Goal: Task Accomplishment & Management: Use online tool/utility

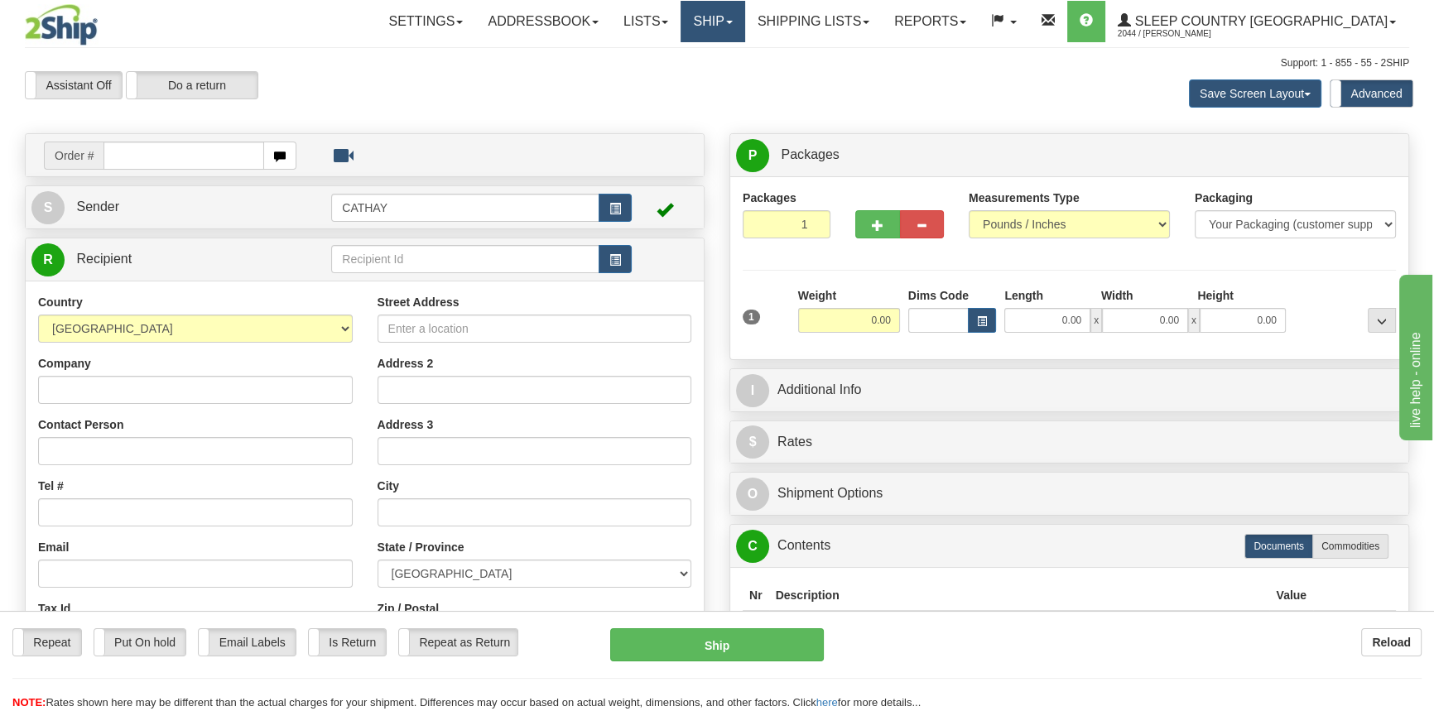
click at [732, 21] on span at bounding box center [729, 22] width 7 height 3
click at [728, 84] on span "OnHold / Order Queue" at bounding box center [669, 79] width 117 height 13
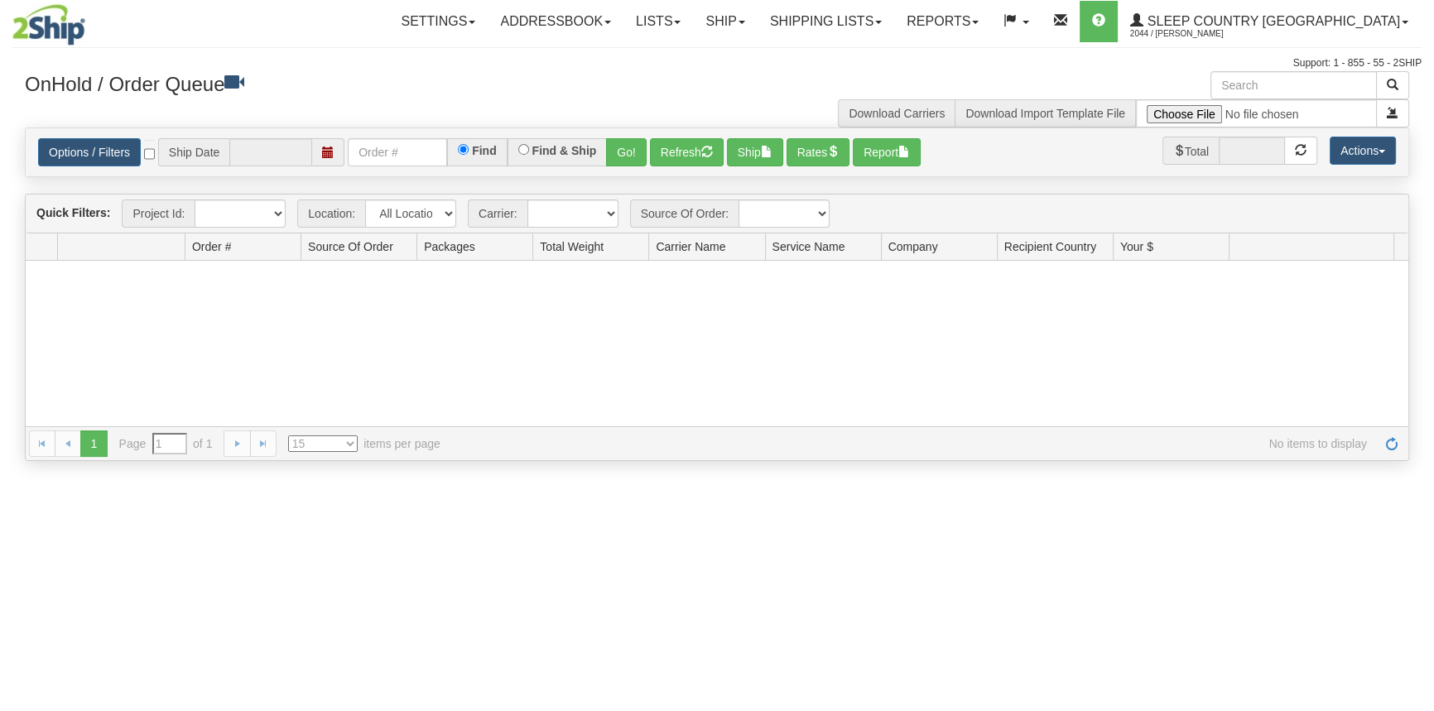
type input "[DATE]"
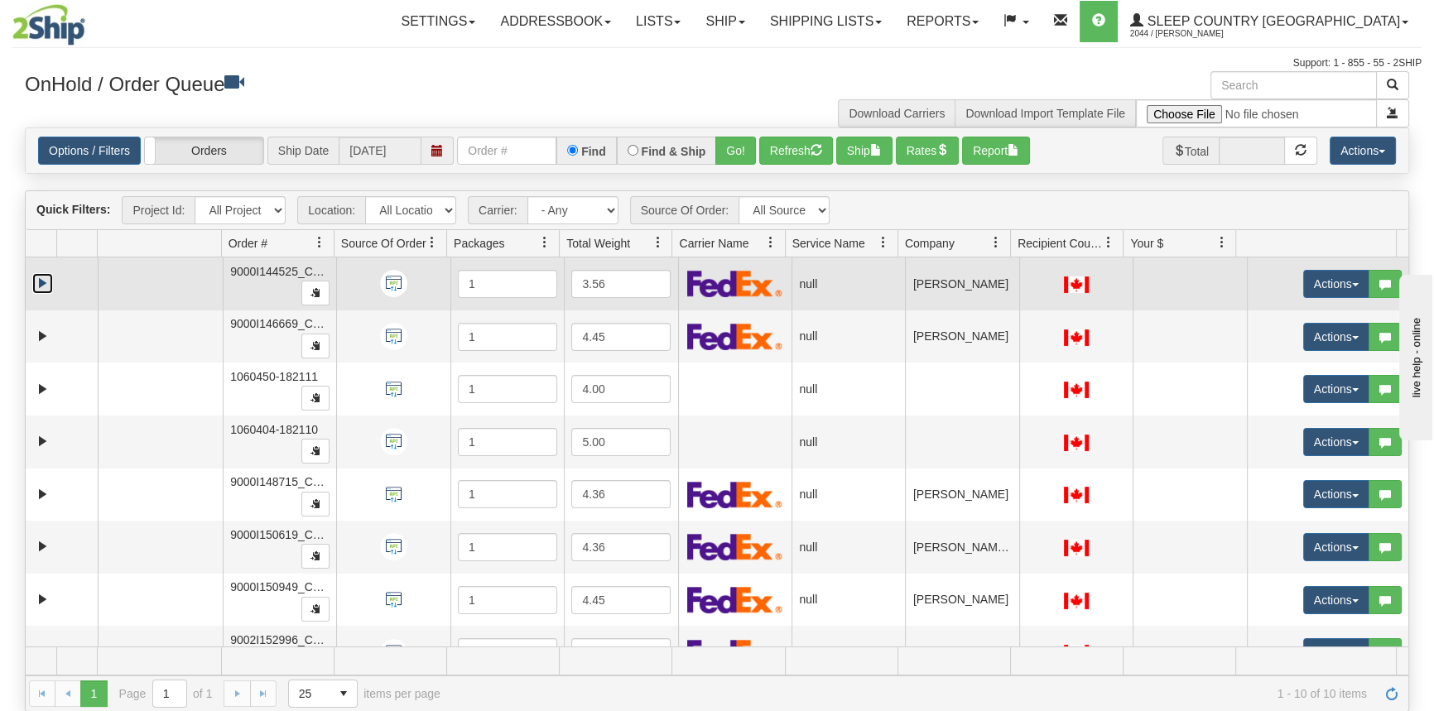
click at [45, 275] on link "Expand" at bounding box center [42, 283] width 21 height 21
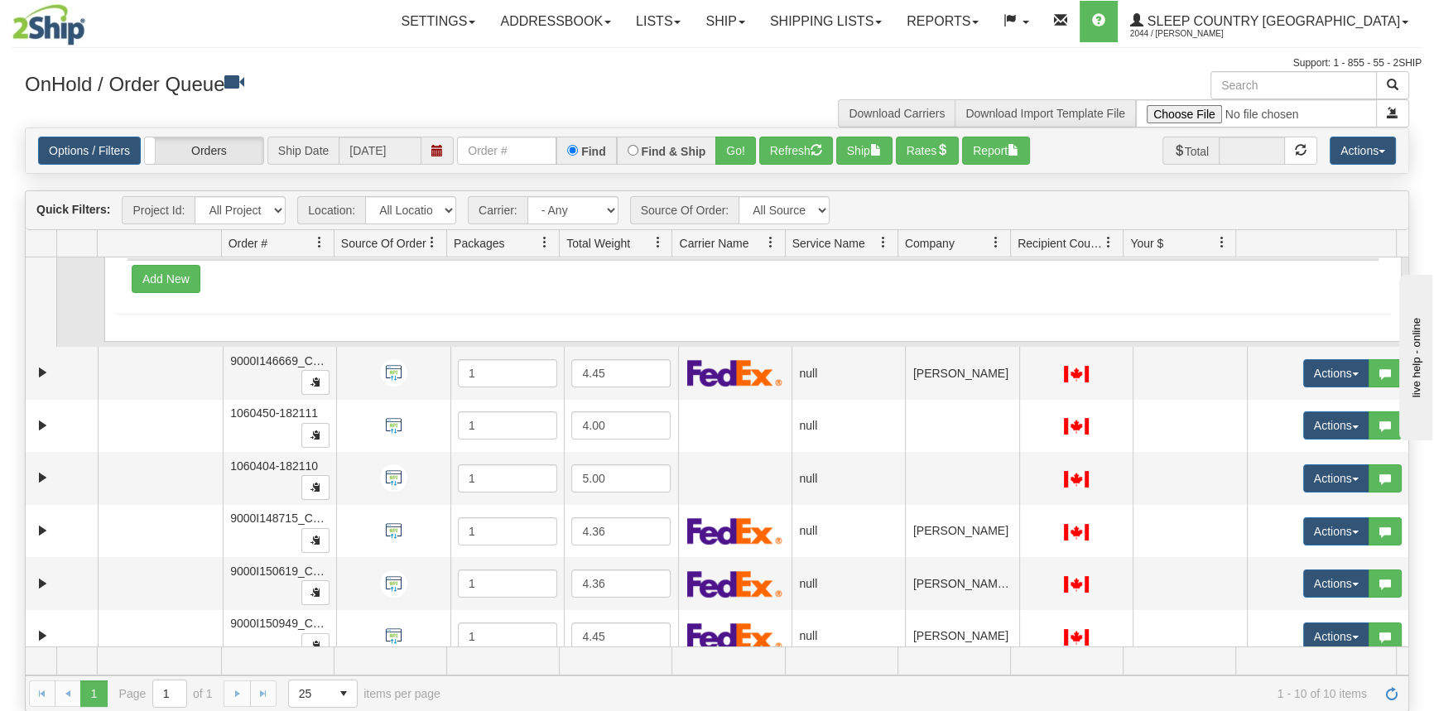
scroll to position [150, 0]
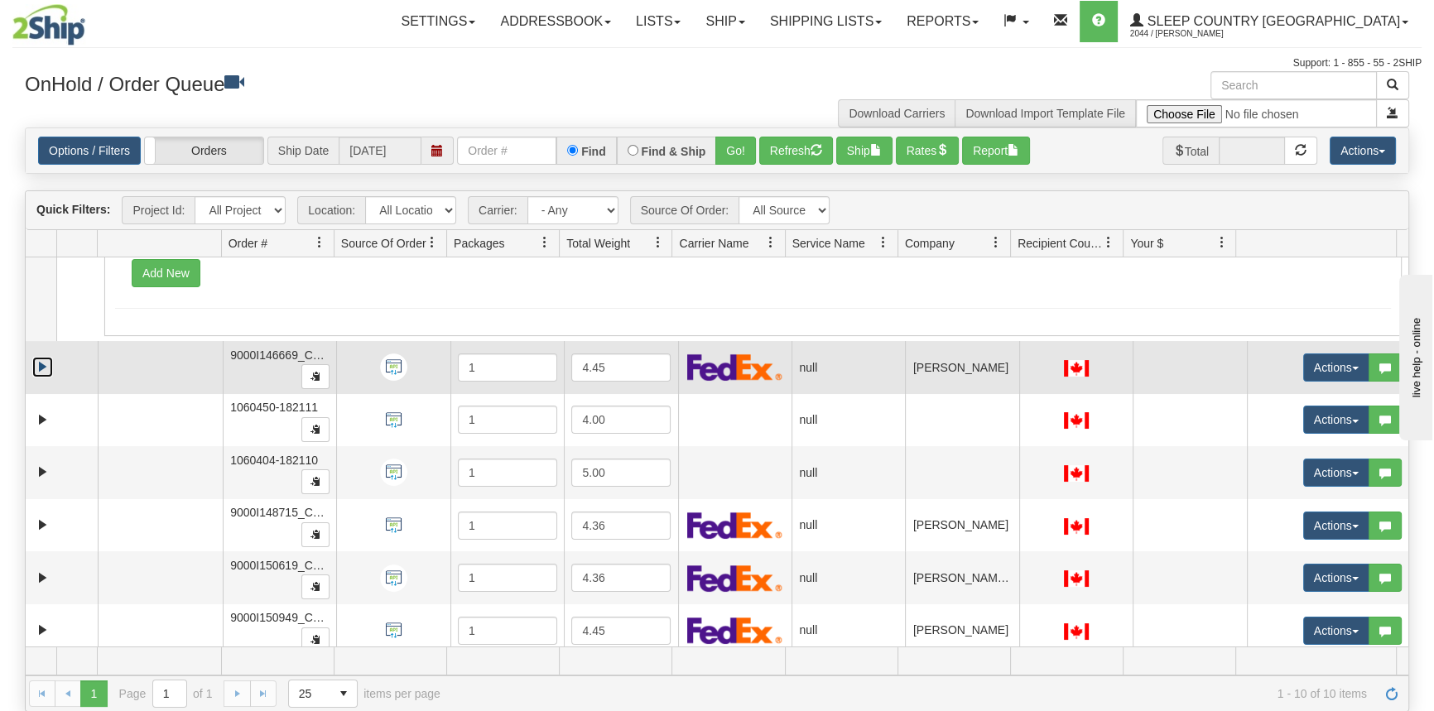
click at [43, 368] on link "Expand" at bounding box center [42, 367] width 21 height 21
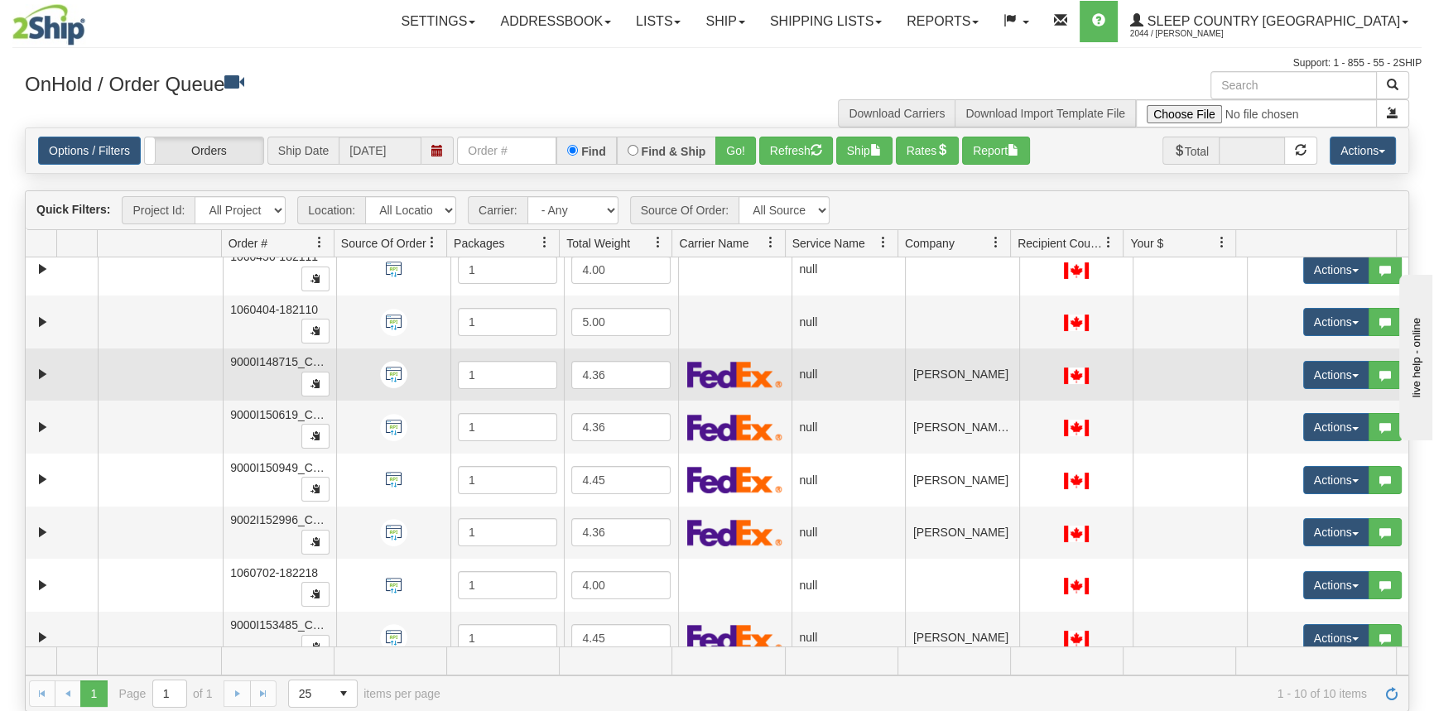
scroll to position [496, 0]
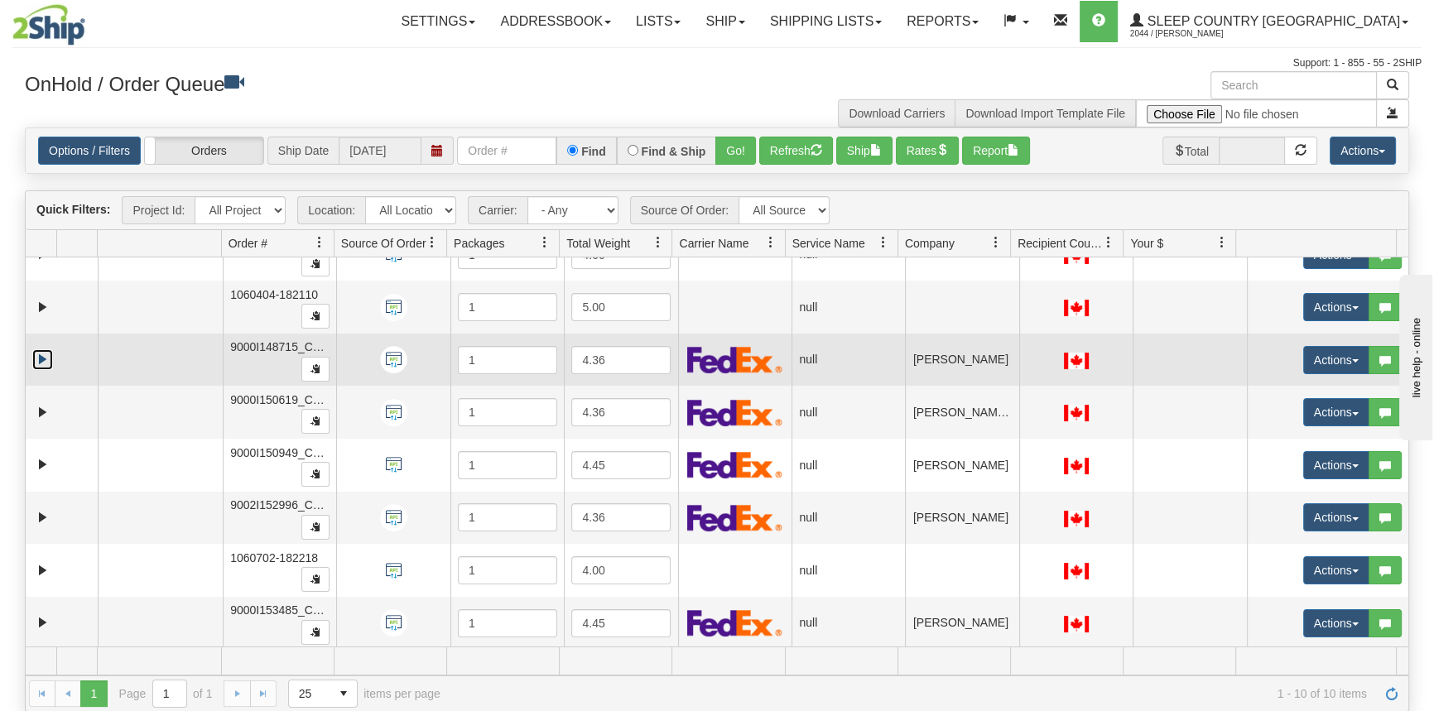
click at [37, 353] on link "Expand" at bounding box center [42, 359] width 21 height 21
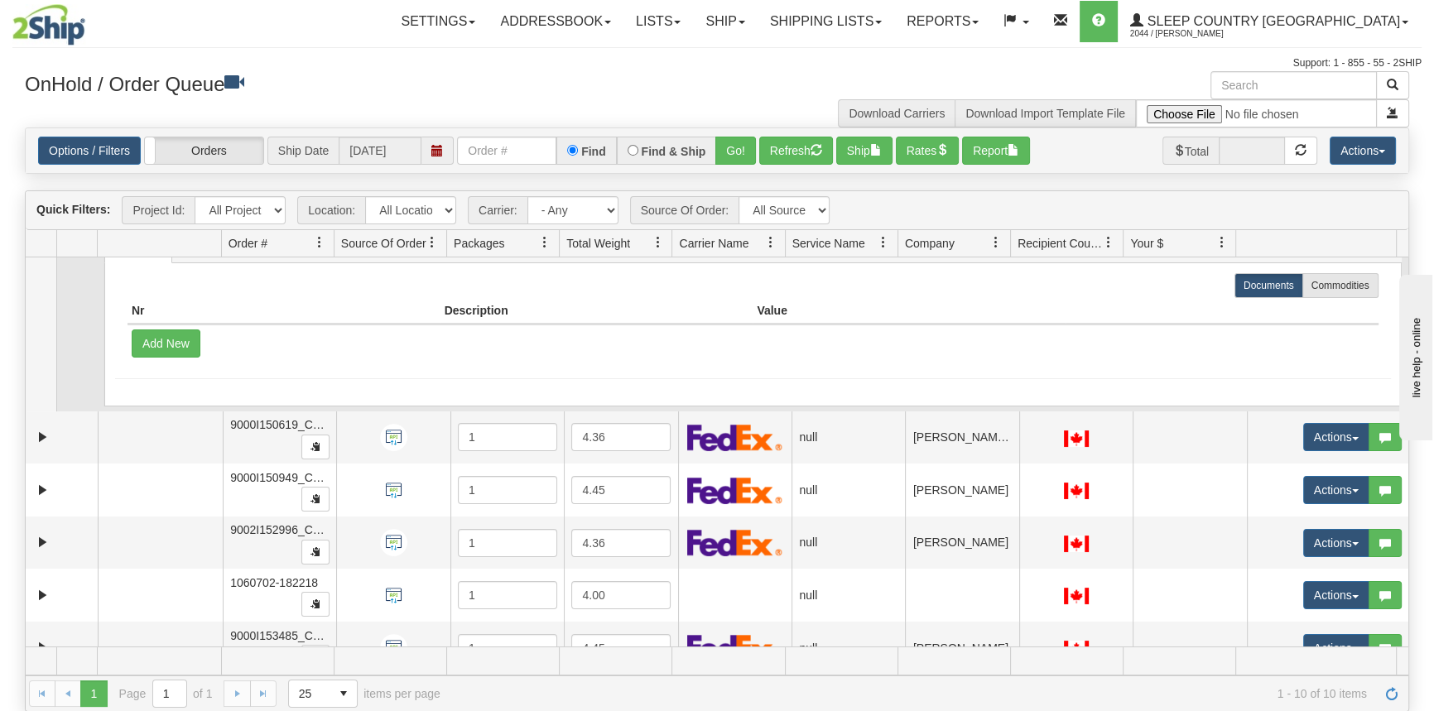
scroll to position [675, 0]
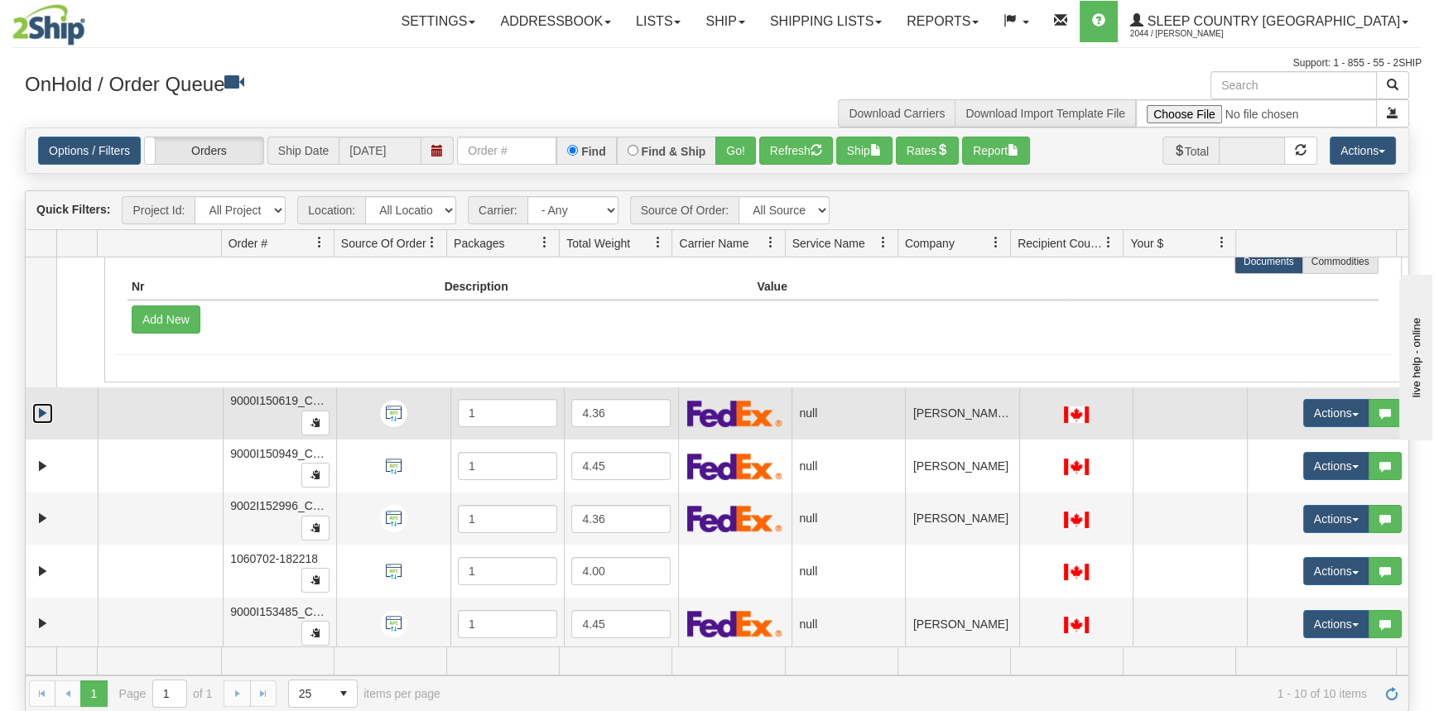
click at [40, 406] on link "Expand" at bounding box center [42, 413] width 21 height 21
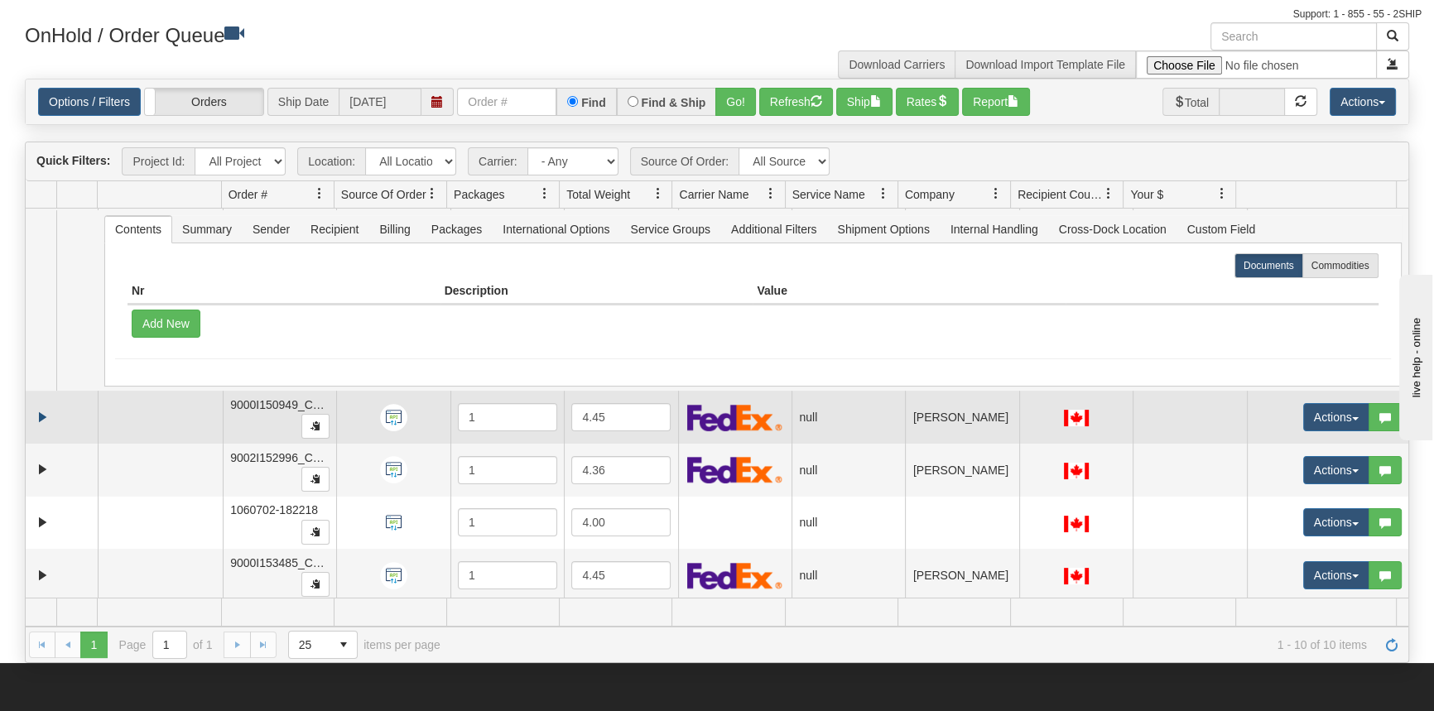
scroll to position [74, 0]
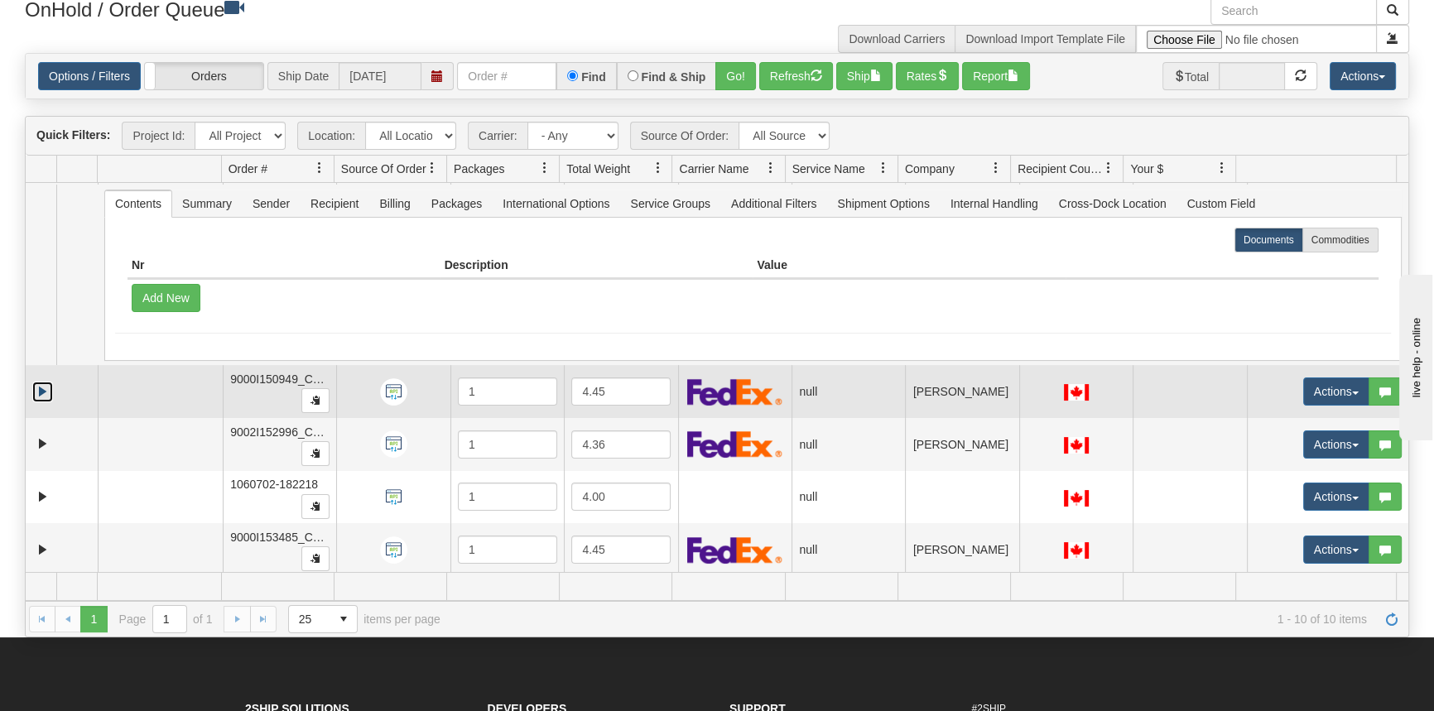
click at [44, 384] on link "Expand" at bounding box center [42, 392] width 21 height 21
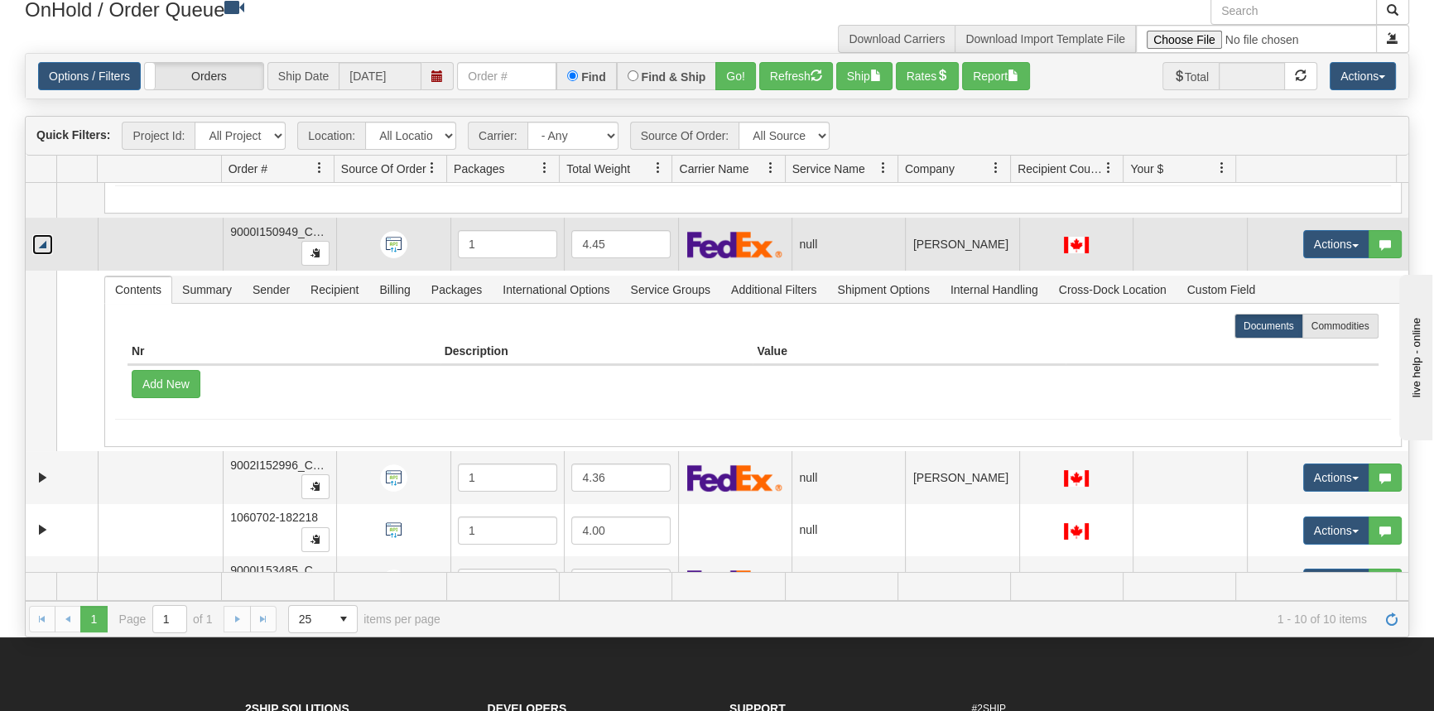
scroll to position [1035, 0]
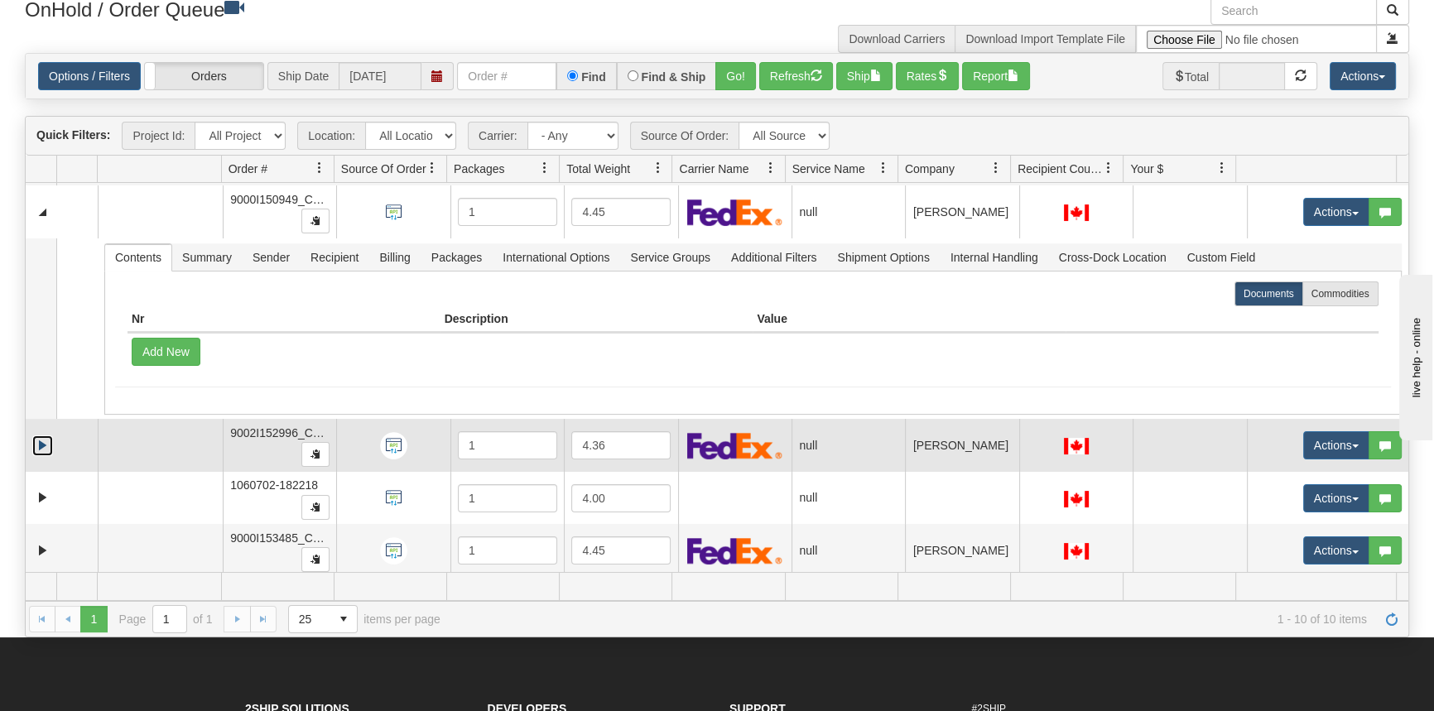
click at [49, 439] on link "Expand" at bounding box center [42, 445] width 21 height 21
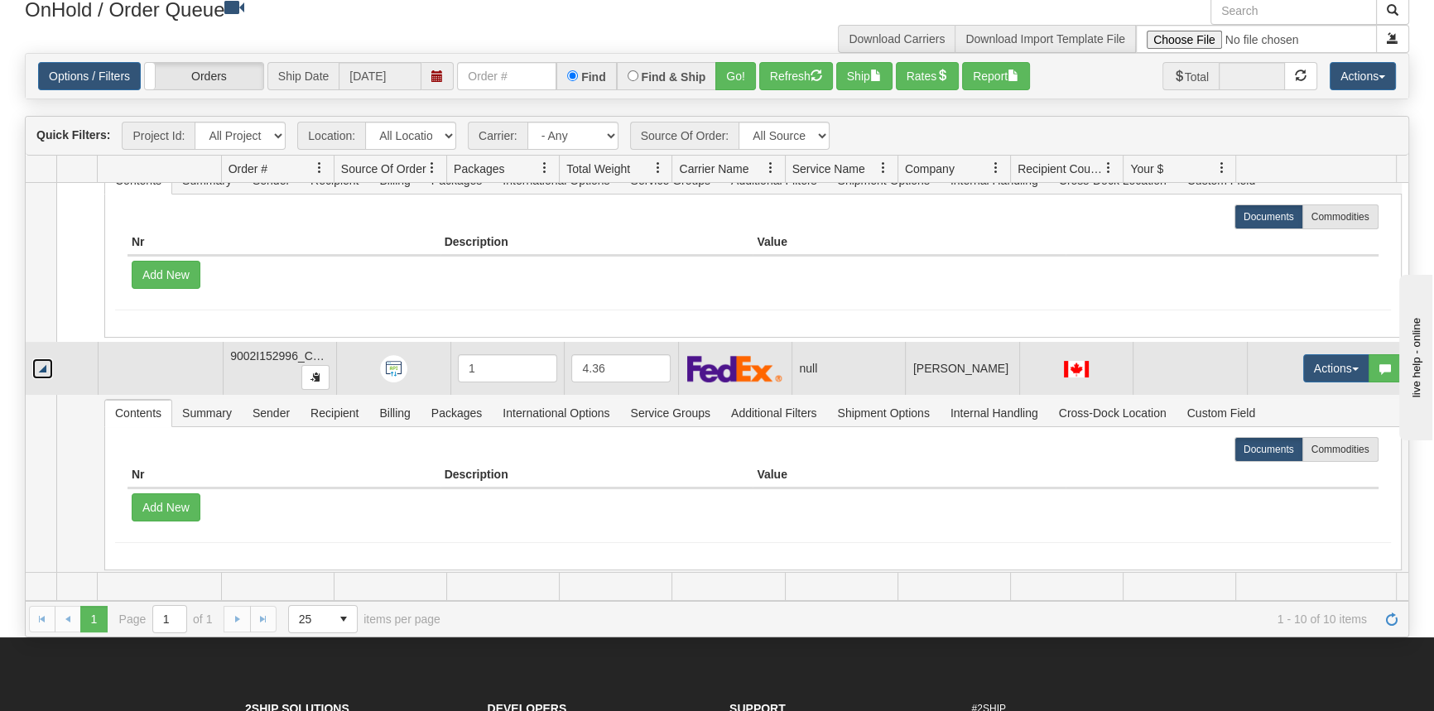
scroll to position [1216, 0]
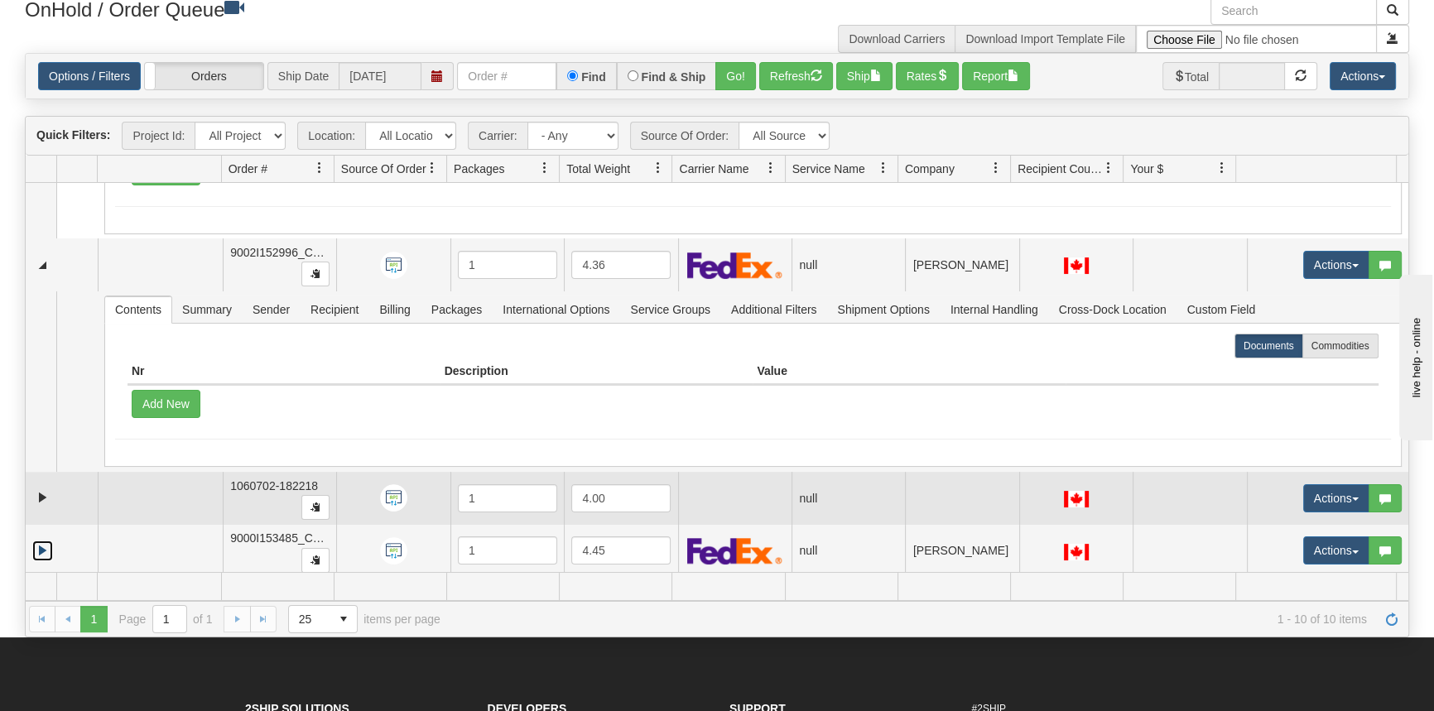
drag, startPoint x: 40, startPoint y: 540, endPoint x: 121, endPoint y: 480, distance: 100.6
click at [41, 540] on link "Expand" at bounding box center [42, 550] width 21 height 21
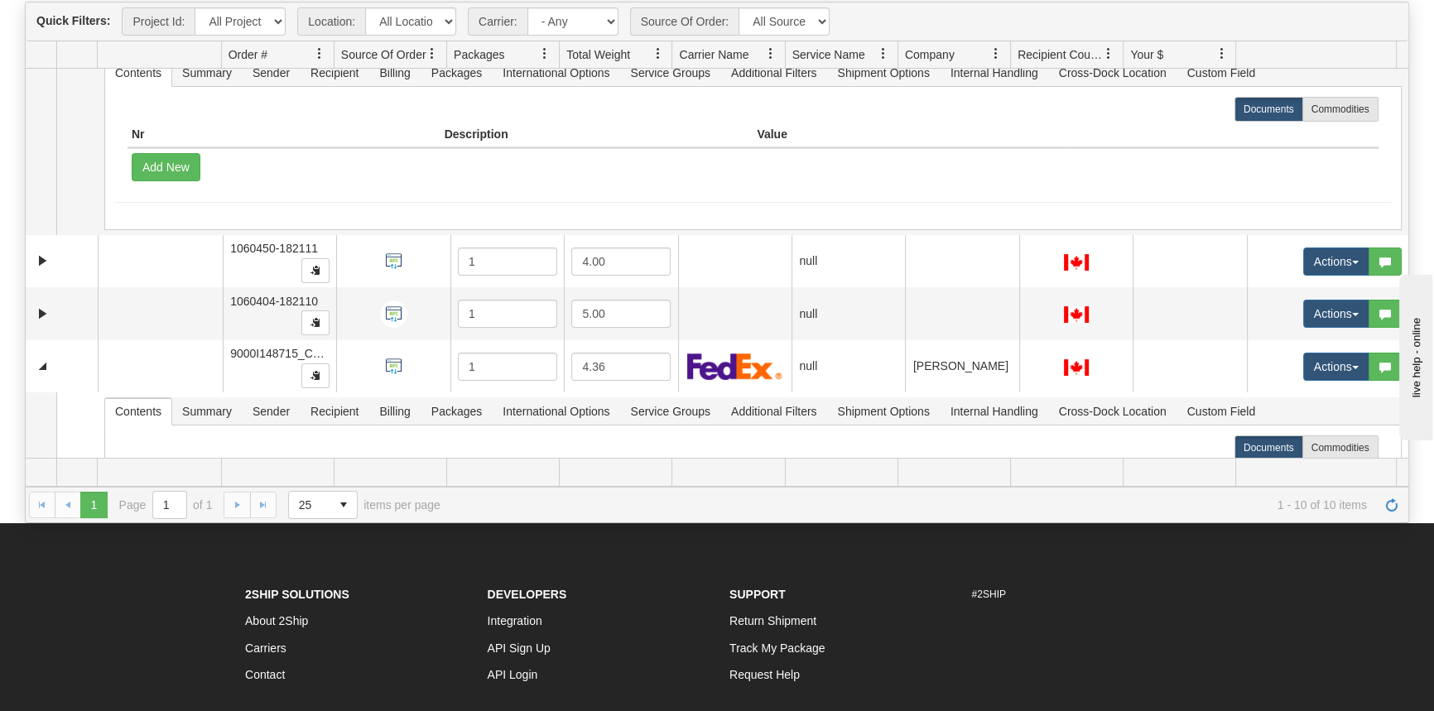
scroll to position [150, 0]
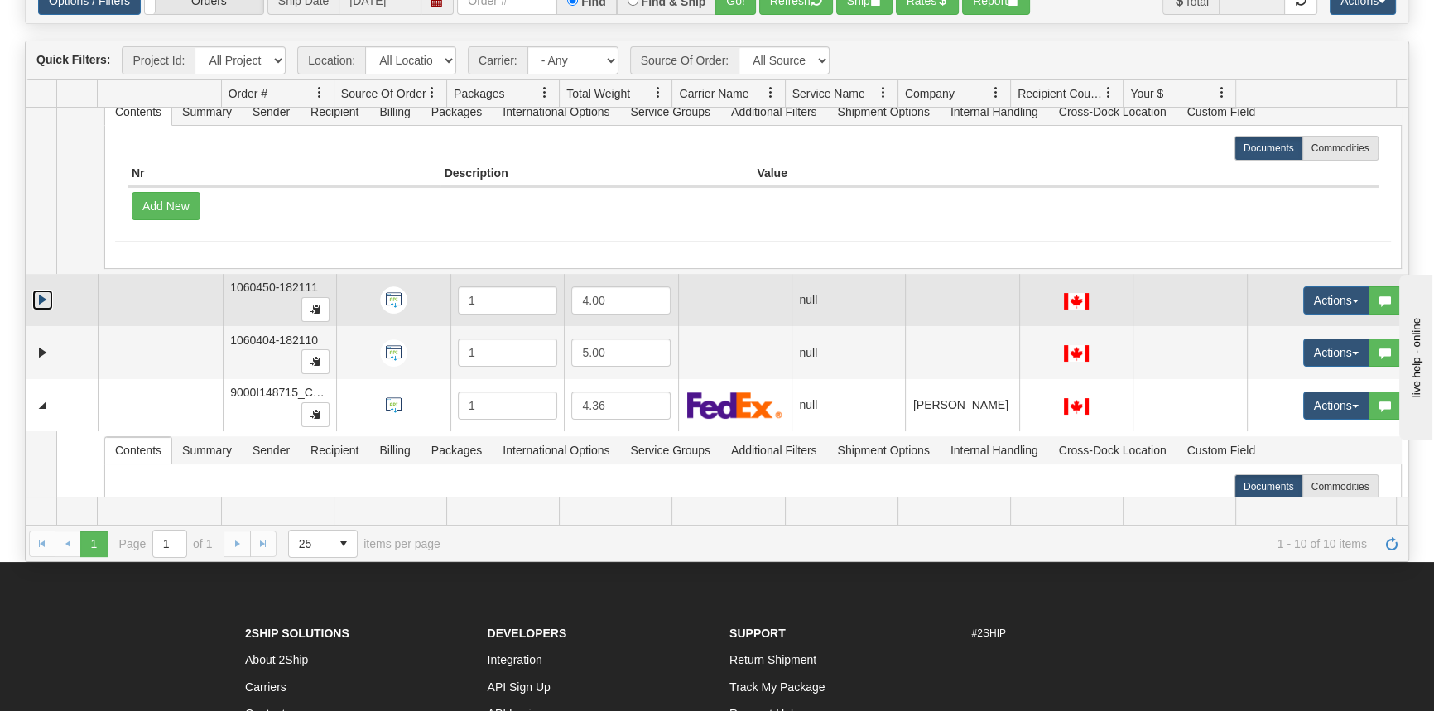
click at [48, 295] on link "Expand" at bounding box center [42, 300] width 21 height 21
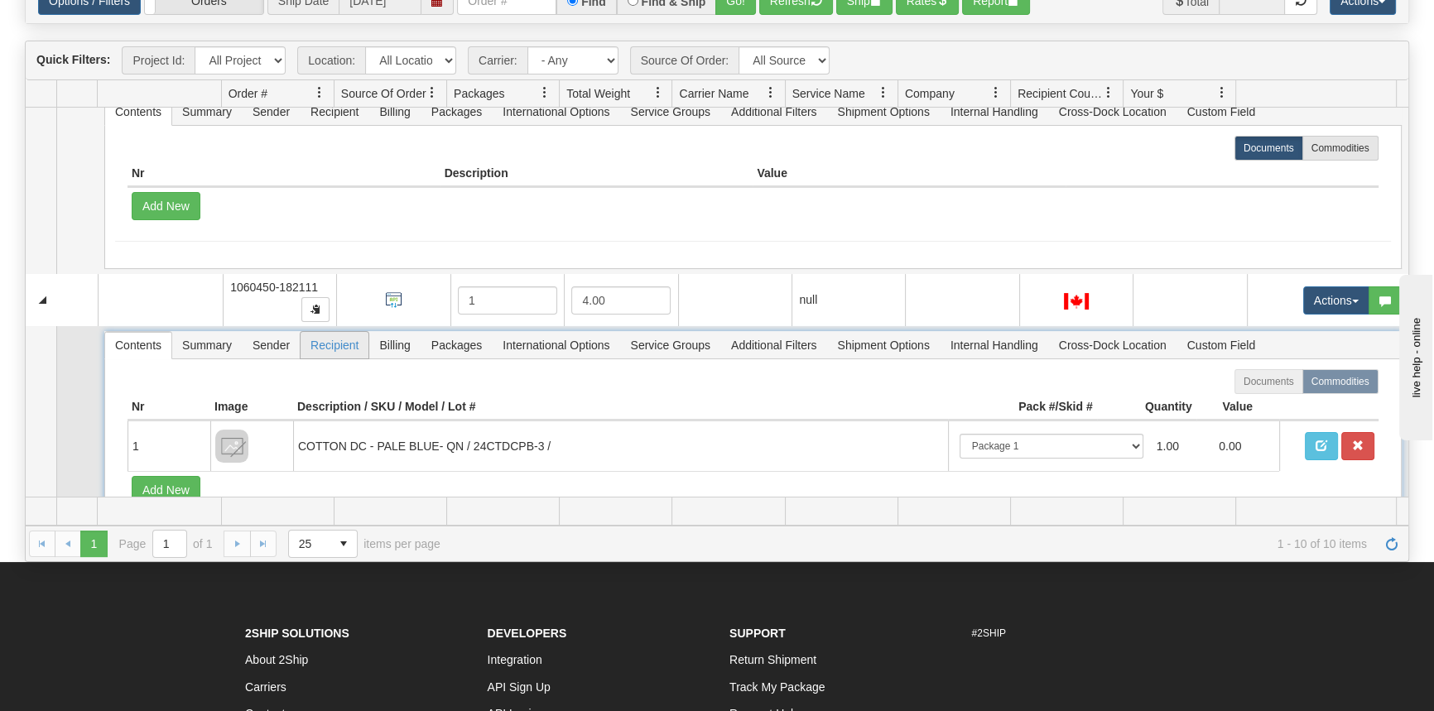
click at [329, 345] on span "Recipient" at bounding box center [334, 345] width 68 height 26
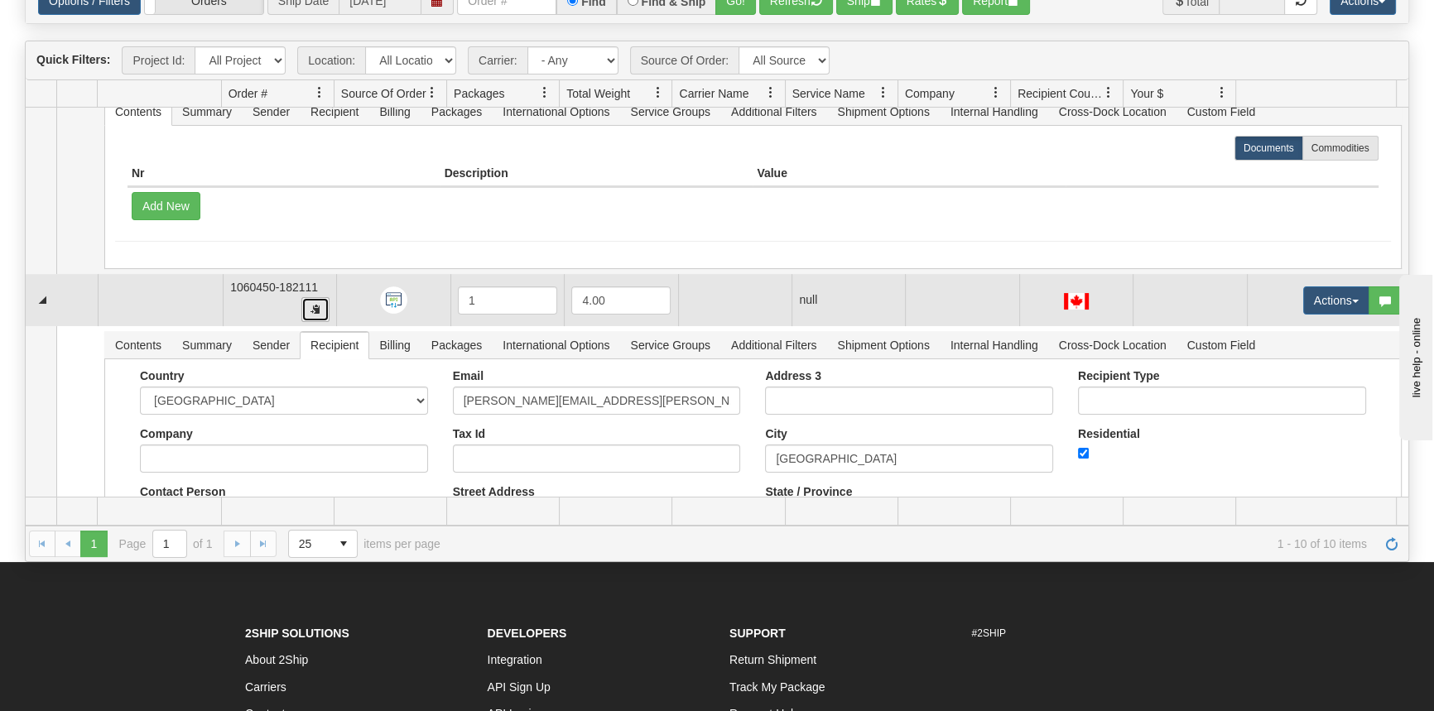
click at [311, 311] on button "button" at bounding box center [315, 309] width 28 height 25
click at [137, 312] on td at bounding box center [160, 300] width 125 height 53
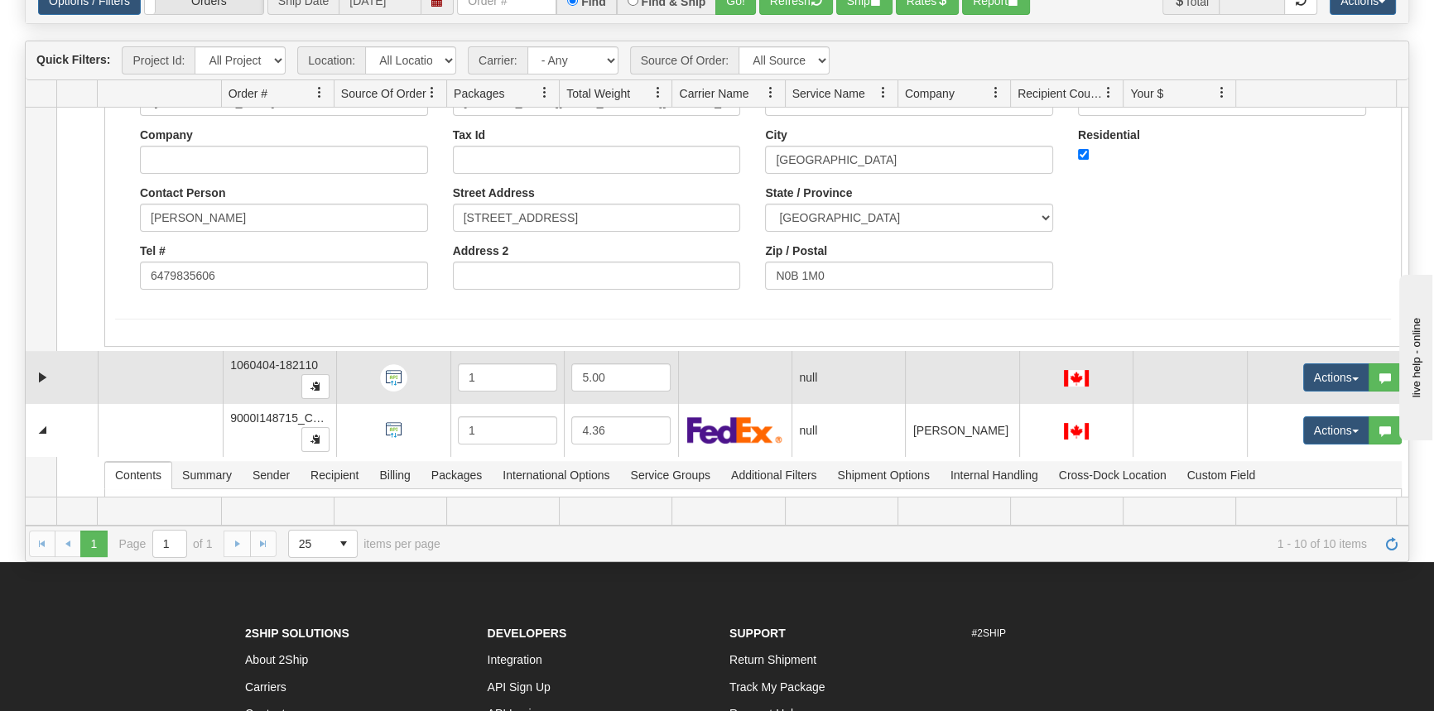
scroll to position [677, 0]
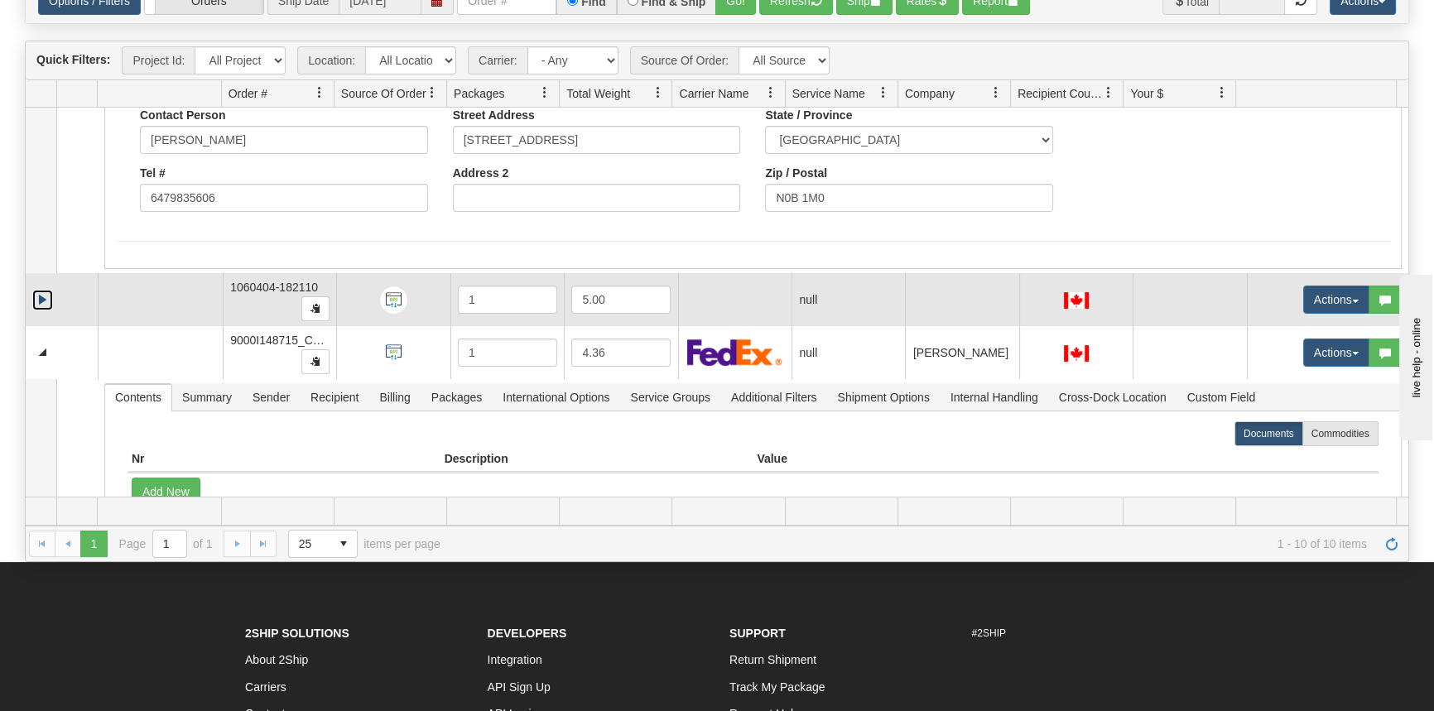
click at [40, 299] on link "Expand" at bounding box center [42, 300] width 21 height 21
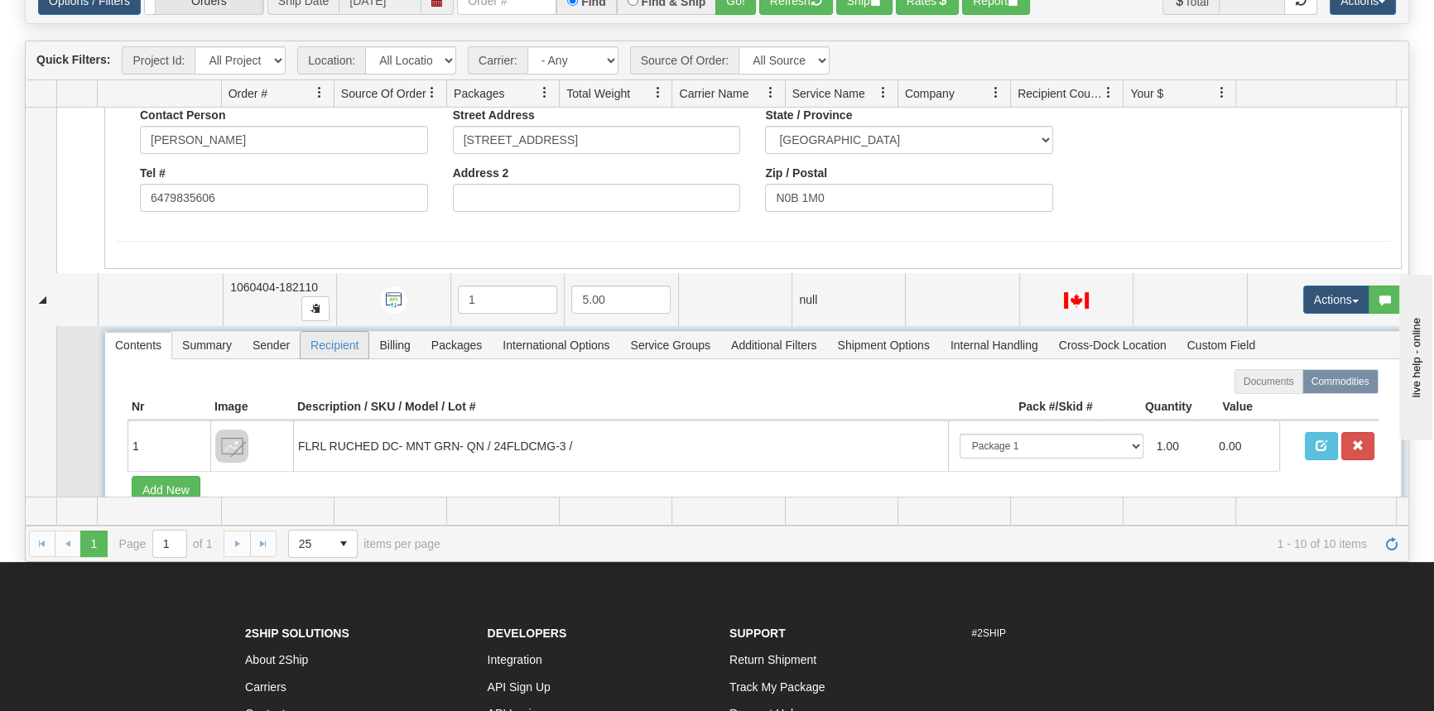
click at [319, 334] on span "Recipient" at bounding box center [334, 345] width 68 height 26
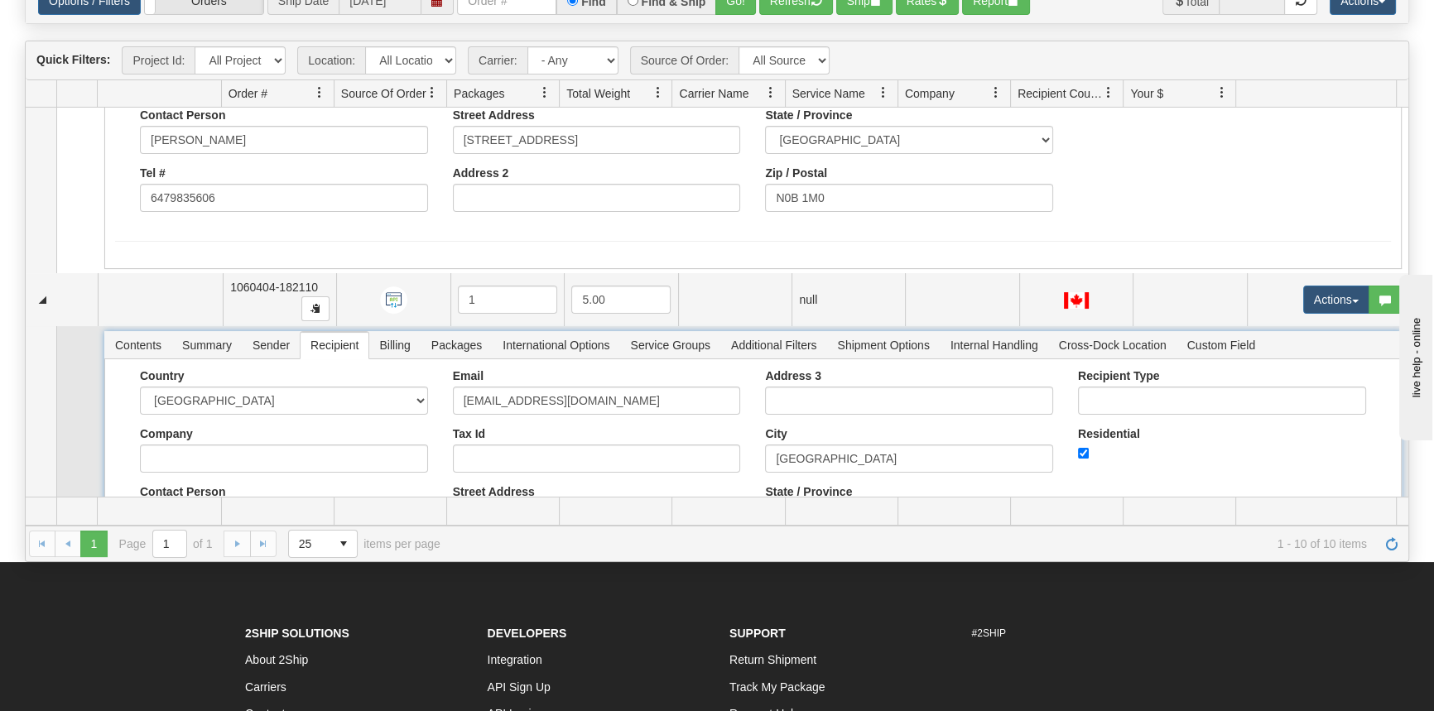
scroll to position [752, 0]
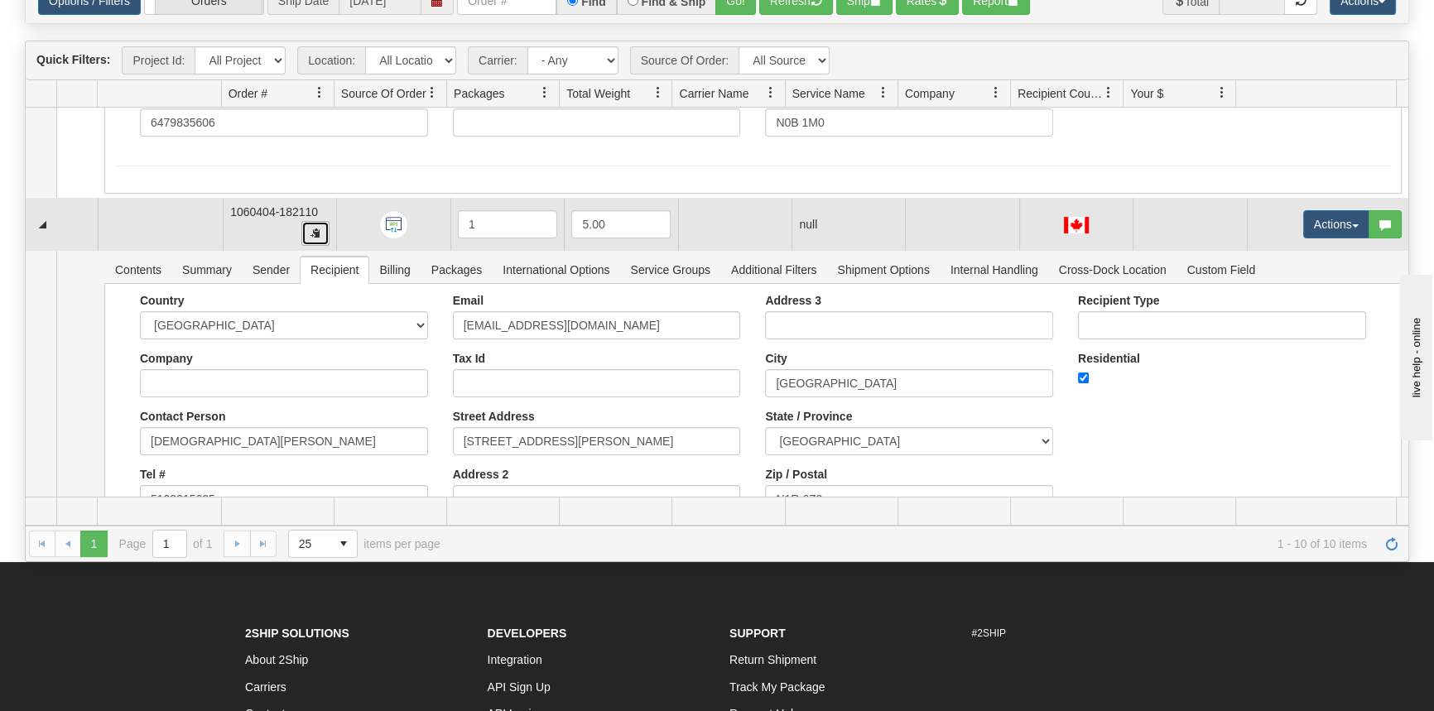
click at [319, 225] on button "button" at bounding box center [315, 233] width 28 height 25
click at [172, 225] on td at bounding box center [160, 224] width 125 height 53
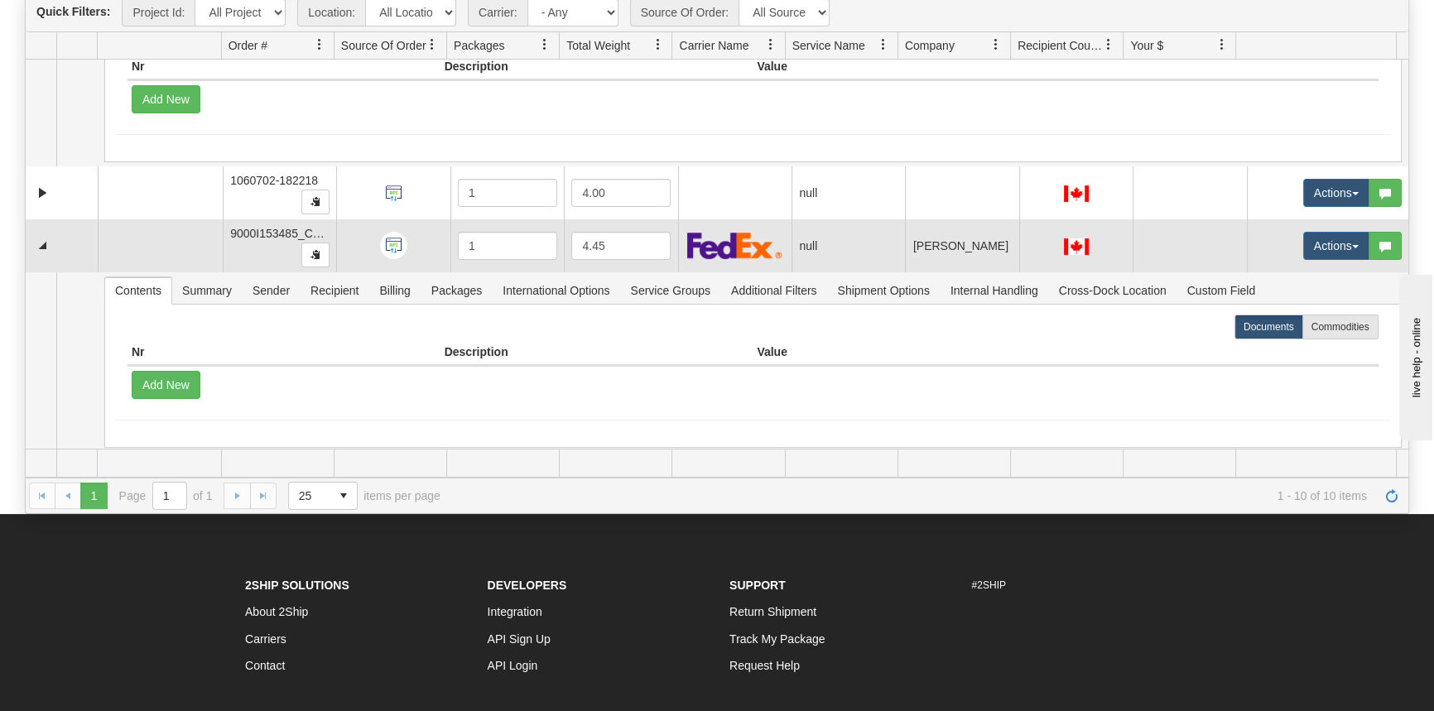
scroll to position [41, 0]
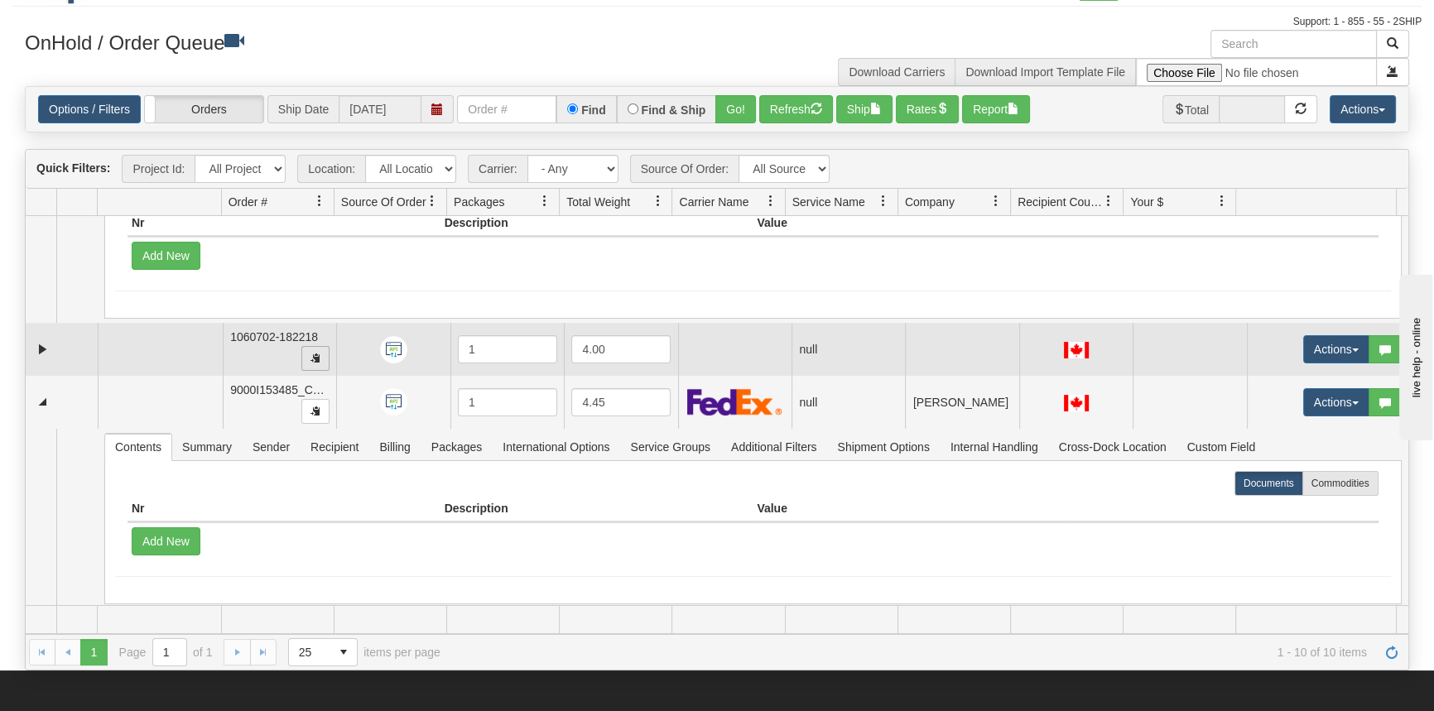
click at [315, 353] on span "button" at bounding box center [315, 358] width 10 height 10
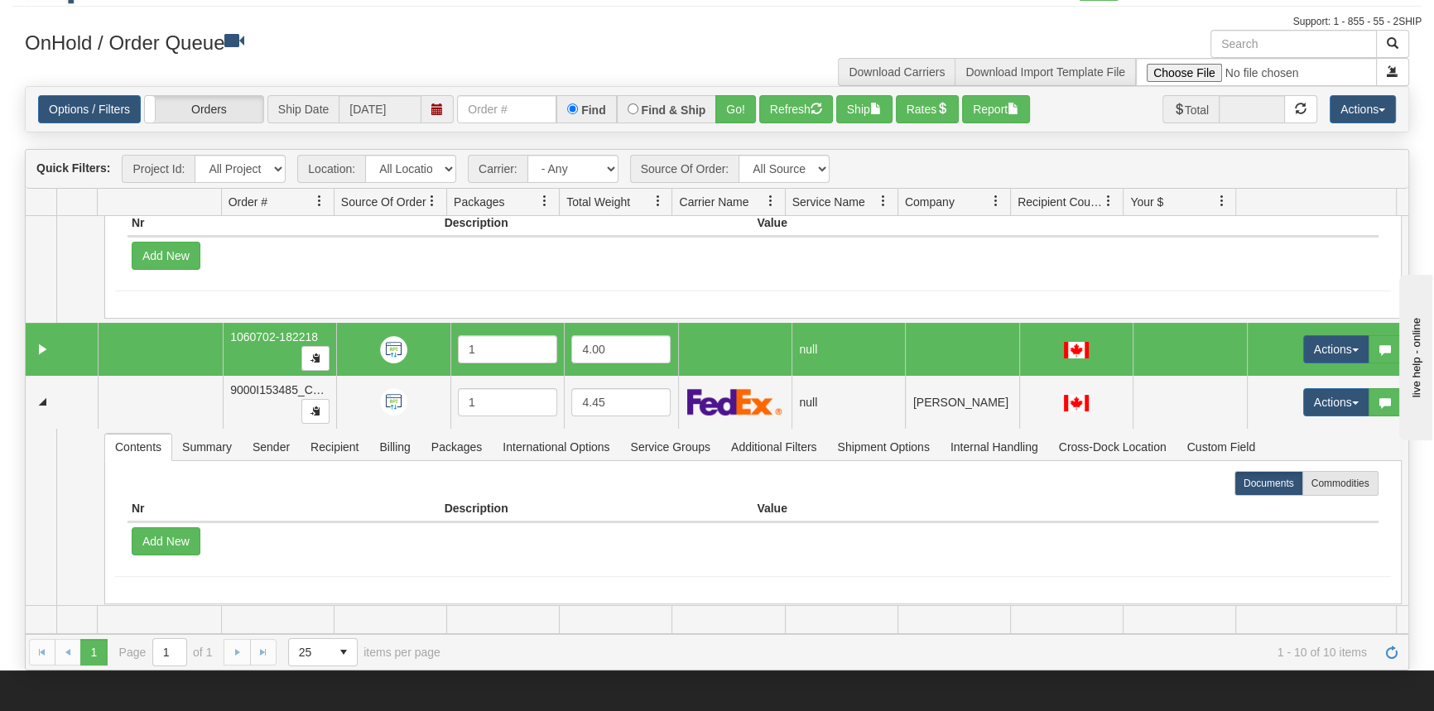
click at [58, 346] on td at bounding box center [62, 349] width 72 height 53
click at [57, 352] on td at bounding box center [62, 349] width 72 height 53
click at [47, 343] on link "Expand" at bounding box center [42, 349] width 21 height 21
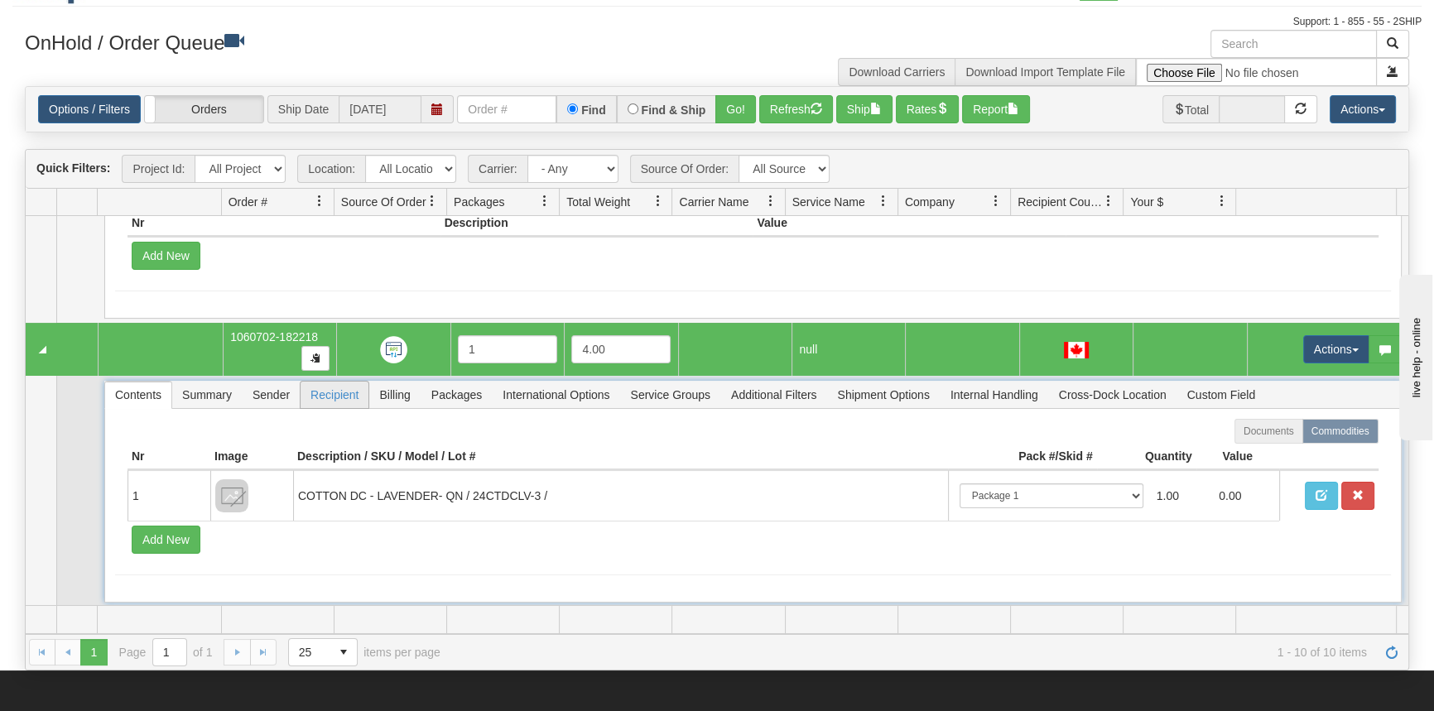
click at [323, 385] on span "Recipient" at bounding box center [334, 395] width 68 height 26
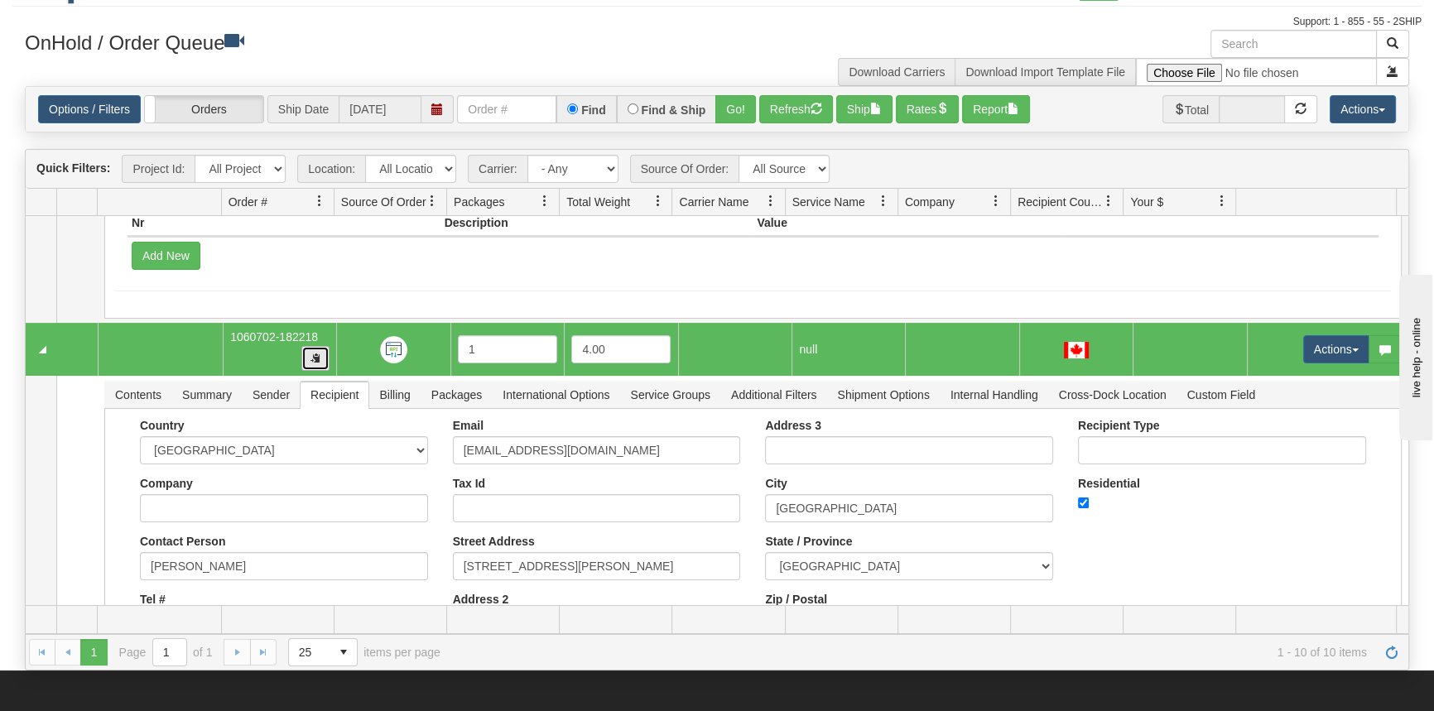
click at [305, 352] on button "button" at bounding box center [315, 358] width 28 height 25
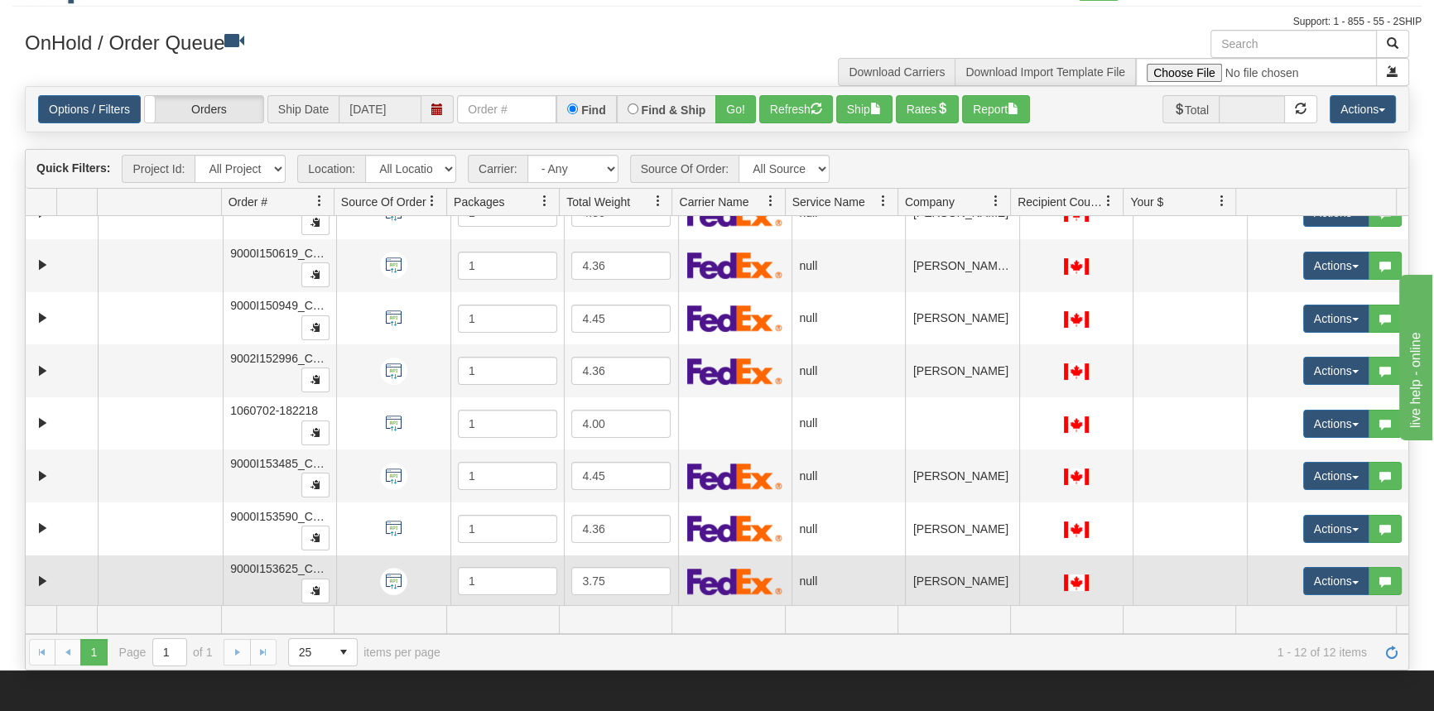
scroll to position [191, 0]
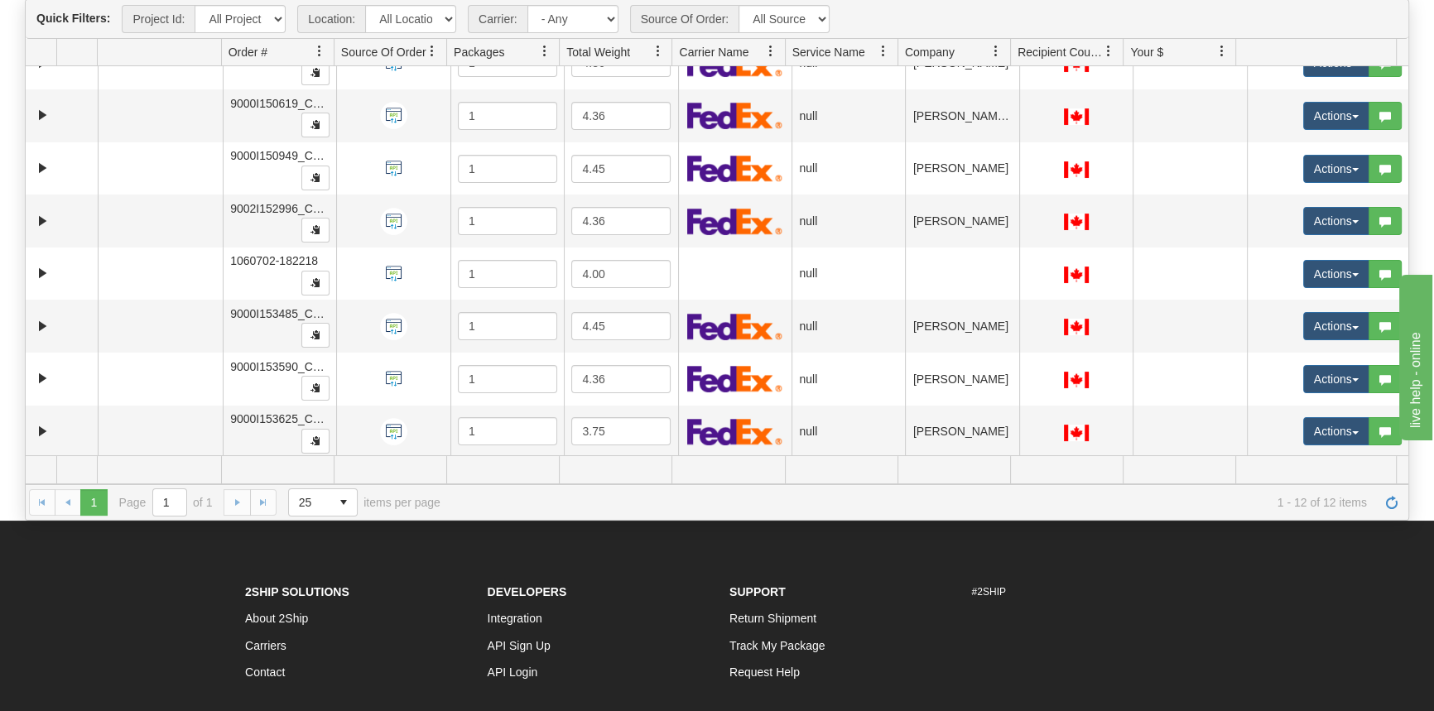
drag, startPoint x: 579, startPoint y: 571, endPoint x: 579, endPoint y: 557, distance: 14.1
click at [579, 567] on footer "2Ship Solutions About 2Ship Carriers Contact Developers Integration API Sign Up…" at bounding box center [717, 692] width 1434 height 343
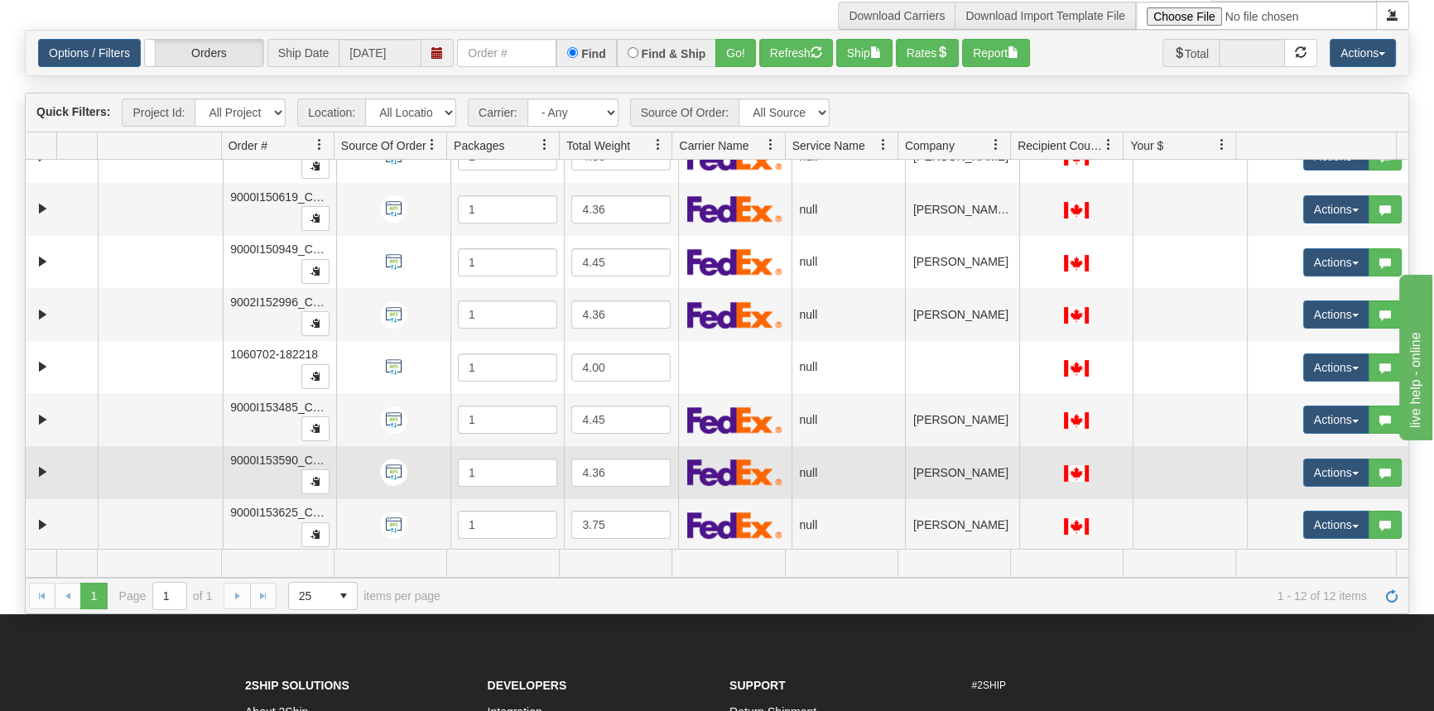
scroll to position [0, 0]
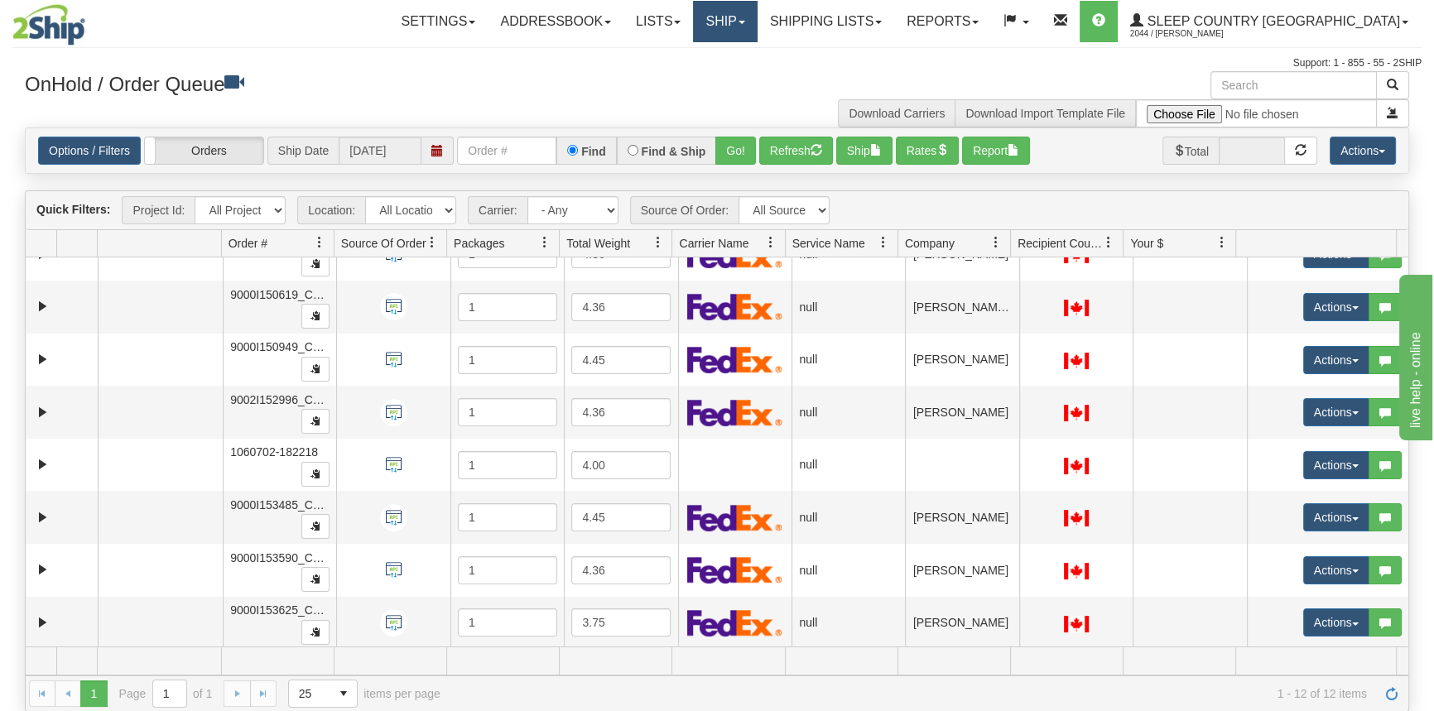
drag, startPoint x: 829, startPoint y: 26, endPoint x: 829, endPoint y: 45, distance: 18.2
click at [756, 26] on link "Ship" at bounding box center [725, 21] width 64 height 41
click at [740, 84] on span "OnHold / Order Queue" at bounding box center [681, 79] width 117 height 13
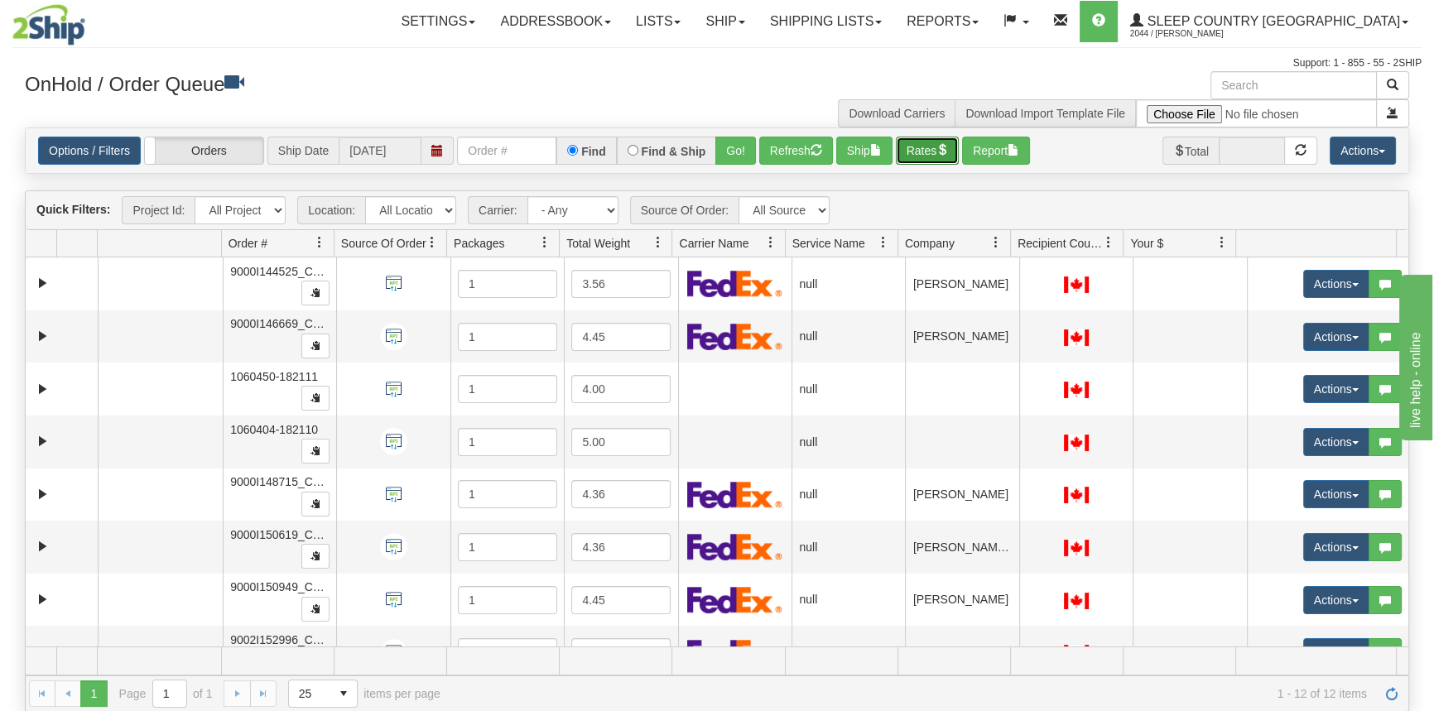
click at [933, 149] on button "Rates" at bounding box center [928, 151] width 64 height 28
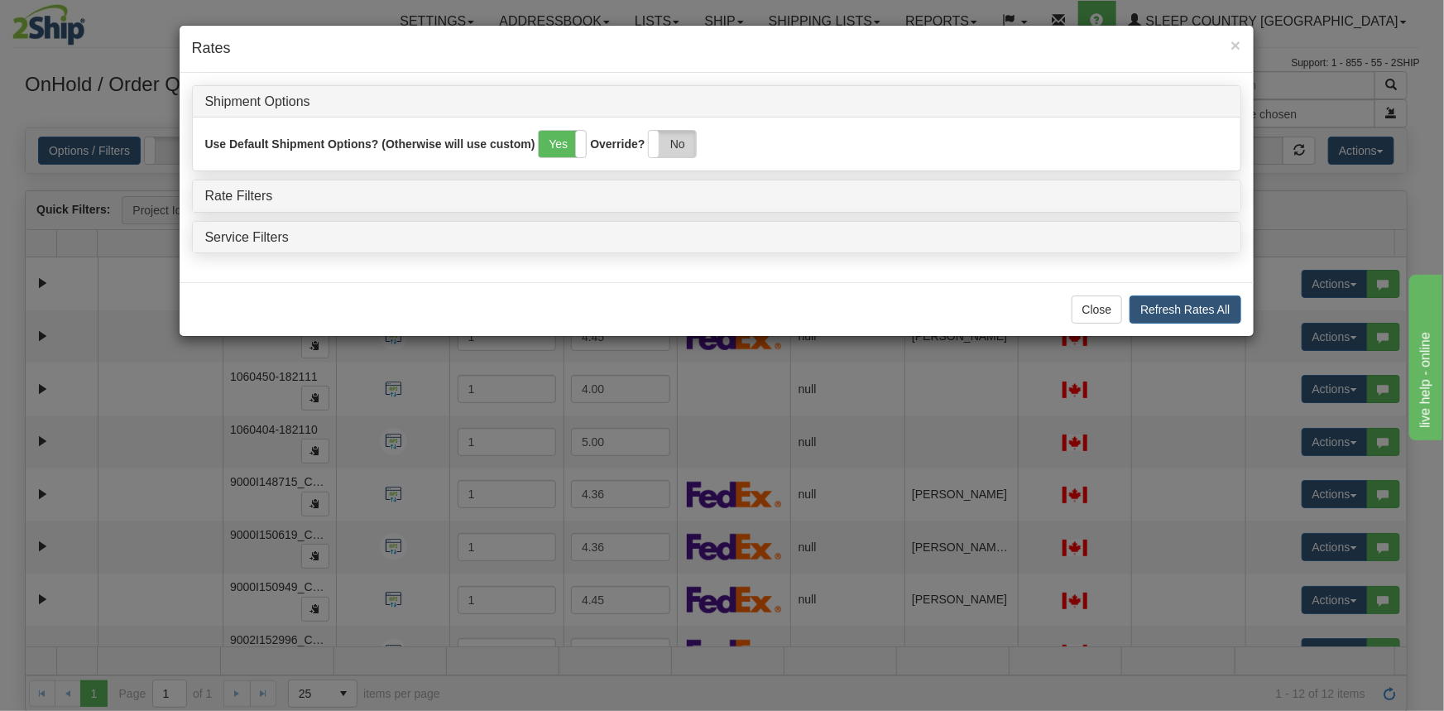
click at [687, 149] on label "No" at bounding box center [672, 144] width 47 height 26
click at [252, 191] on link "Rate Filters" at bounding box center [239, 196] width 68 height 14
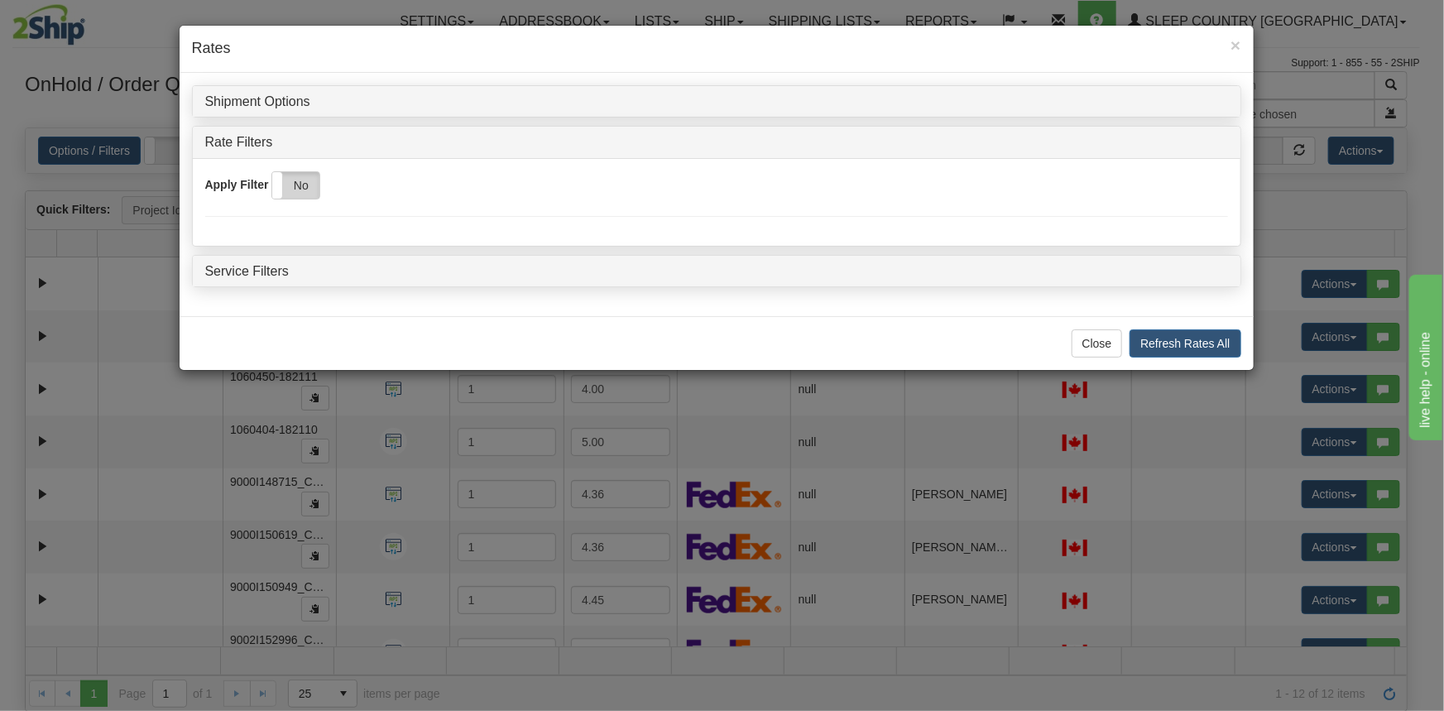
click at [293, 187] on label "No" at bounding box center [295, 185] width 47 height 26
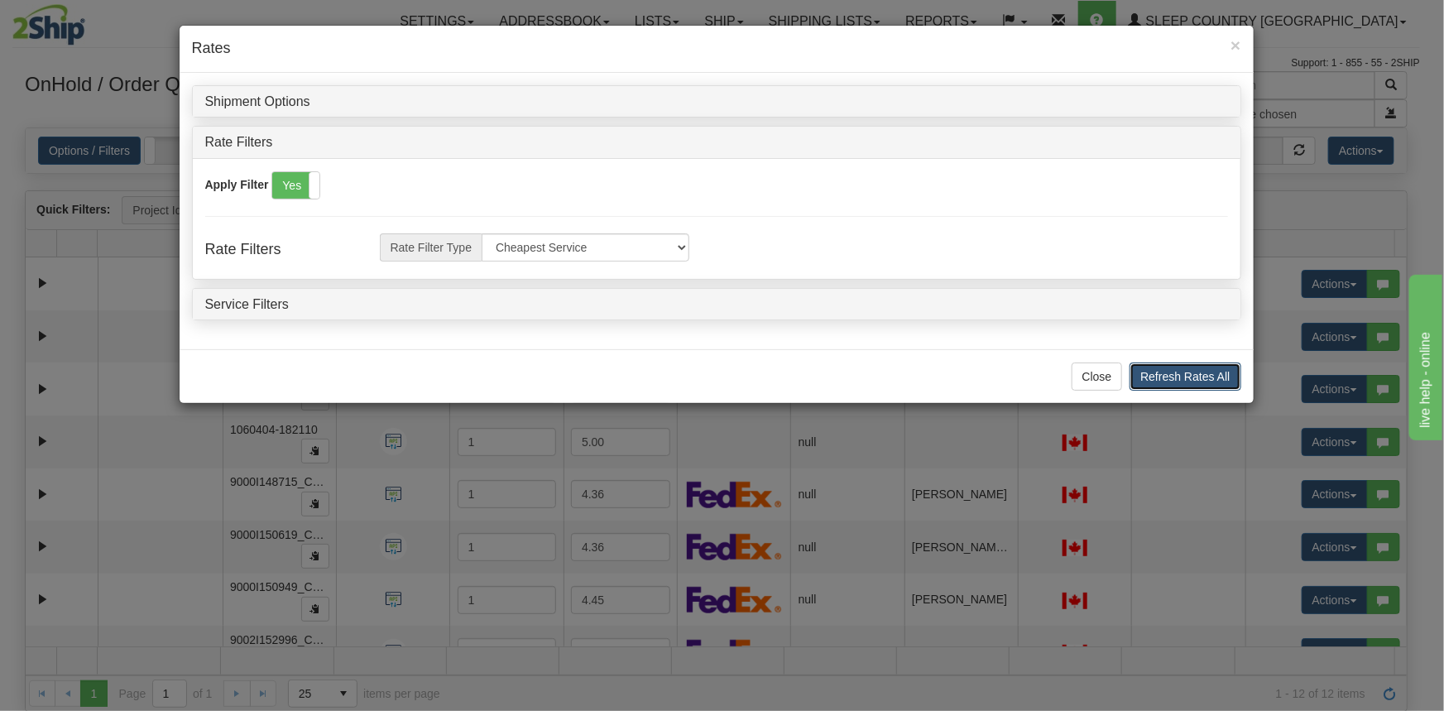
click at [1199, 376] on button "Refresh Rates All" at bounding box center [1185, 377] width 111 height 28
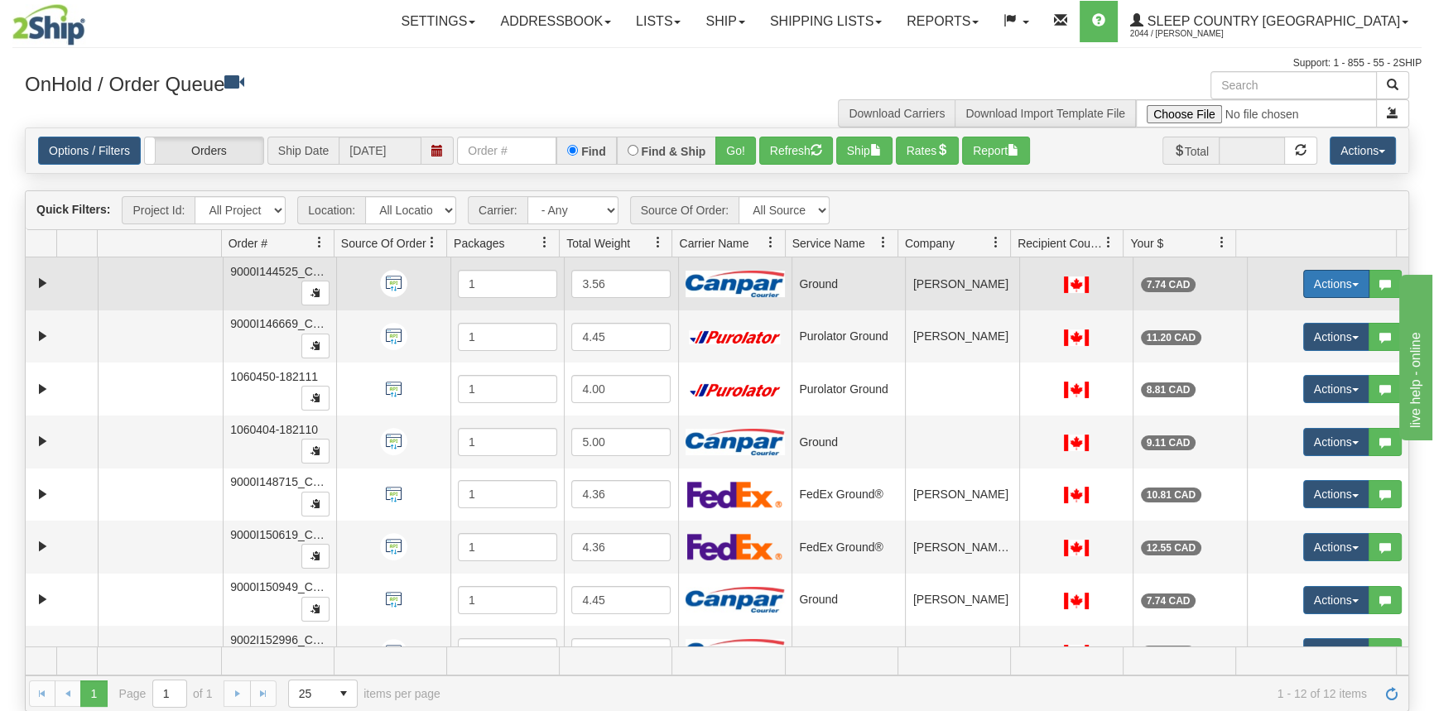
click at [1313, 290] on button "Actions" at bounding box center [1336, 284] width 66 height 28
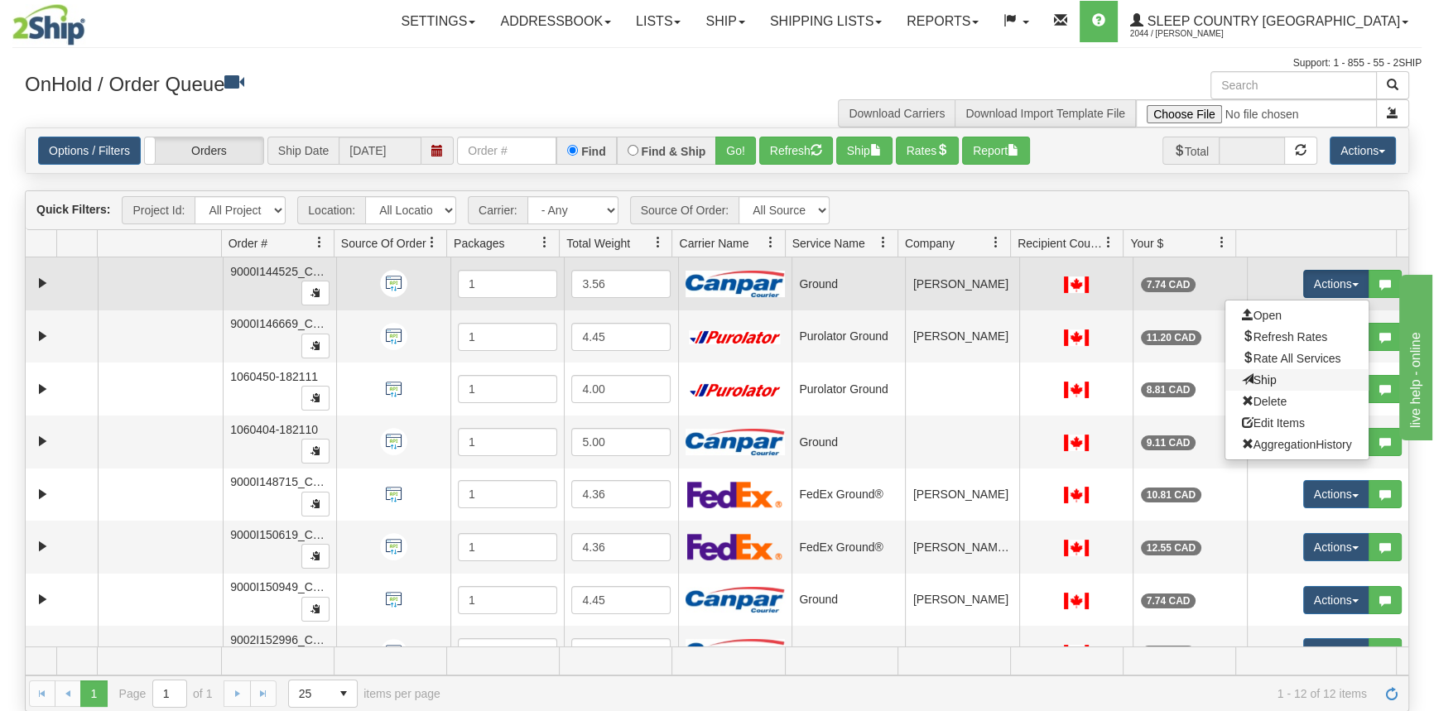
click at [1275, 373] on link "Ship" at bounding box center [1296, 380] width 143 height 22
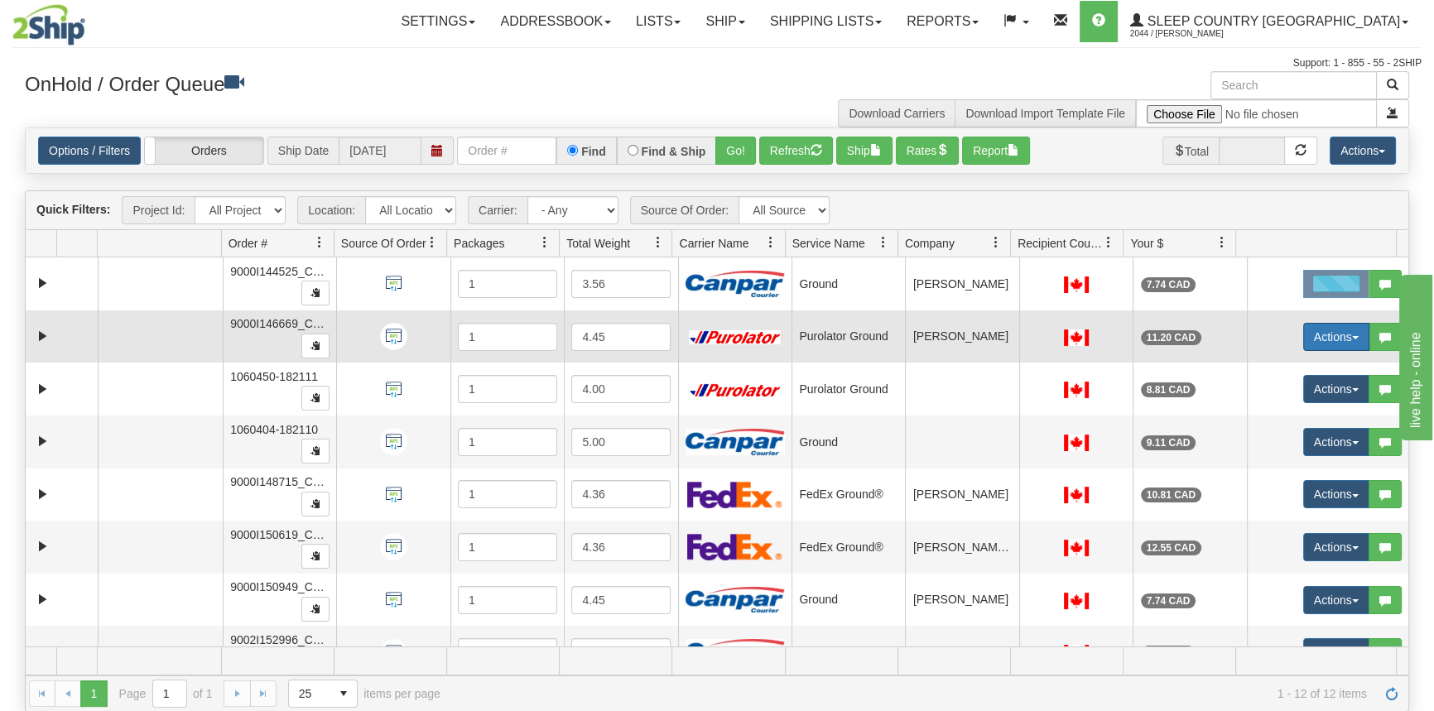
click at [1313, 347] on button "Actions" at bounding box center [1336, 337] width 66 height 28
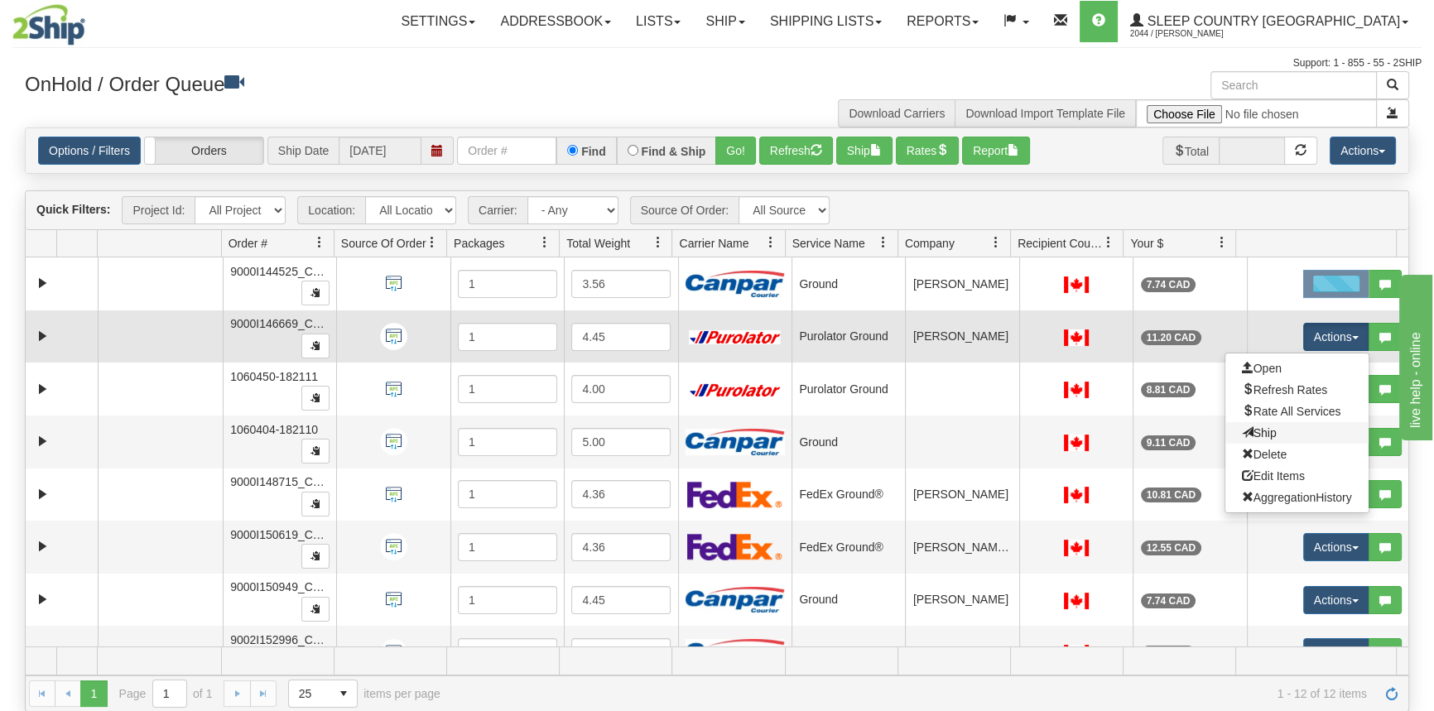
click at [1266, 422] on link "Ship" at bounding box center [1296, 433] width 143 height 22
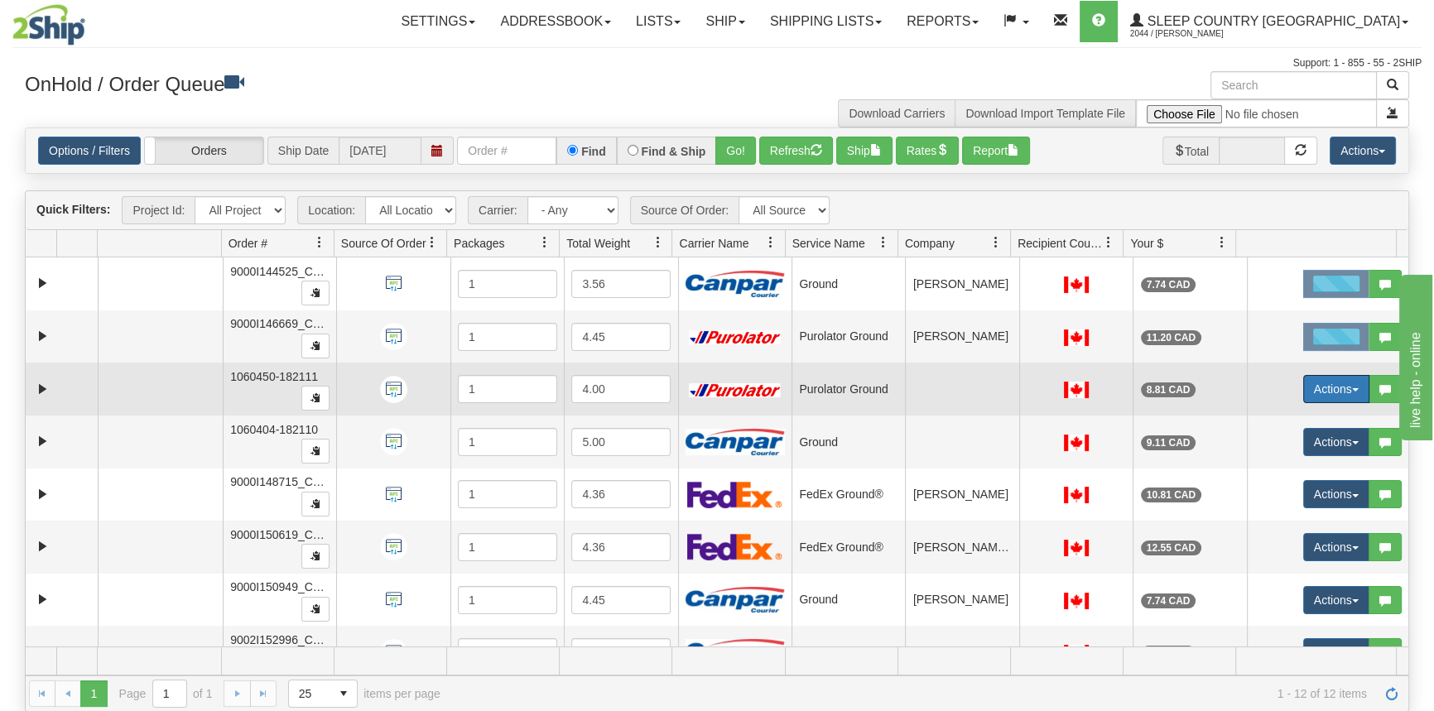
drag, startPoint x: 1310, startPoint y: 400, endPoint x: 1302, endPoint y: 436, distance: 37.3
click at [1312, 398] on button "Actions" at bounding box center [1336, 389] width 66 height 28
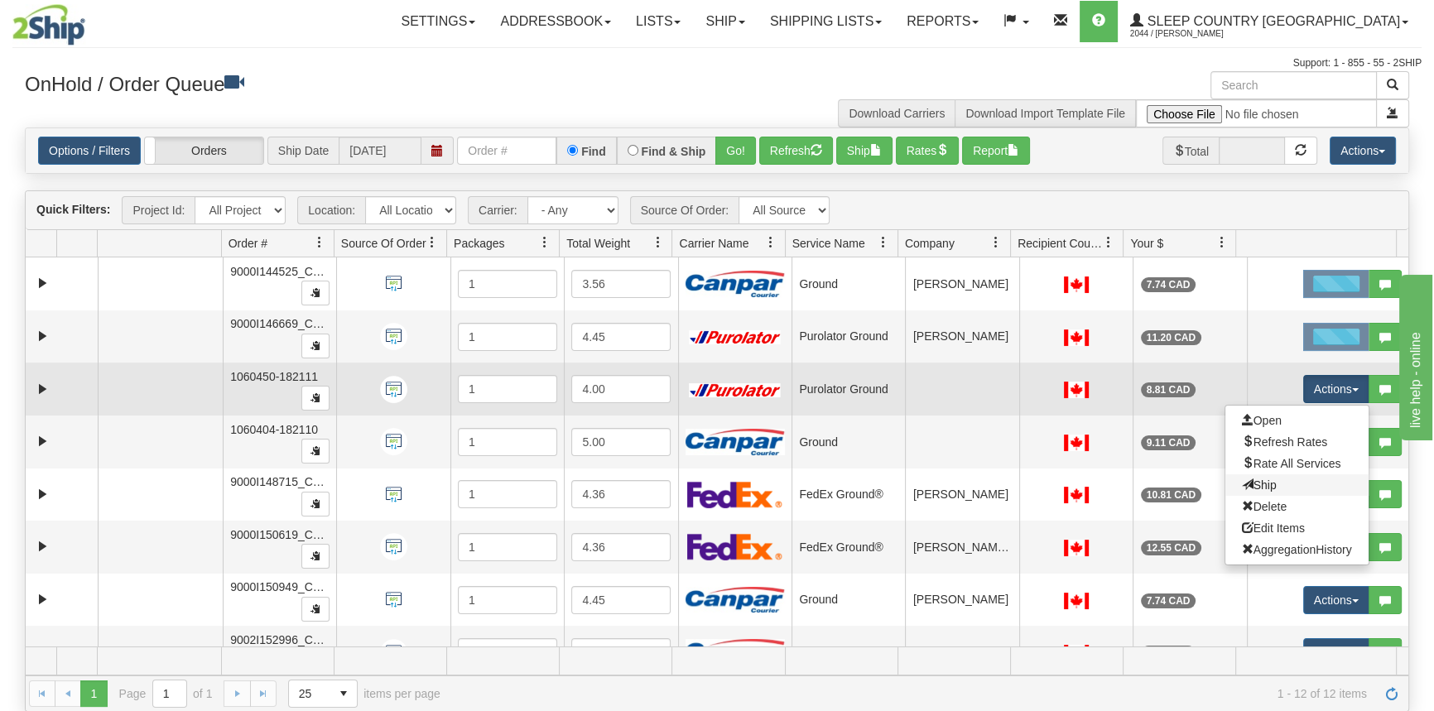
drag, startPoint x: 1272, startPoint y: 481, endPoint x: 1281, endPoint y: 460, distance: 22.6
click at [1271, 481] on link "Ship" at bounding box center [1296, 485] width 143 height 22
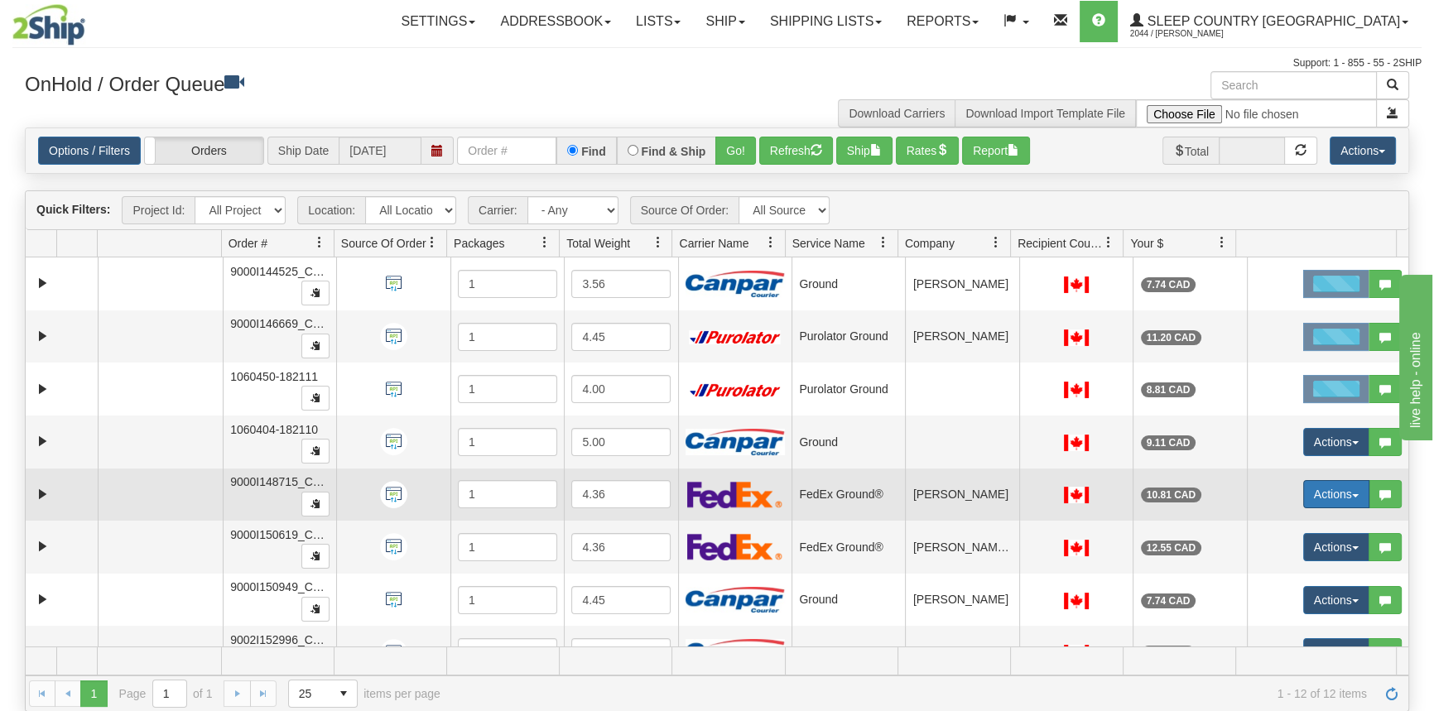
scroll to position [74, 0]
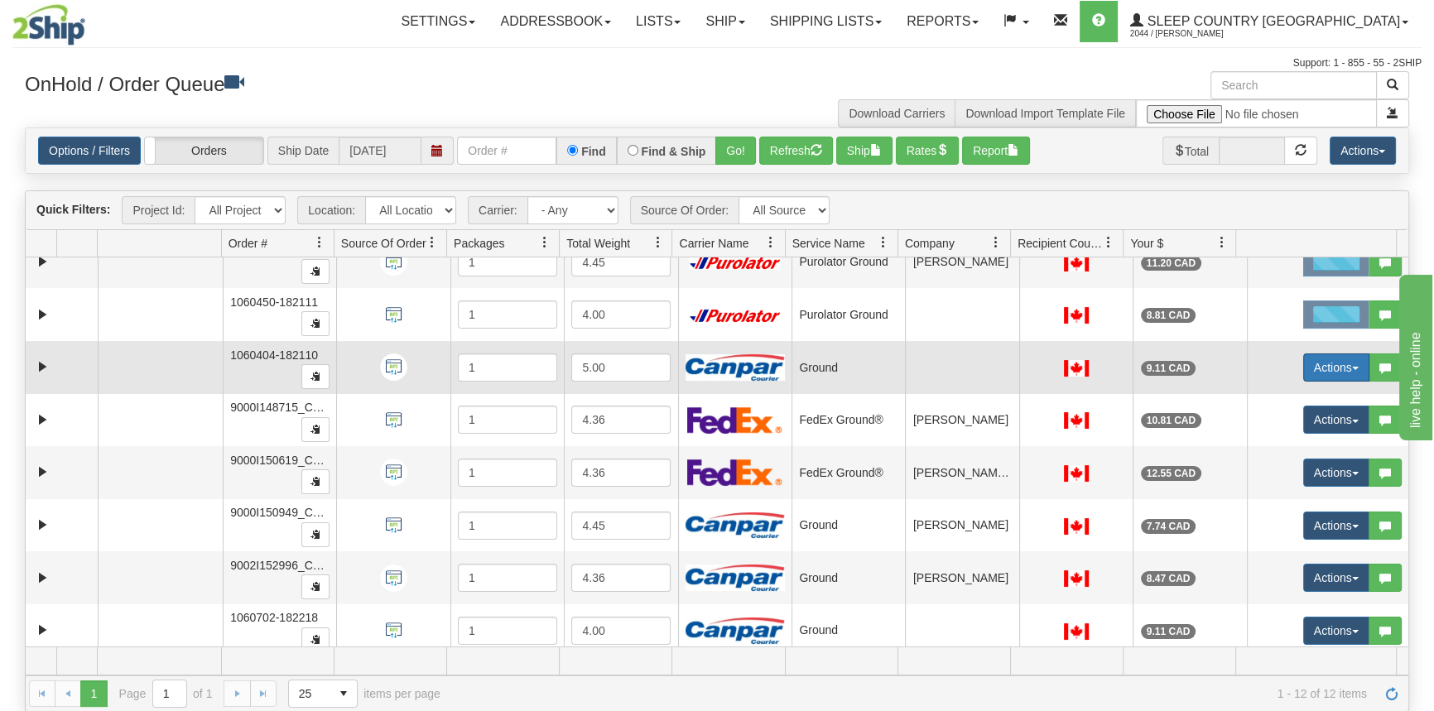
click at [1321, 364] on button "Actions" at bounding box center [1336, 367] width 66 height 28
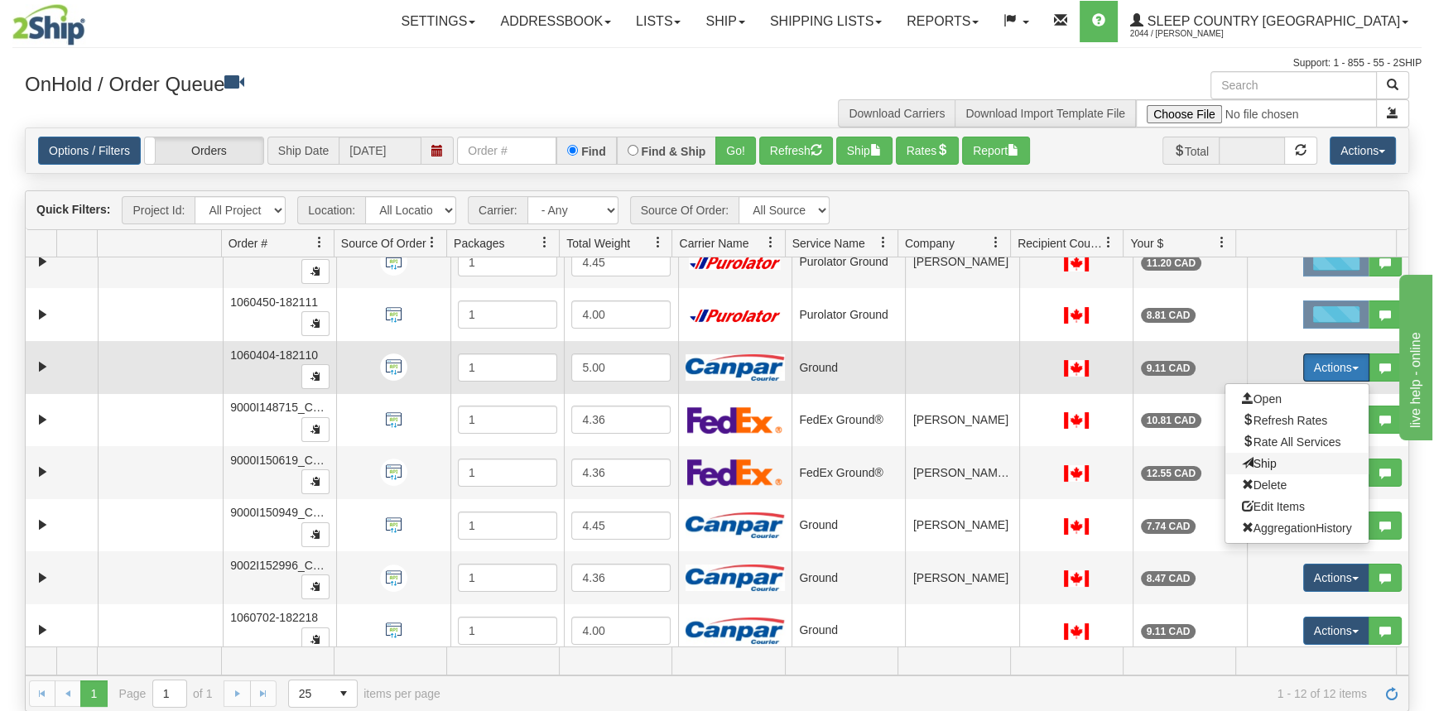
click at [1252, 463] on span "Ship" at bounding box center [1258, 463] width 35 height 13
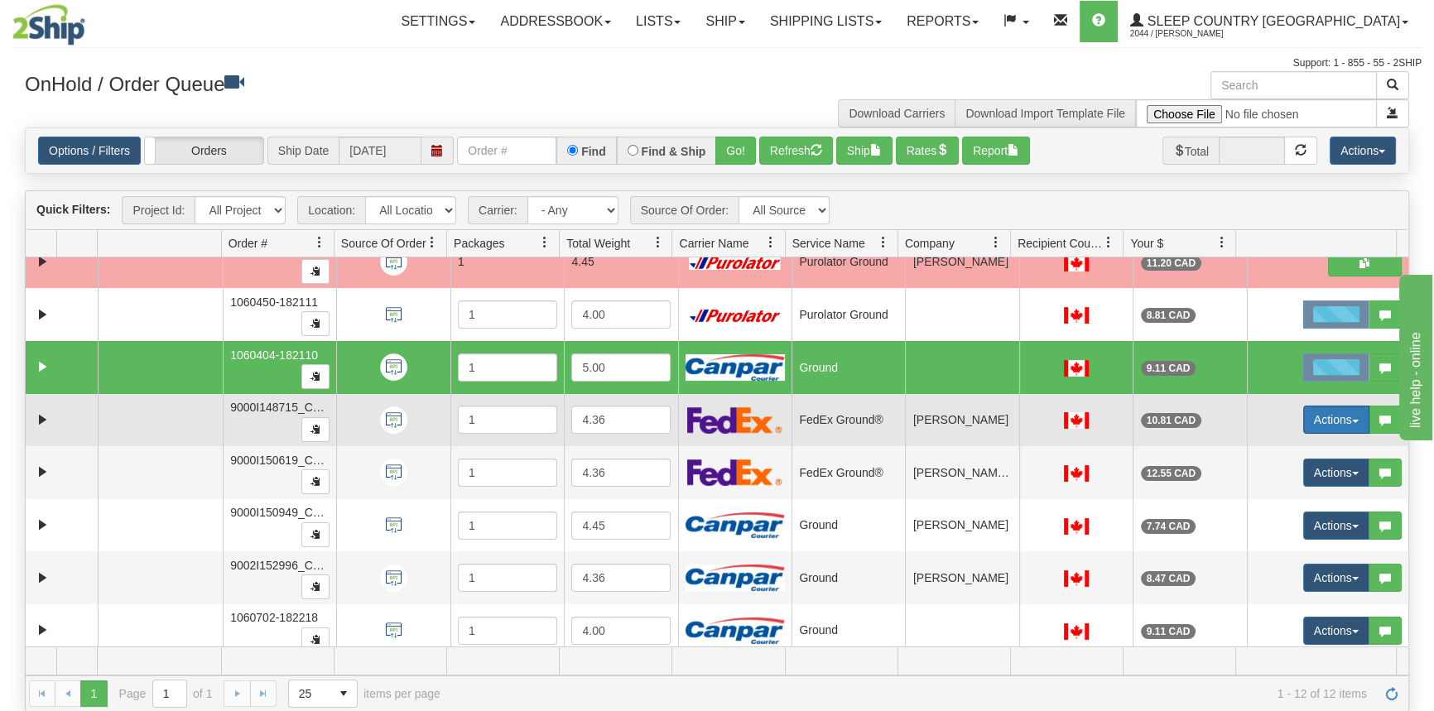
click at [1314, 419] on button "Actions" at bounding box center [1336, 420] width 66 height 28
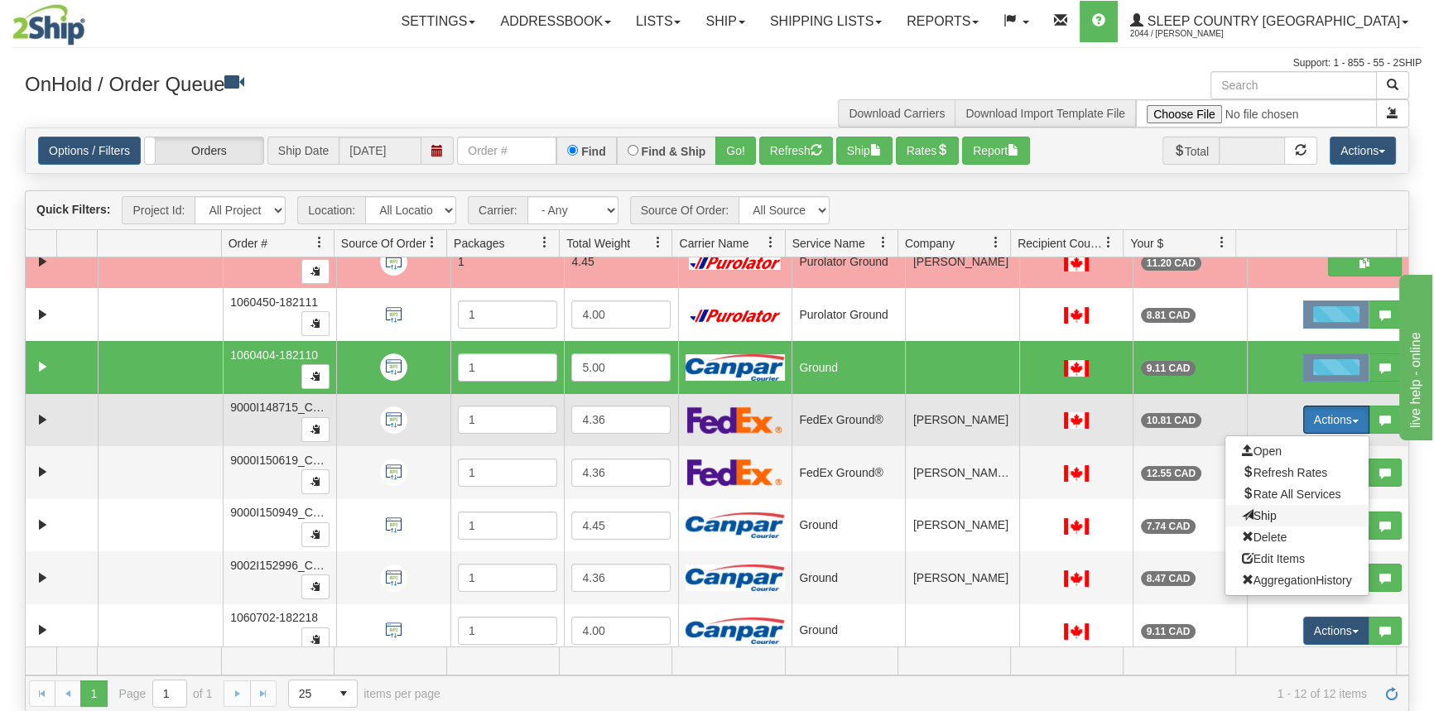
click at [1261, 513] on span "Ship" at bounding box center [1258, 515] width 35 height 13
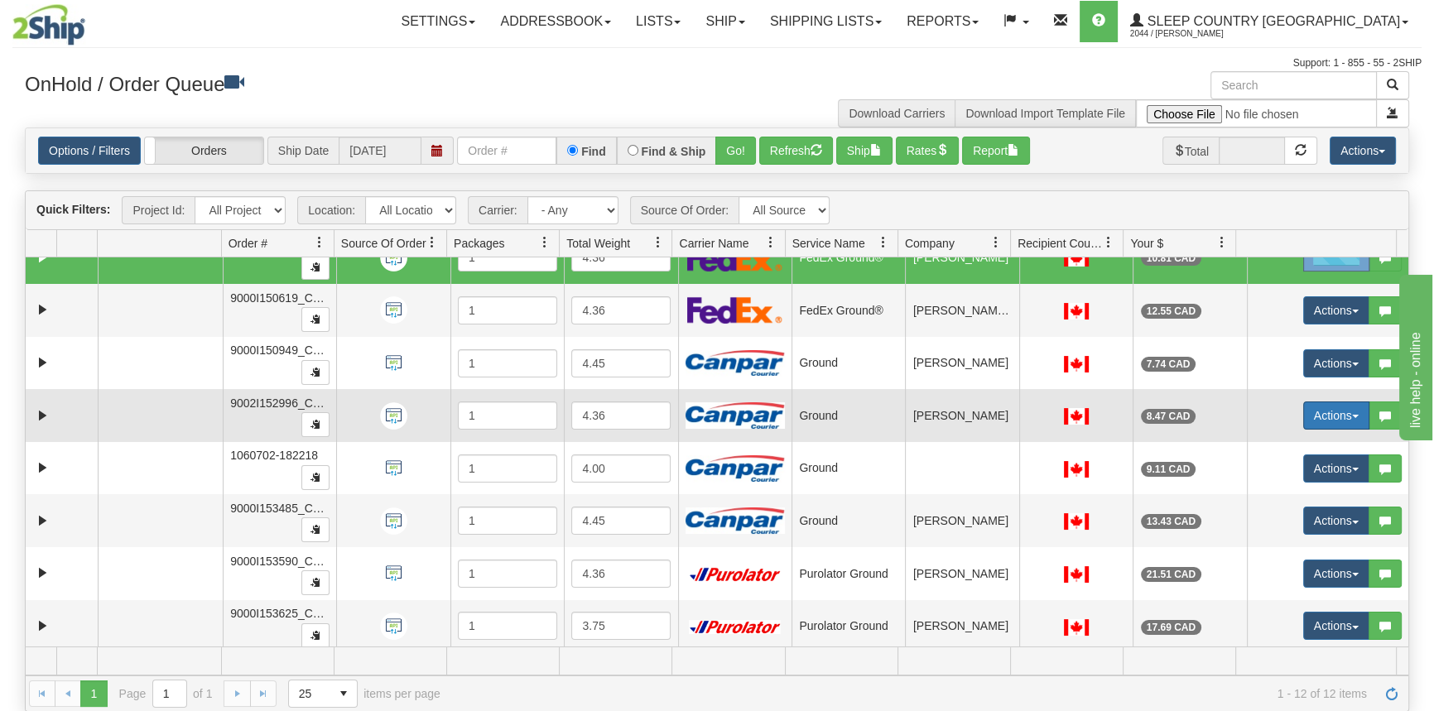
scroll to position [240, 0]
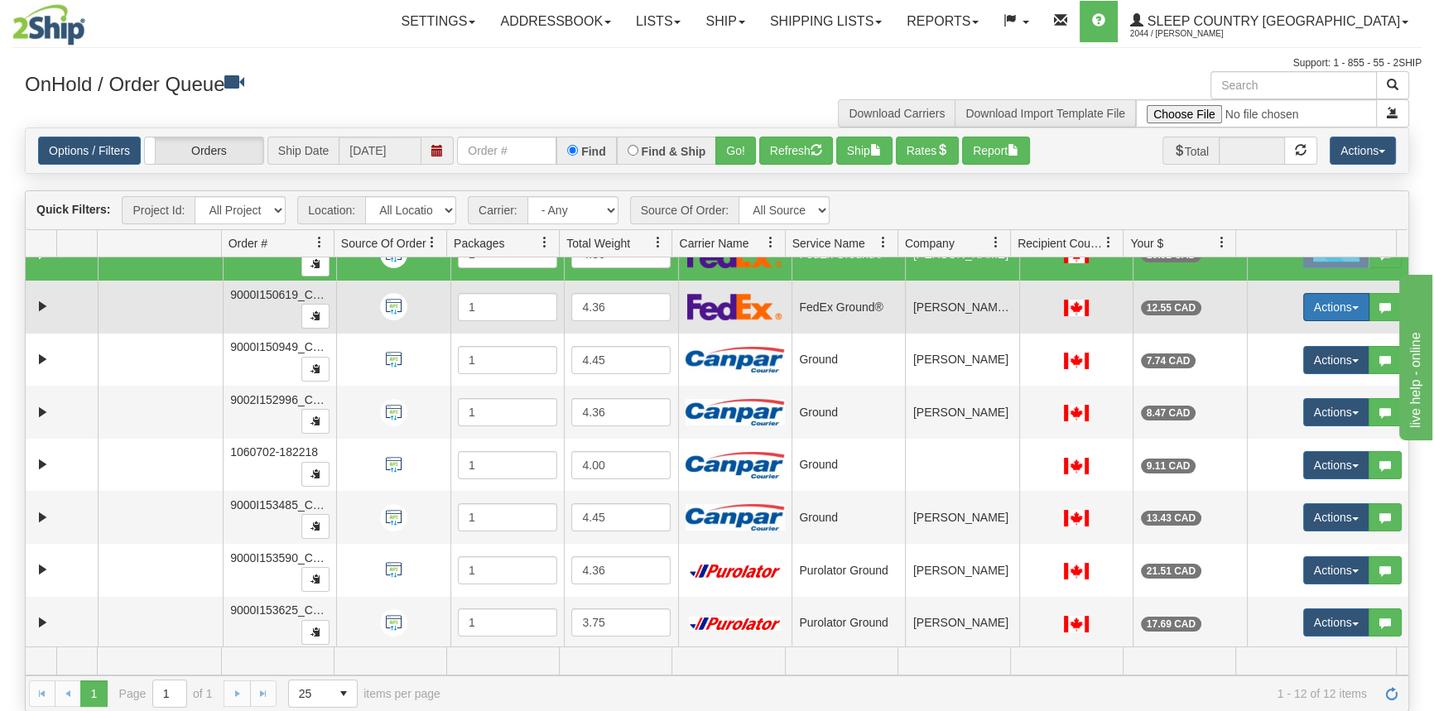
click at [1321, 312] on button "Actions" at bounding box center [1336, 307] width 66 height 28
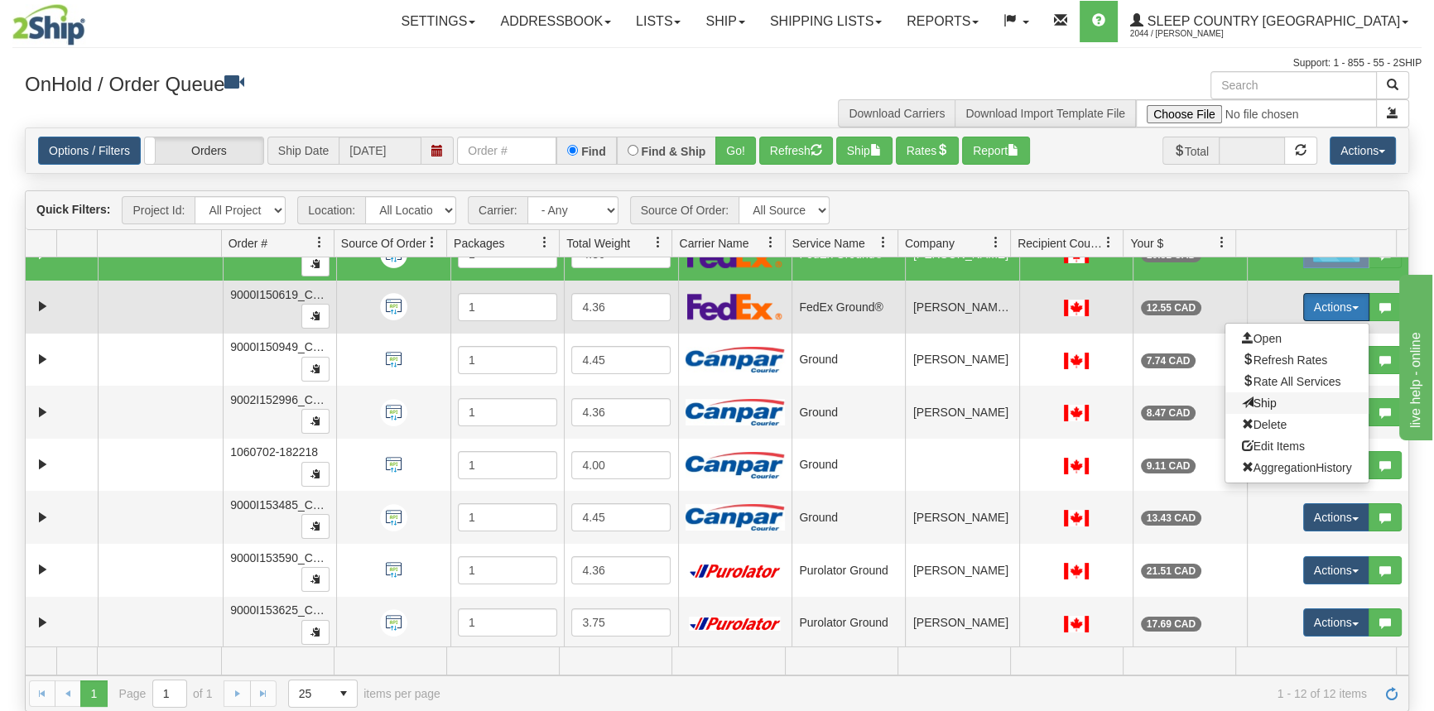
drag, startPoint x: 1251, startPoint y: 404, endPoint x: 1296, endPoint y: 379, distance: 51.1
click at [1251, 403] on span "Ship" at bounding box center [1258, 402] width 35 height 13
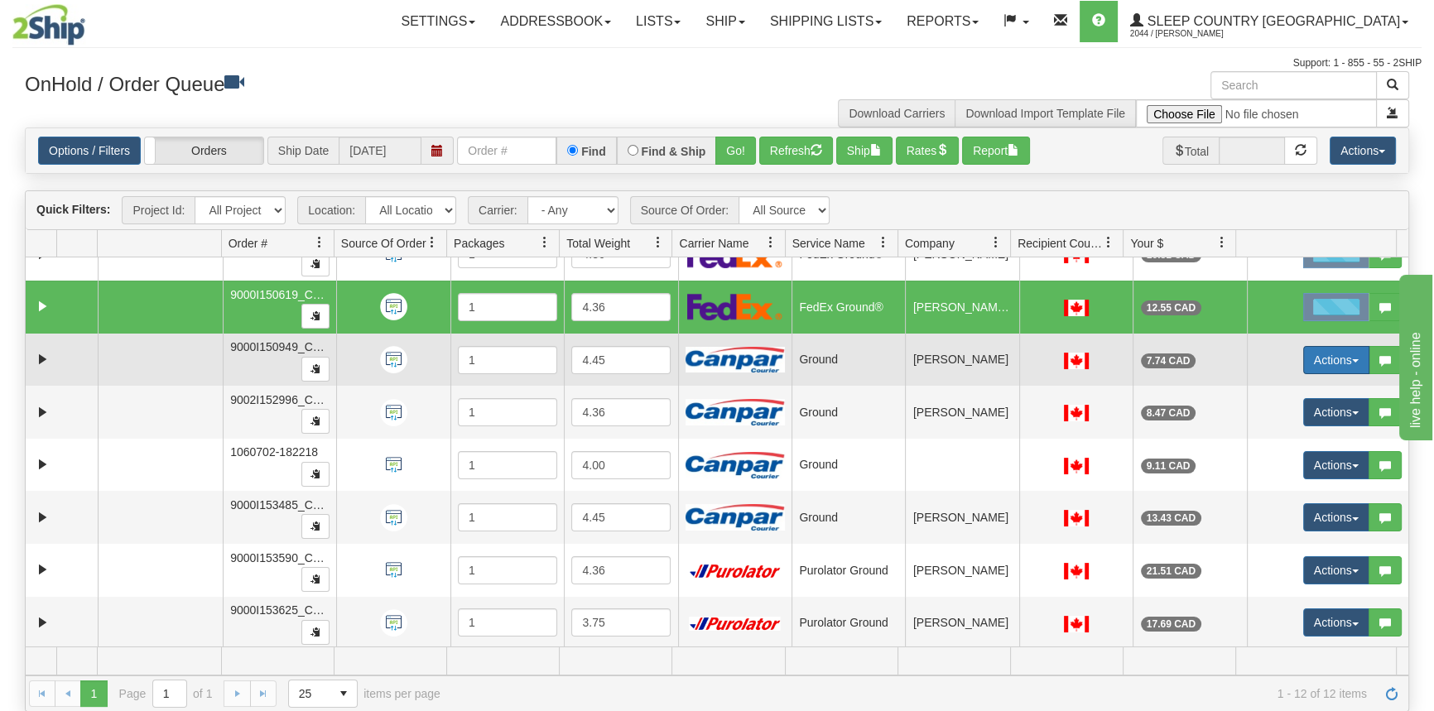
click at [1328, 357] on button "Actions" at bounding box center [1336, 360] width 66 height 28
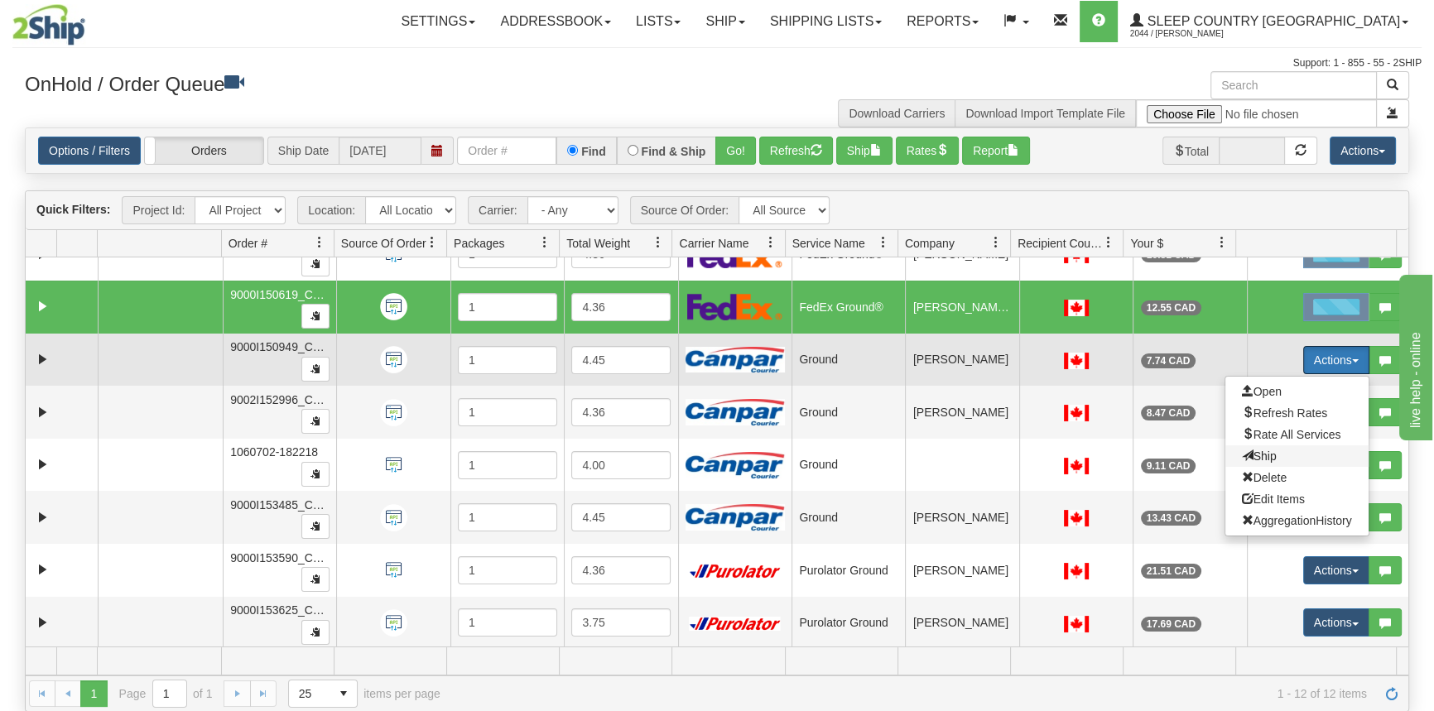
click at [1256, 449] on span "Ship" at bounding box center [1258, 455] width 35 height 13
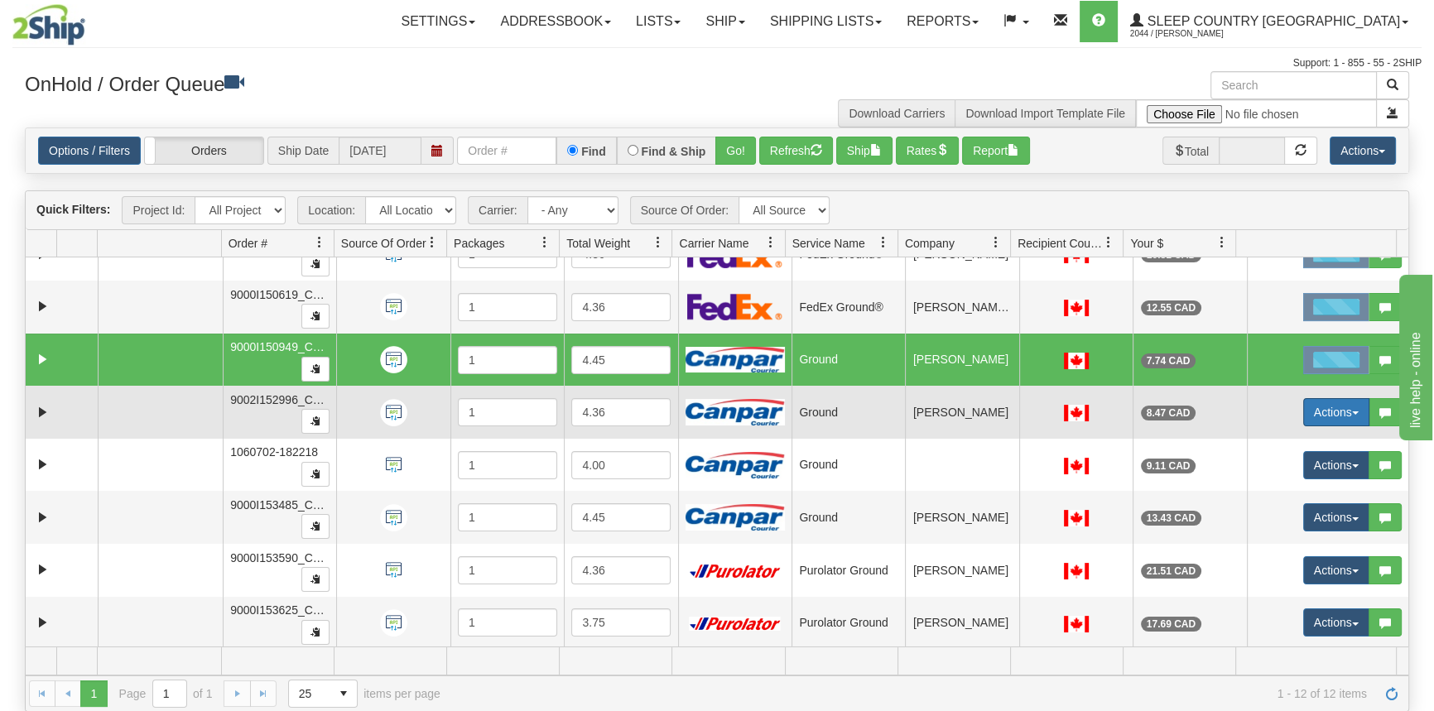
click at [1309, 411] on button "Actions" at bounding box center [1336, 412] width 66 height 28
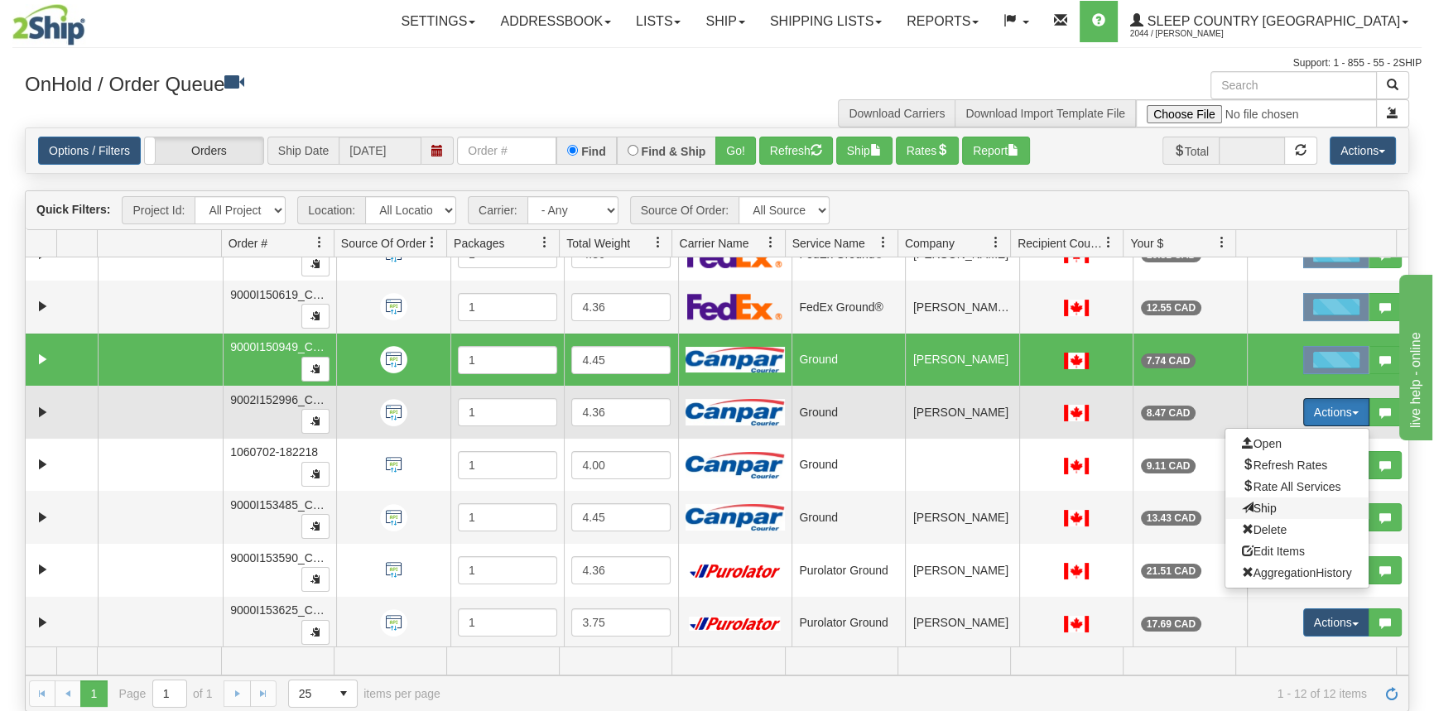
click at [1261, 505] on span "Ship" at bounding box center [1258, 508] width 35 height 13
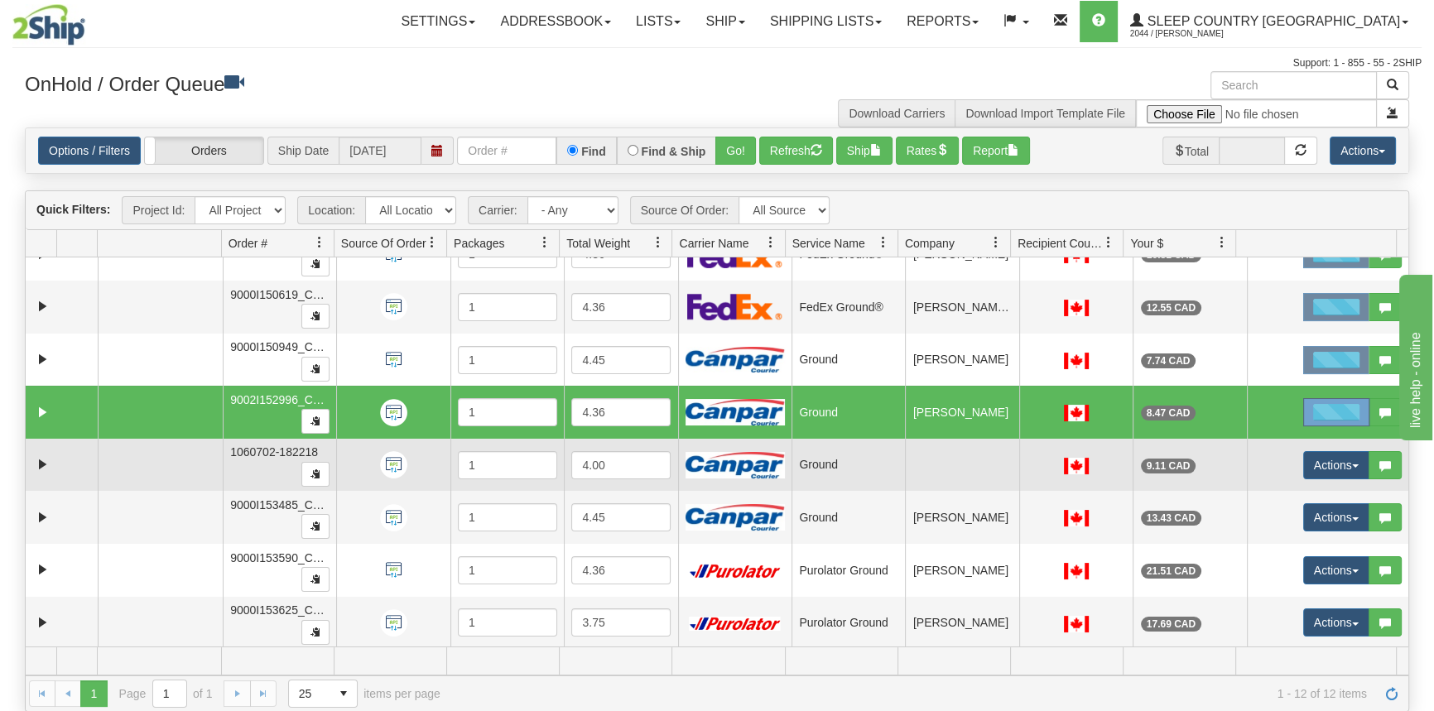
scroll to position [150, 0]
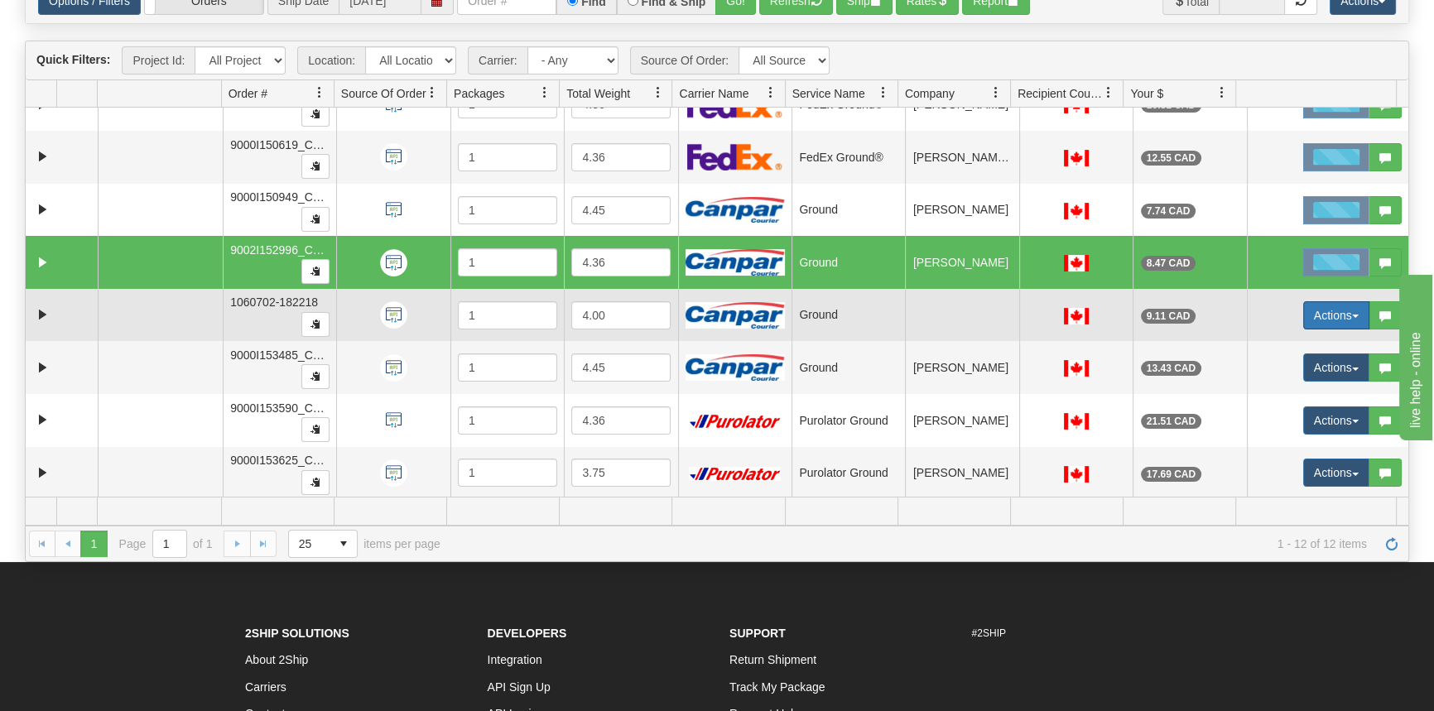
click at [1328, 312] on button "Actions" at bounding box center [1336, 315] width 66 height 28
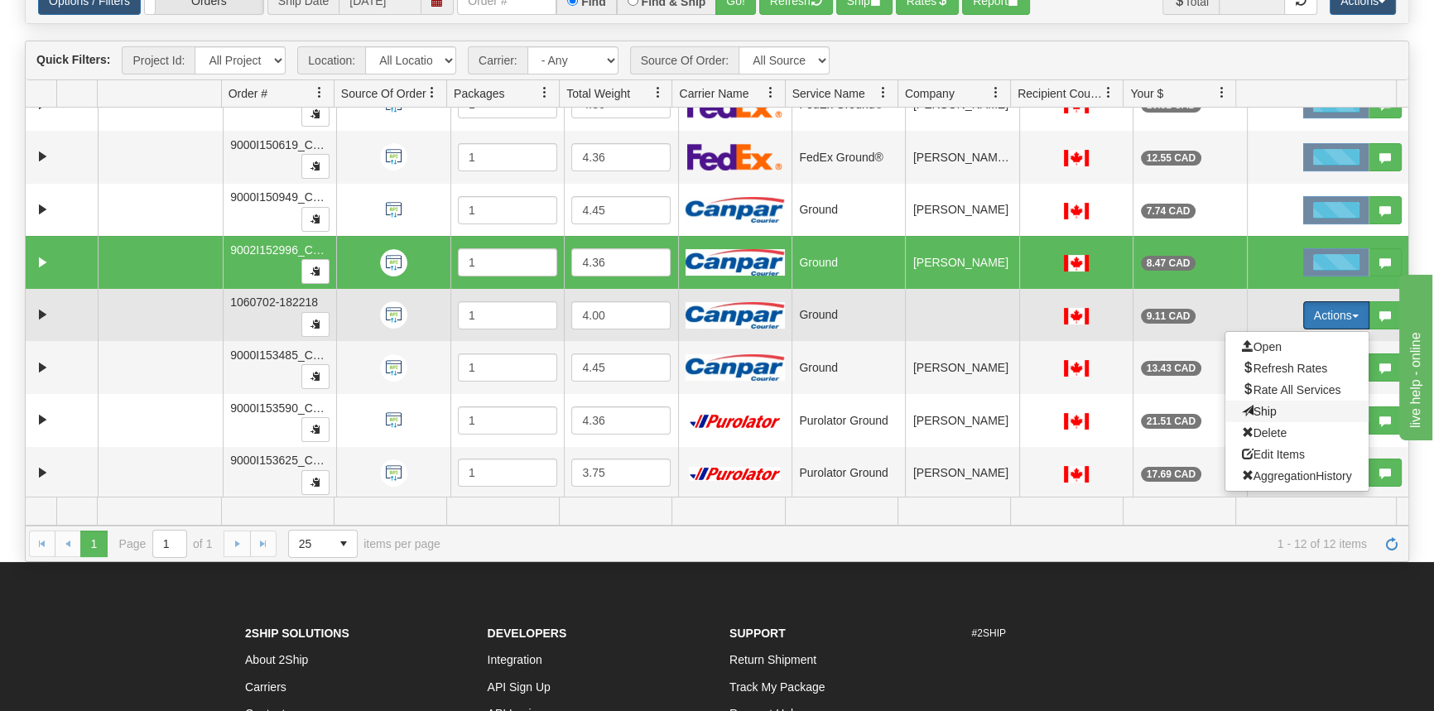
click at [1254, 410] on span "Ship" at bounding box center [1258, 411] width 35 height 13
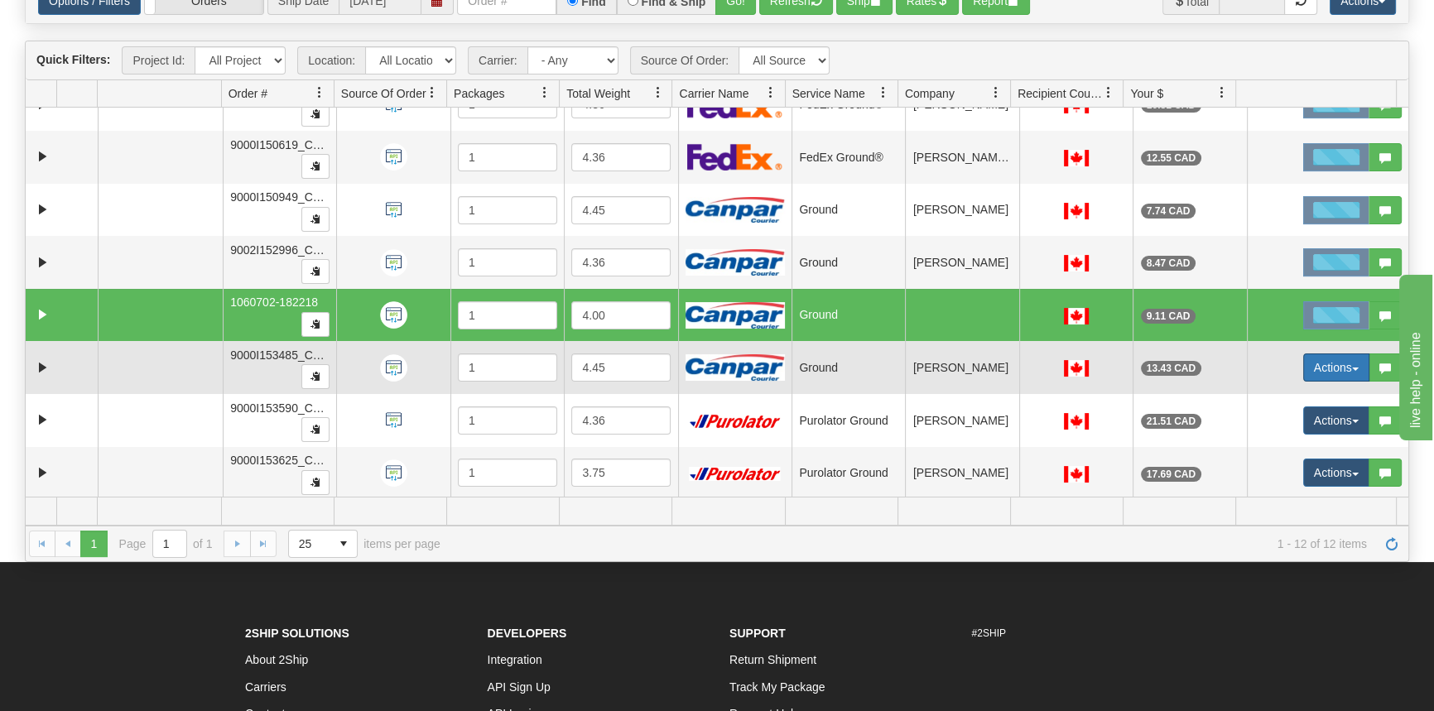
click at [1320, 369] on button "Actions" at bounding box center [1336, 367] width 66 height 28
click at [1251, 458] on span "Ship" at bounding box center [1258, 463] width 35 height 13
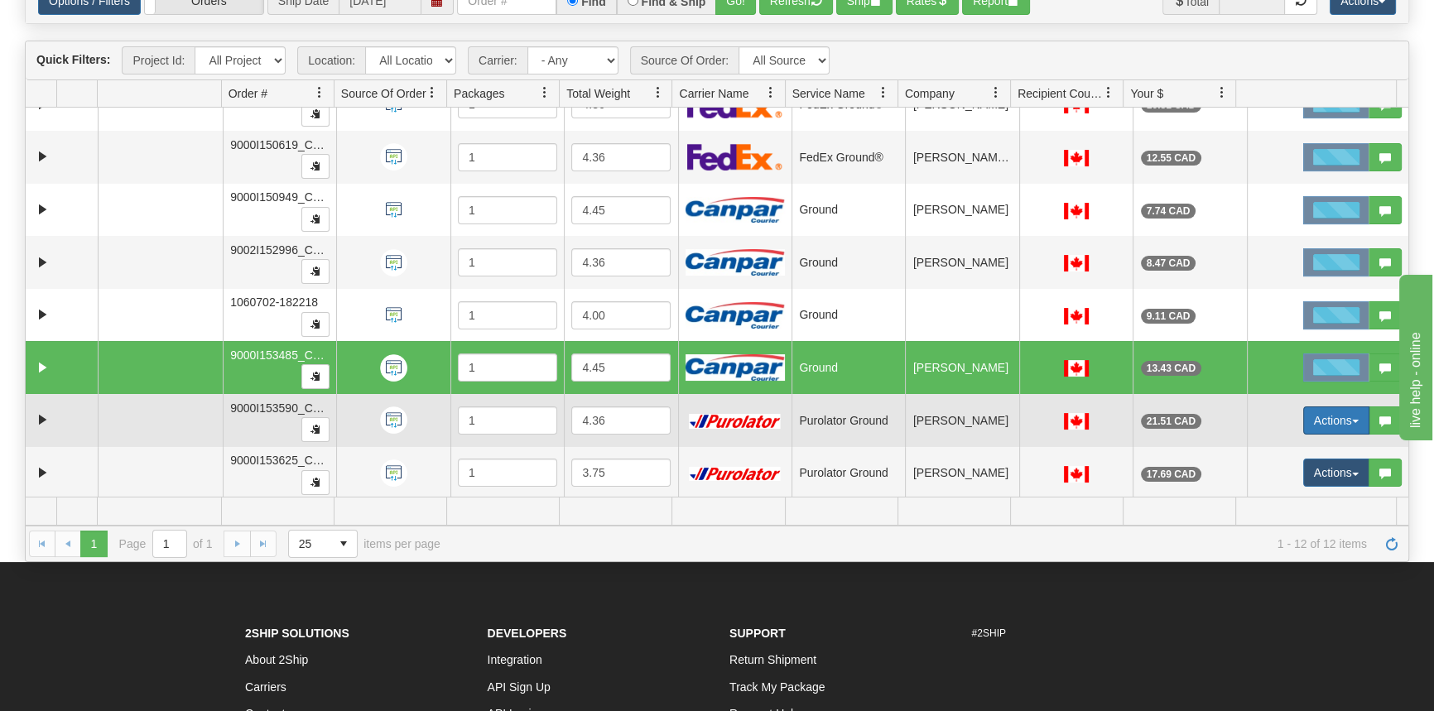
click at [1318, 413] on button "Actions" at bounding box center [1336, 420] width 66 height 28
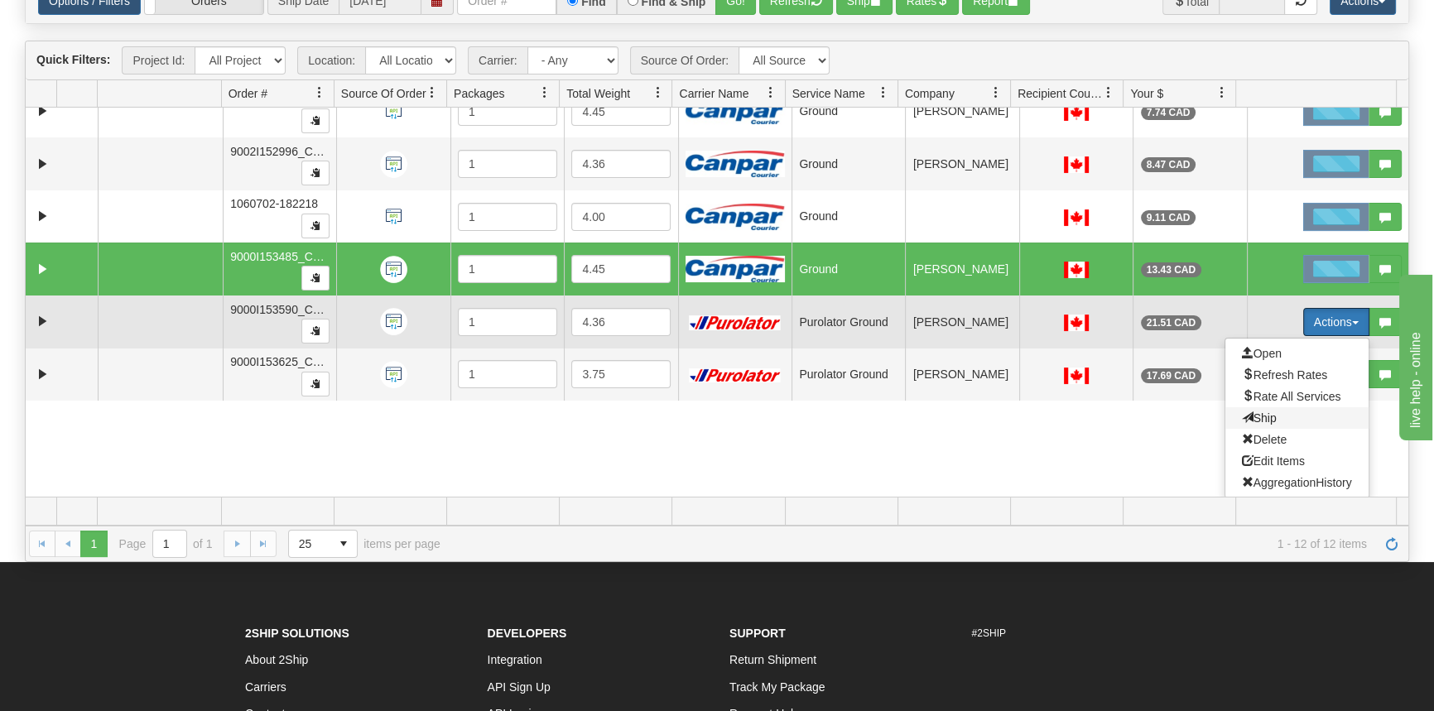
click at [1261, 413] on span "Ship" at bounding box center [1258, 417] width 35 height 13
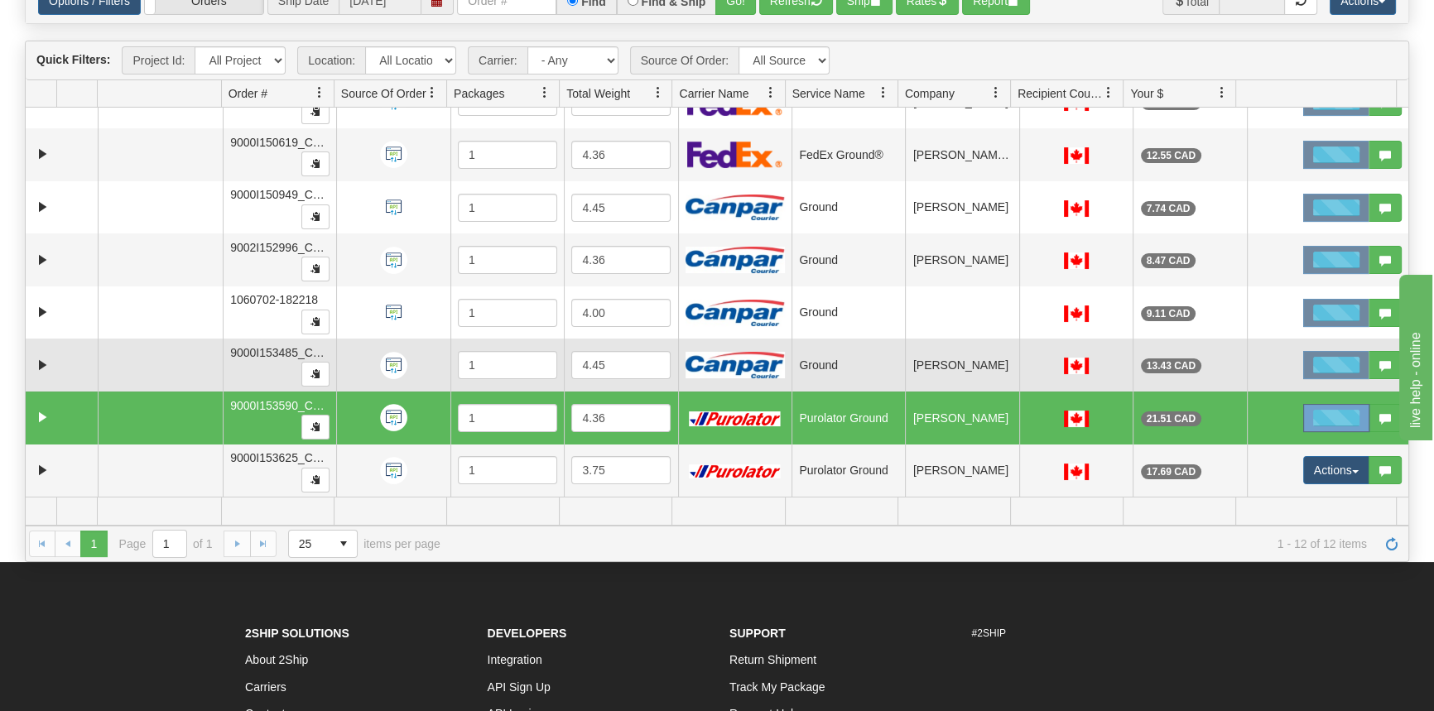
scroll to position [241, 0]
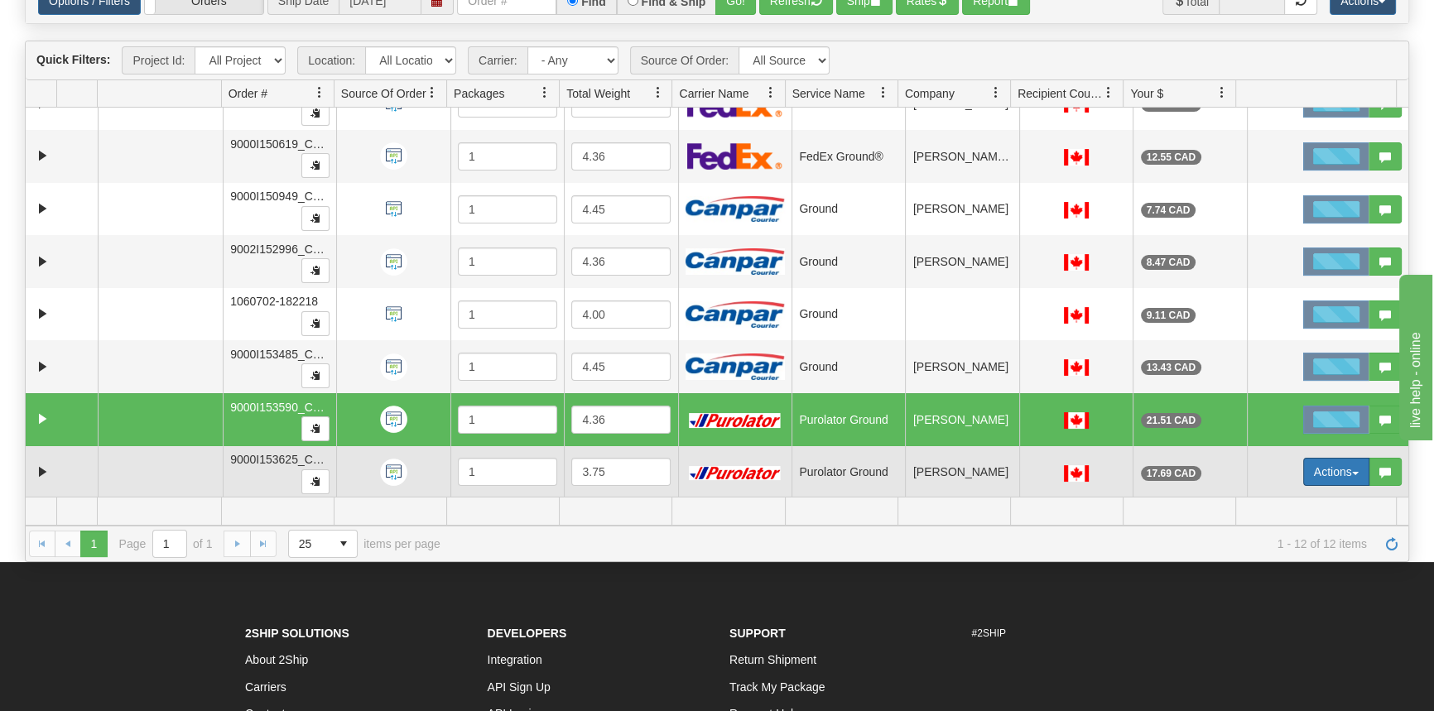
click at [1323, 461] on button "Actions" at bounding box center [1336, 472] width 66 height 28
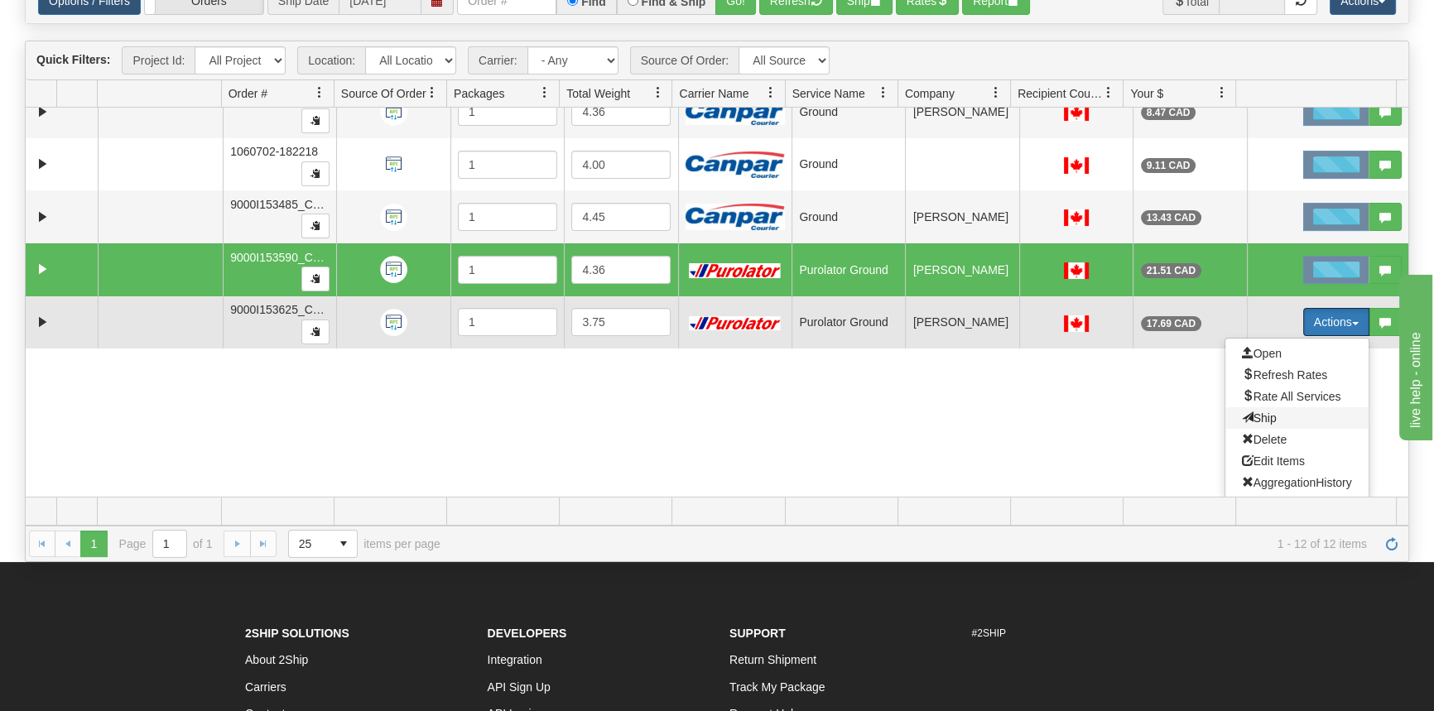
click at [1252, 415] on span "Ship" at bounding box center [1258, 417] width 35 height 13
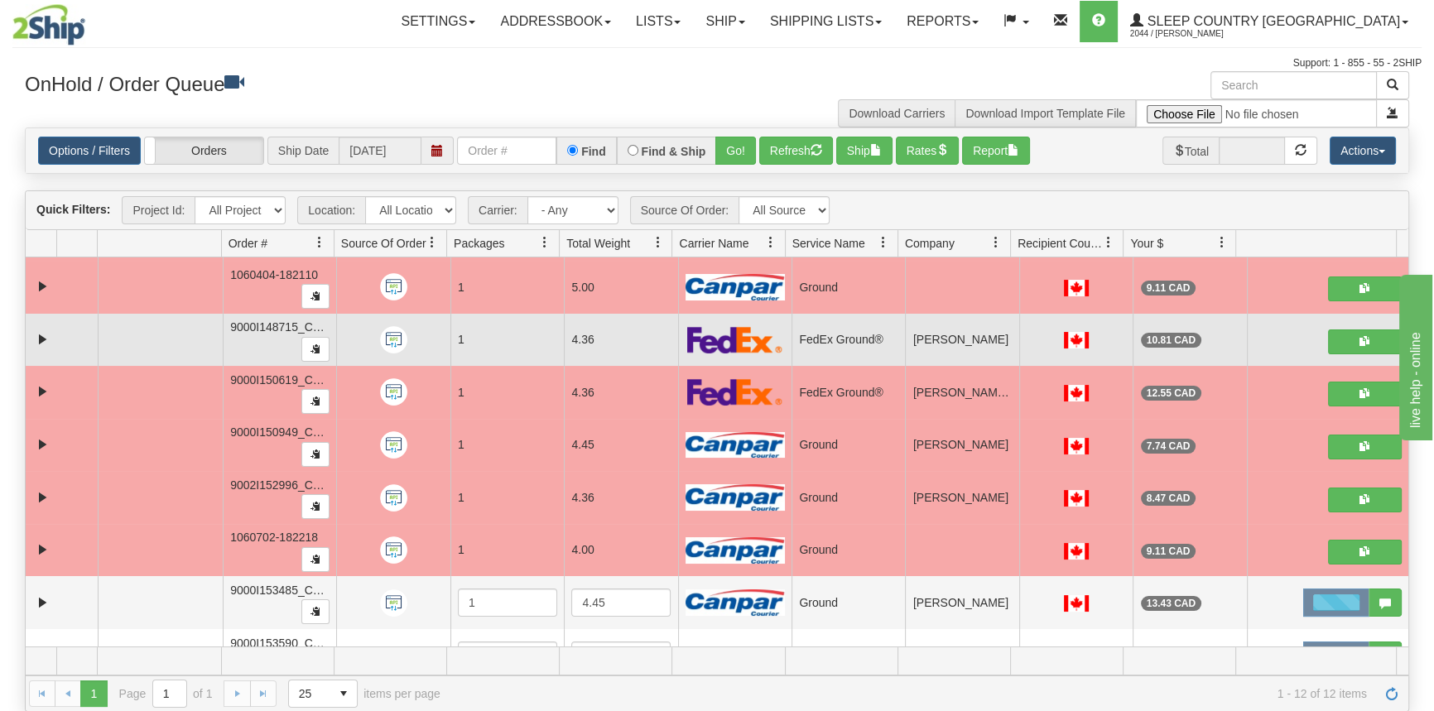
scroll to position [225, 0]
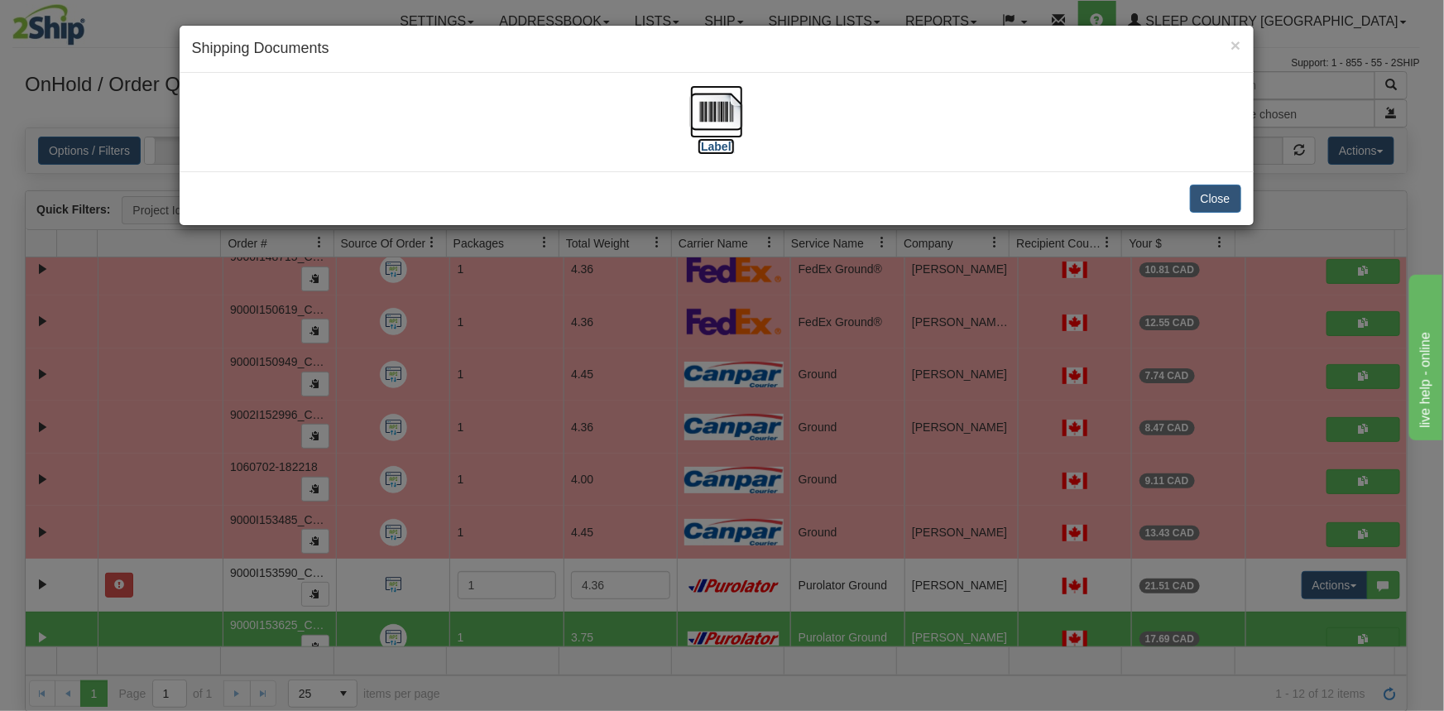
click at [713, 147] on label "[Label]" at bounding box center [717, 146] width 38 height 17
click at [1232, 189] on button "Close" at bounding box center [1215, 199] width 51 height 28
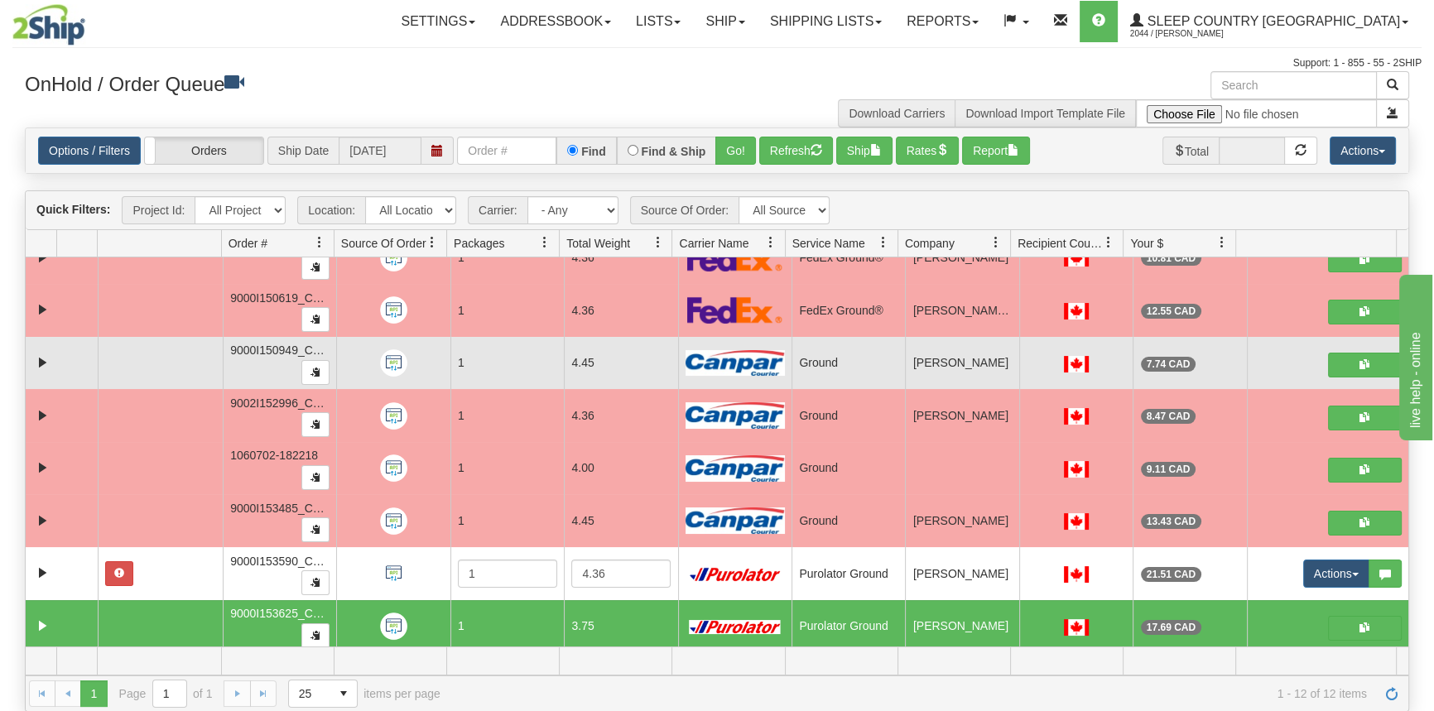
scroll to position [240, 0]
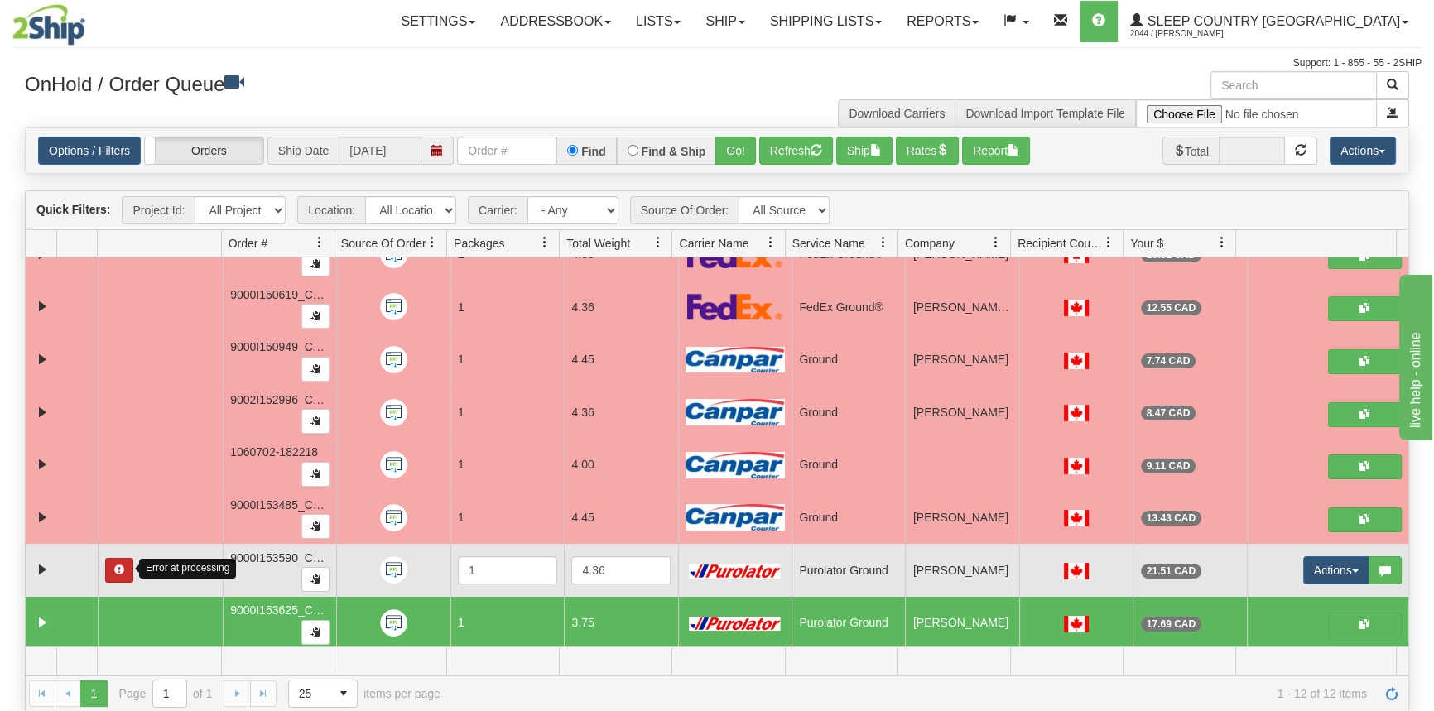
click at [116, 569] on span "button" at bounding box center [119, 569] width 10 height 10
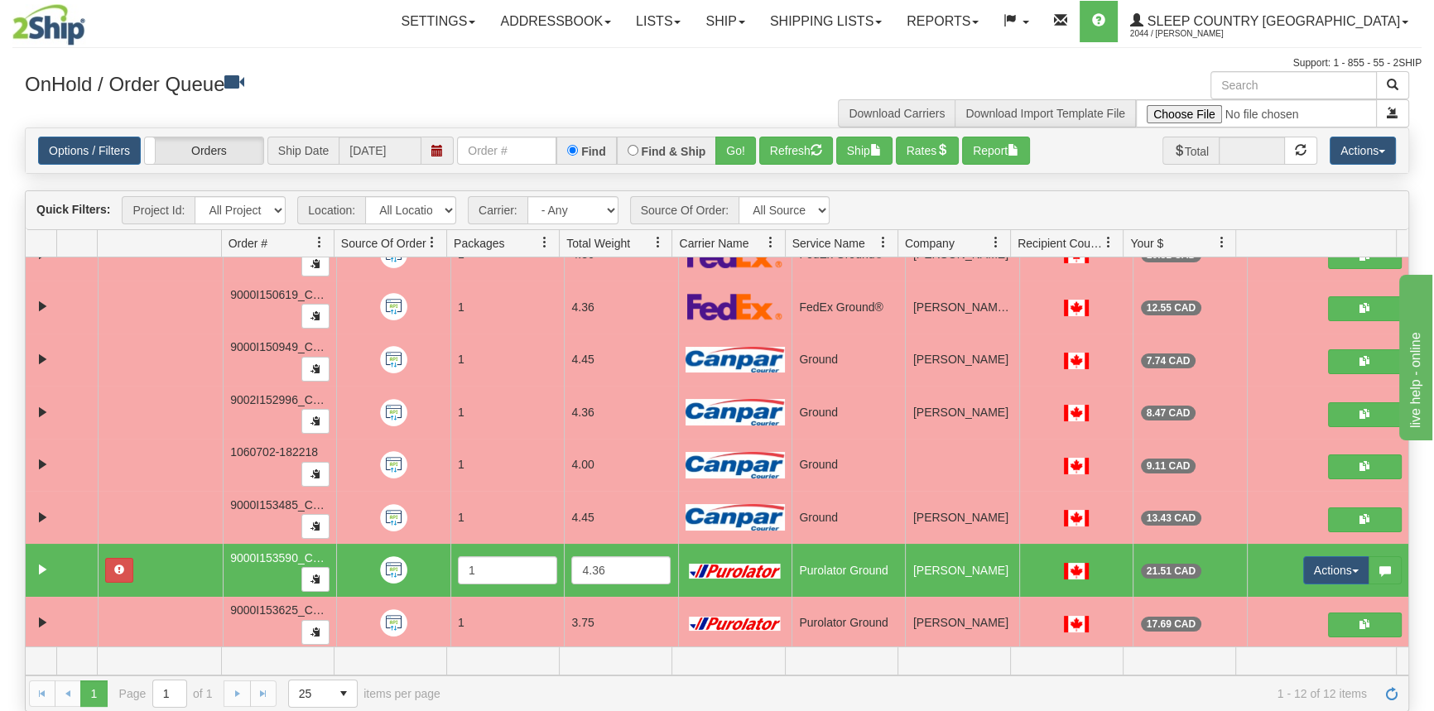
click at [69, 566] on td at bounding box center [62, 570] width 72 height 53
click at [50, 568] on link "Expand" at bounding box center [42, 569] width 21 height 21
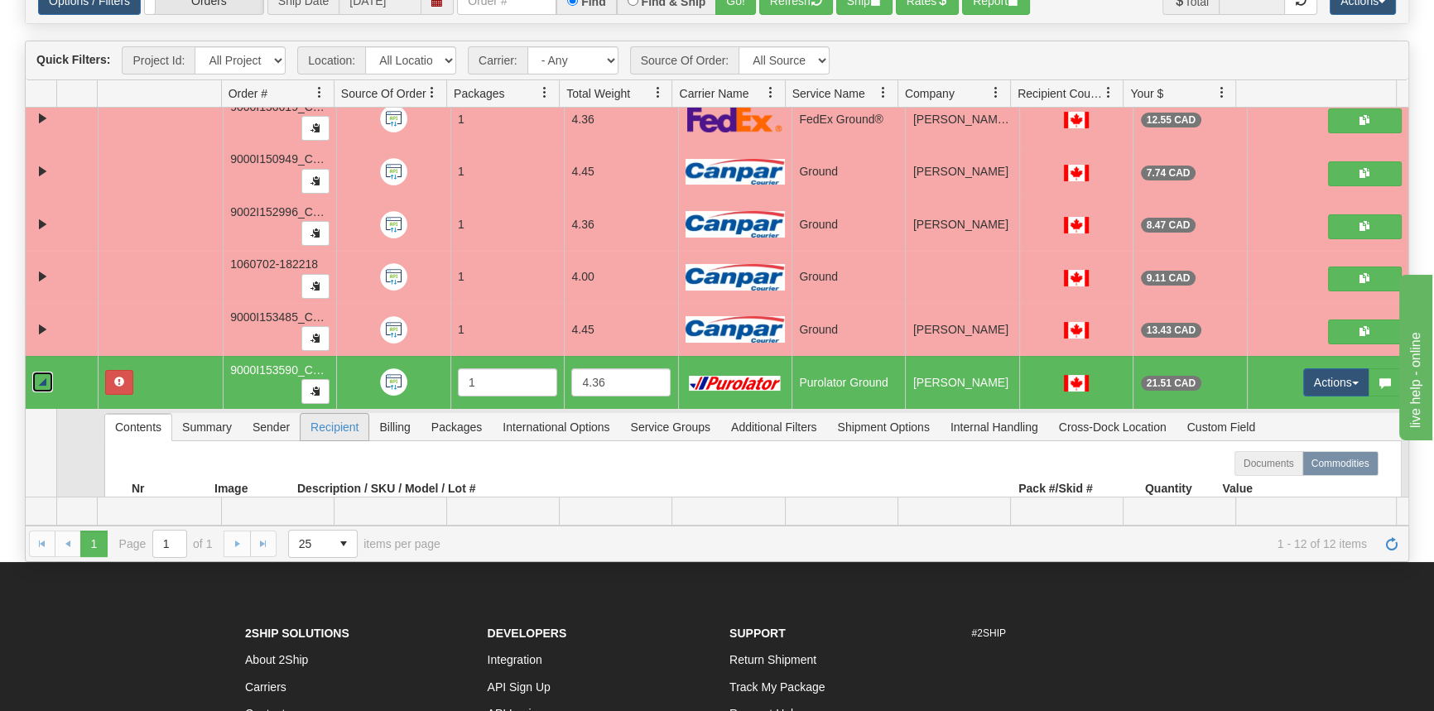
scroll to position [472, 0]
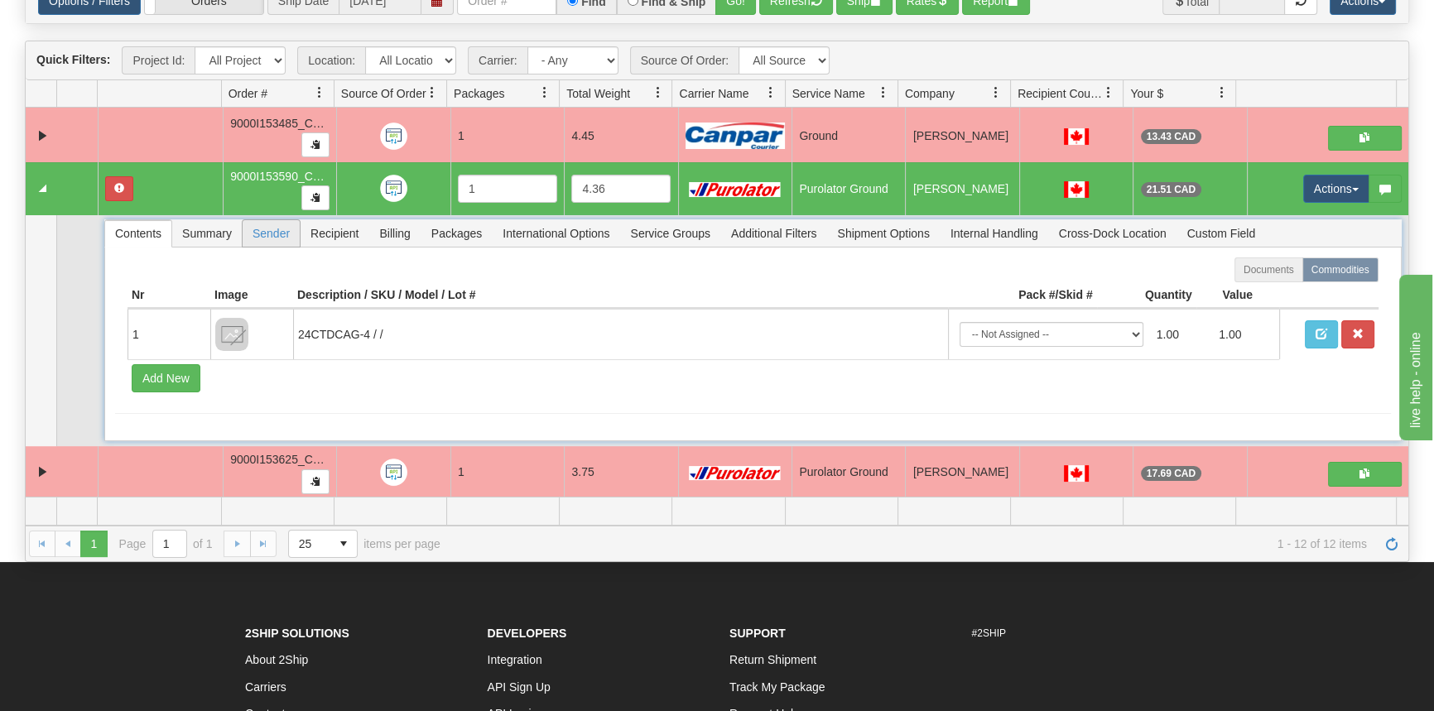
click at [247, 228] on span "Sender" at bounding box center [271, 233] width 57 height 26
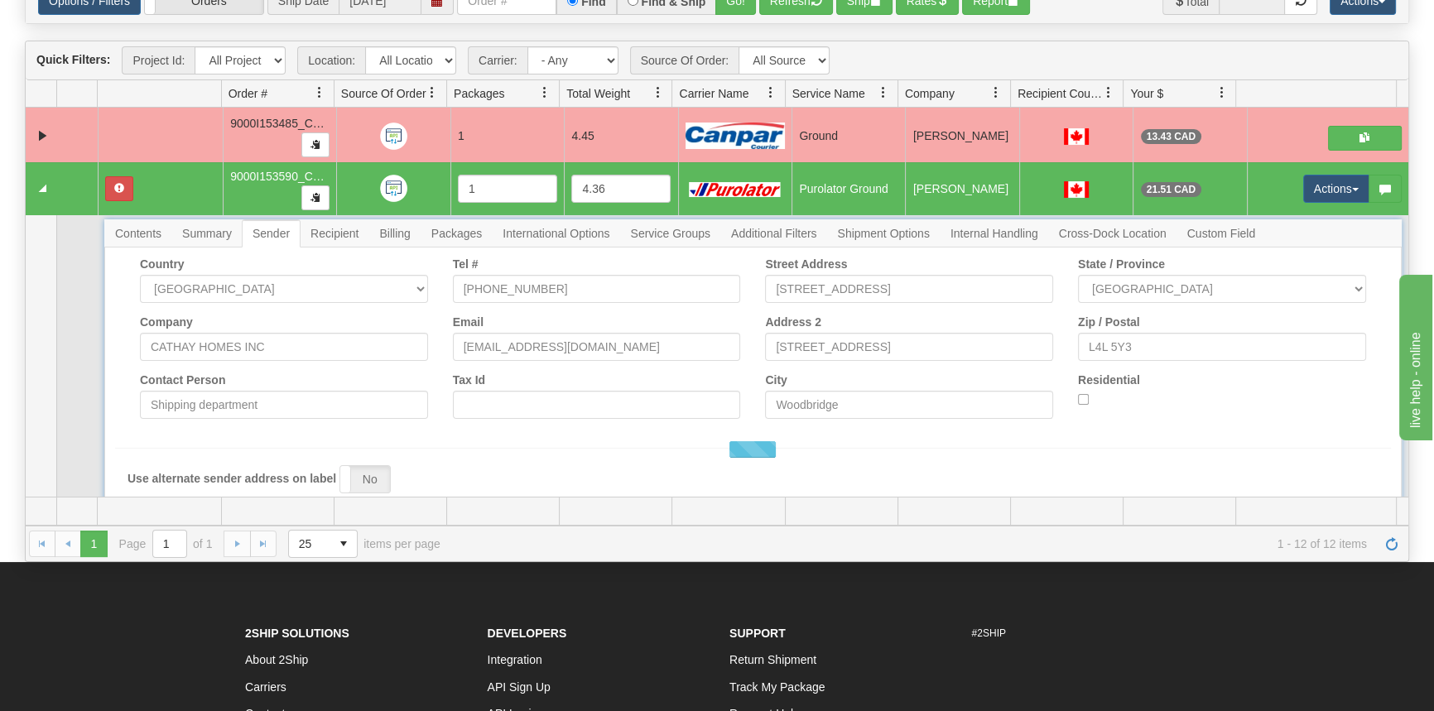
scroll to position [535, 0]
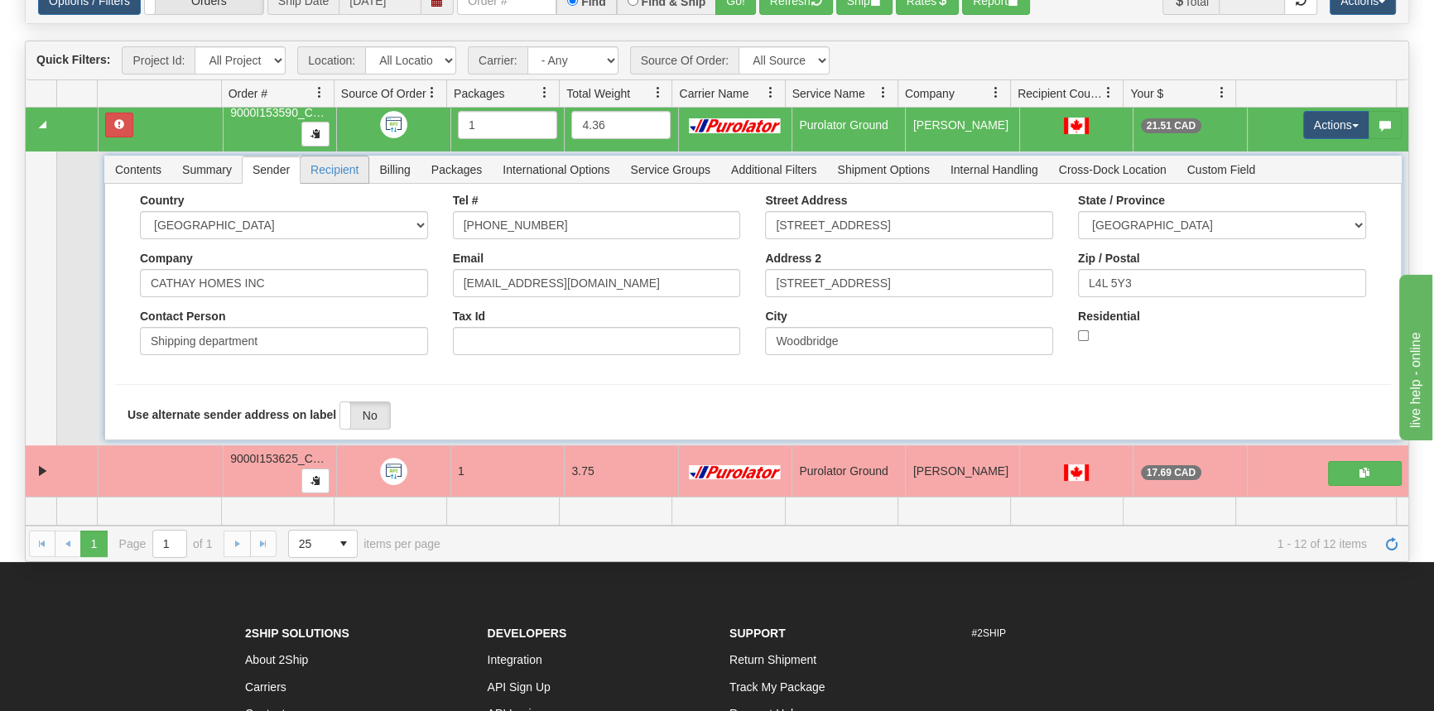
click at [350, 165] on span "Recipient" at bounding box center [334, 169] width 68 height 26
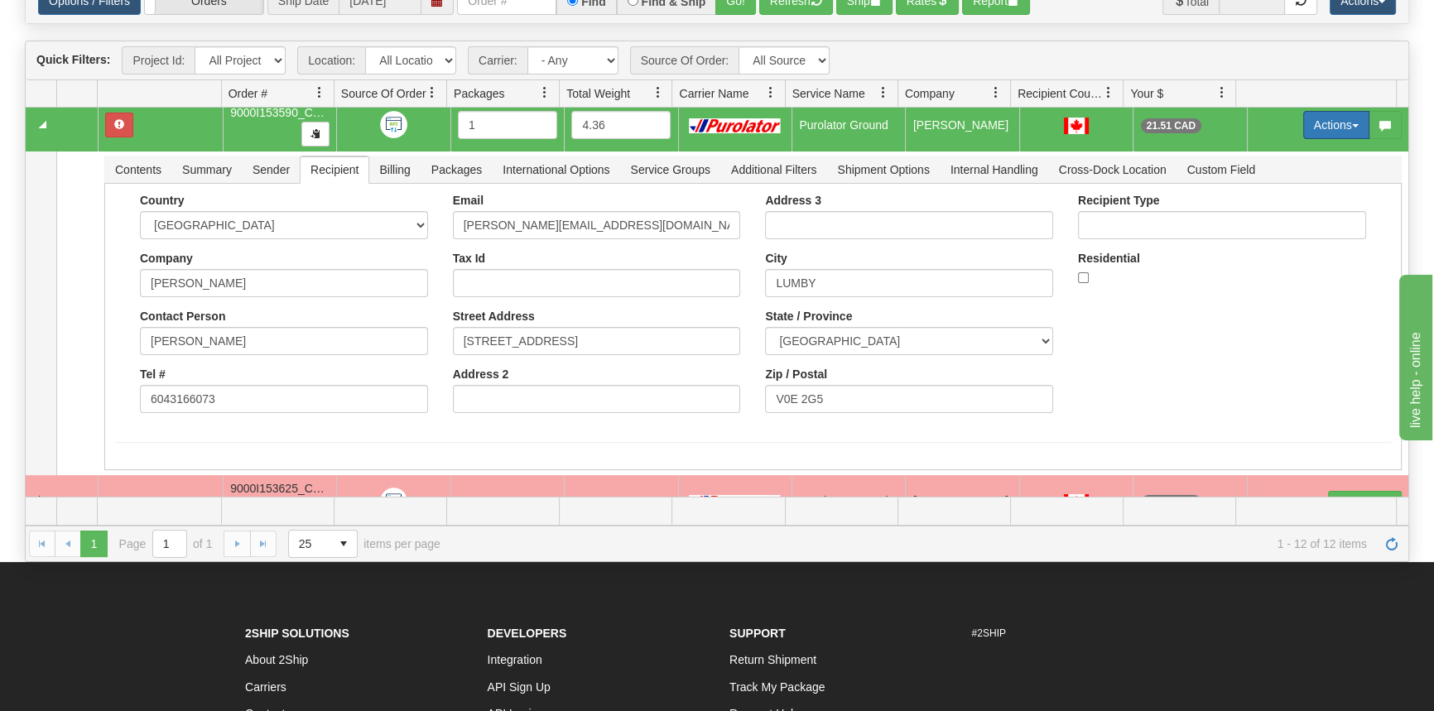
click at [1303, 114] on button "Actions" at bounding box center [1336, 125] width 66 height 28
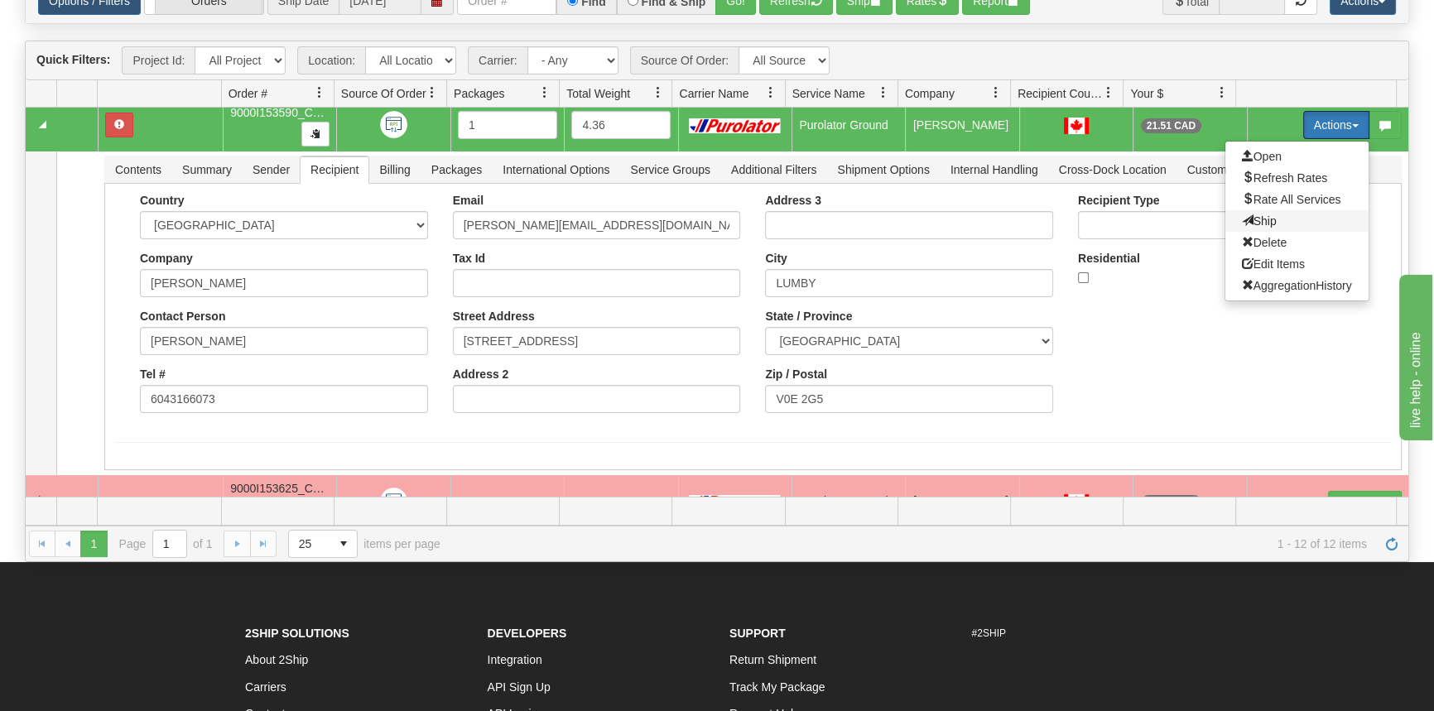
click at [1264, 220] on span "Ship" at bounding box center [1258, 220] width 35 height 13
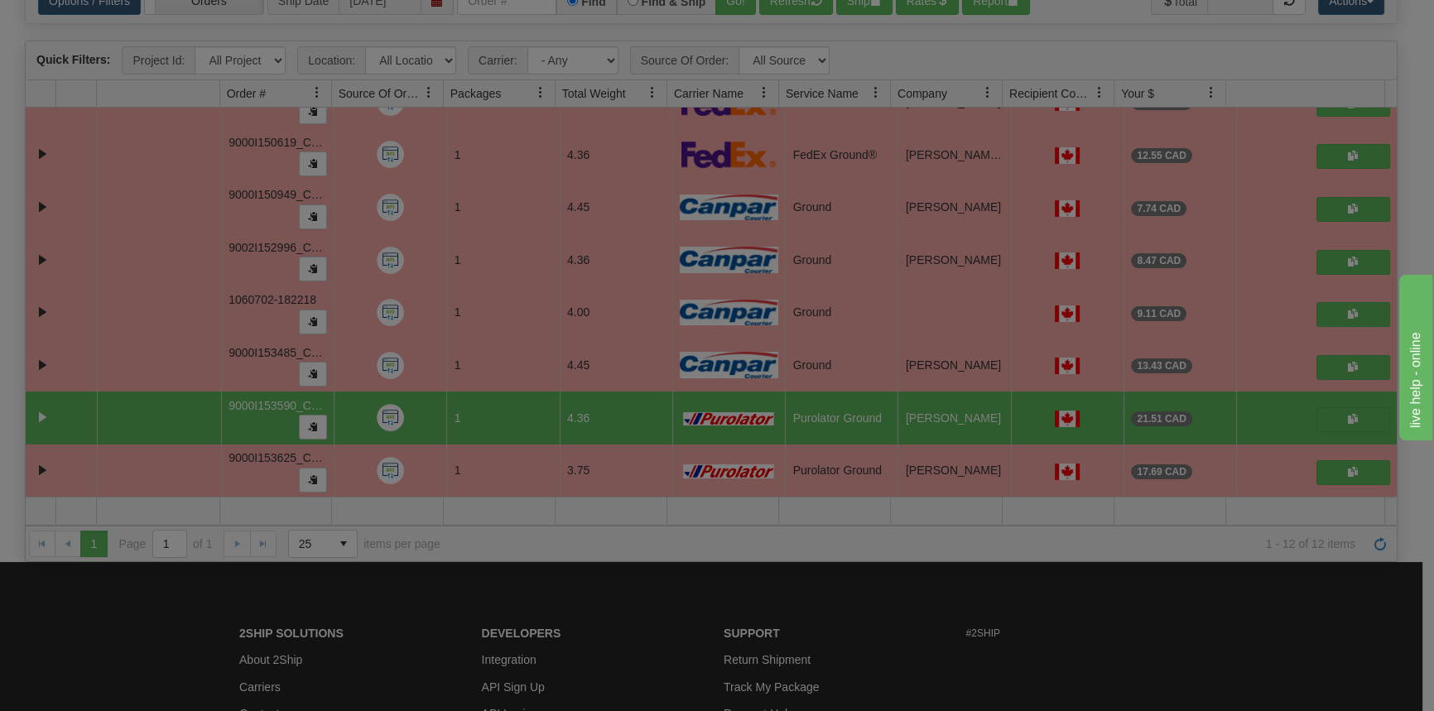
scroll to position [241, 0]
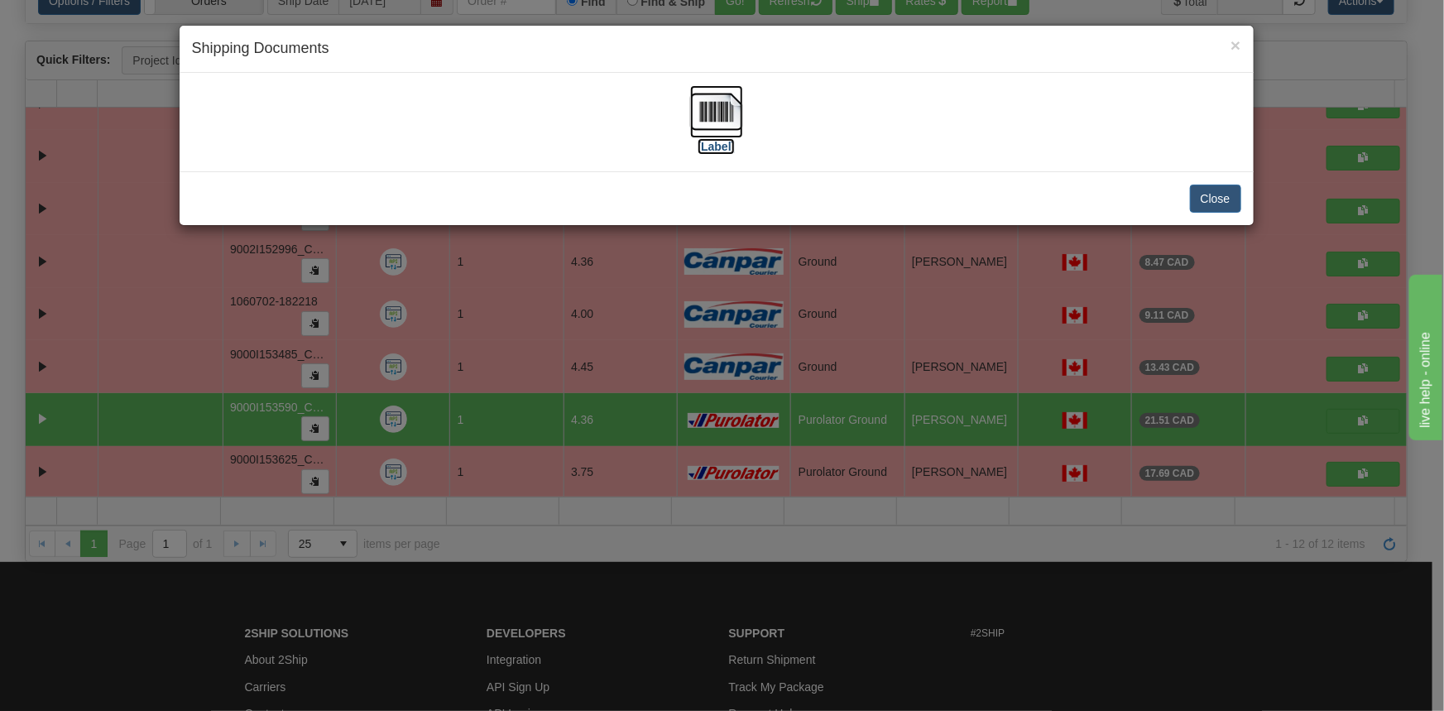
click at [711, 150] on label "[Label]" at bounding box center [717, 146] width 38 height 17
drag, startPoint x: 1220, startPoint y: 190, endPoint x: 1227, endPoint y: 180, distance: 12.4
click at [1221, 190] on button "Close" at bounding box center [1215, 199] width 51 height 28
